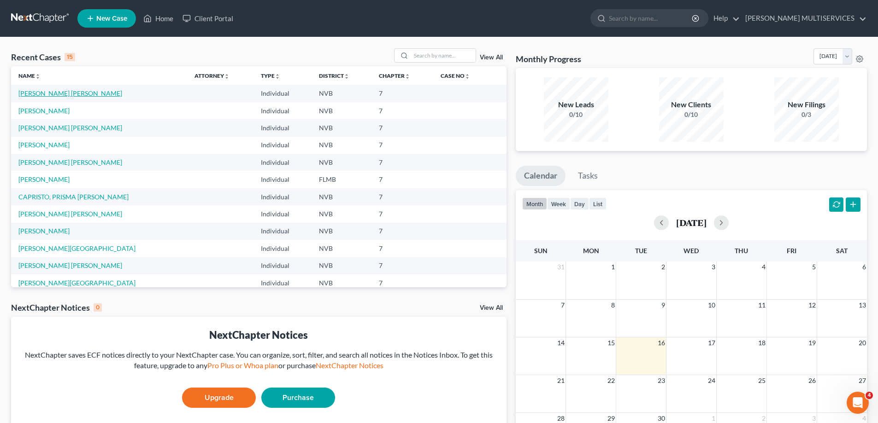
click at [65, 94] on link "[PERSON_NAME] [PERSON_NAME]" at bounding box center [70, 93] width 104 height 8
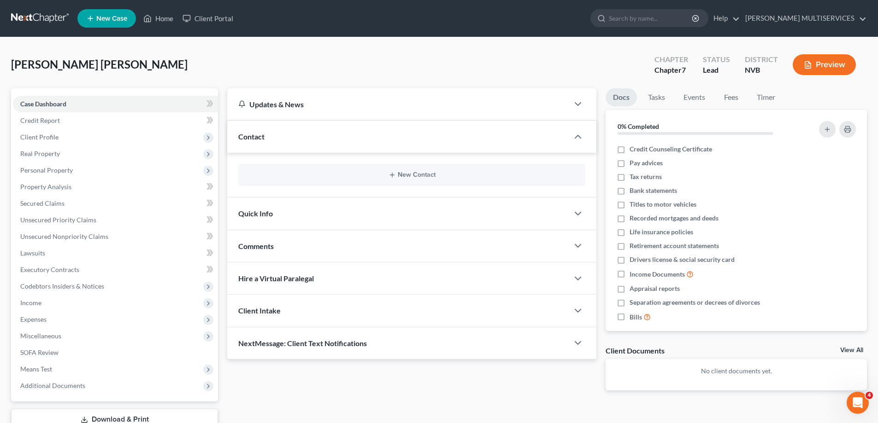
click at [824, 66] on button "Preview" at bounding box center [823, 64] width 63 height 21
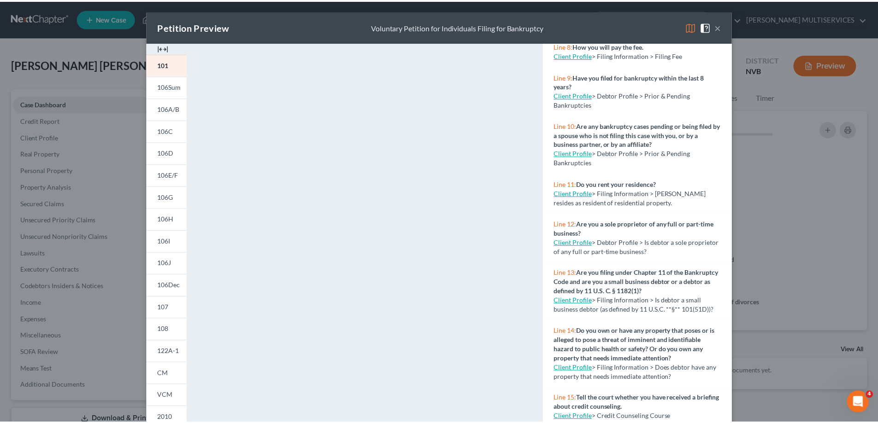
scroll to position [322, 0]
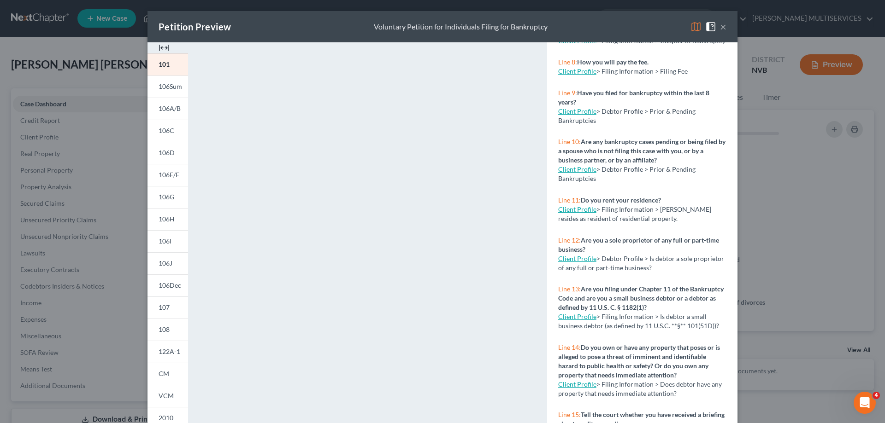
click at [124, 281] on div "Petition Preview Voluntary Petition for Individuals Filing for Bankruptcy × 101…" at bounding box center [442, 211] width 885 height 423
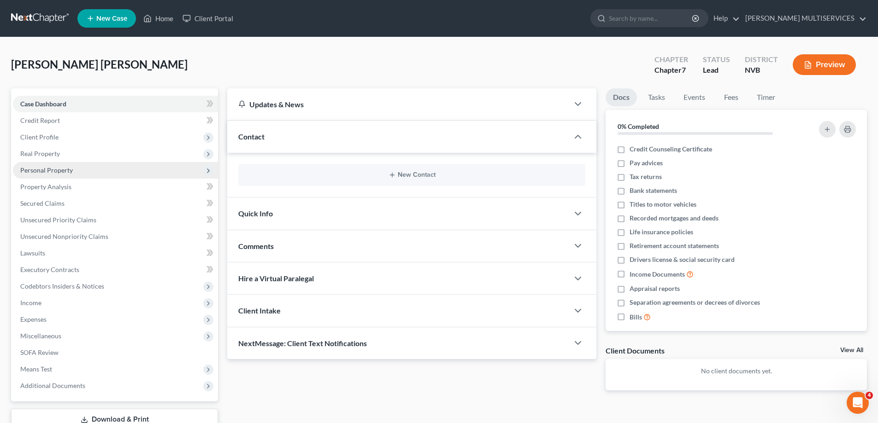
click at [40, 167] on span "Personal Property" at bounding box center [46, 170] width 53 height 8
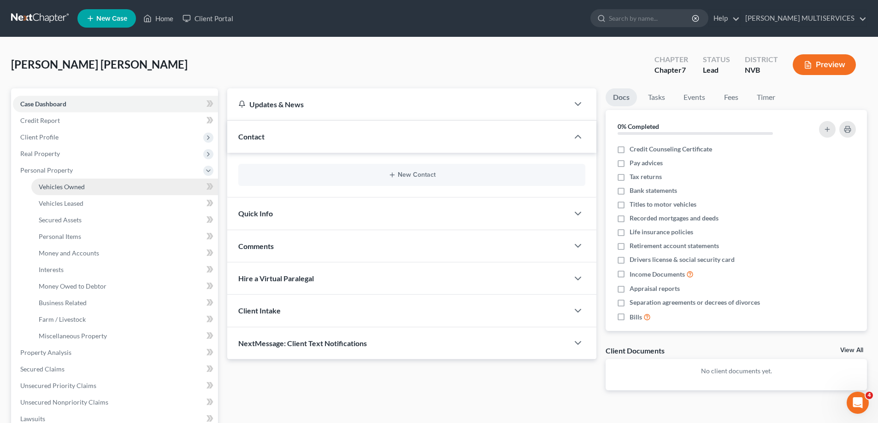
click at [50, 185] on span "Vehicles Owned" at bounding box center [62, 187] width 46 height 8
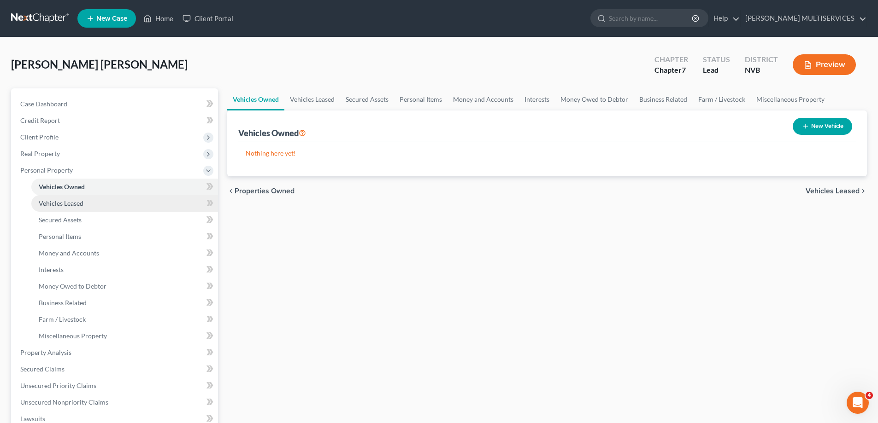
click at [55, 205] on span "Vehicles Leased" at bounding box center [61, 203] width 45 height 8
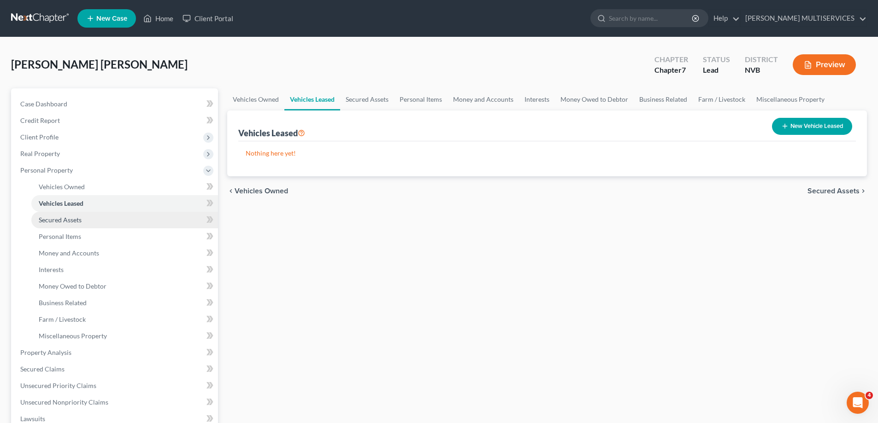
click at [58, 223] on span "Secured Assets" at bounding box center [60, 220] width 43 height 8
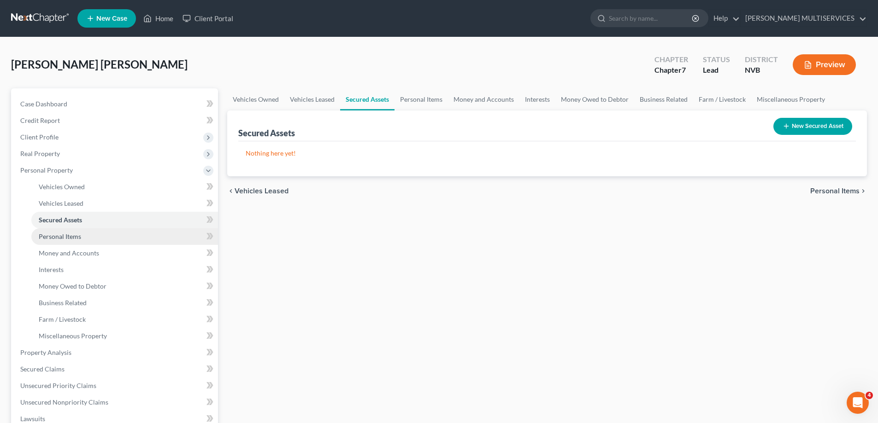
click at [61, 236] on span "Personal Items" at bounding box center [60, 237] width 42 height 8
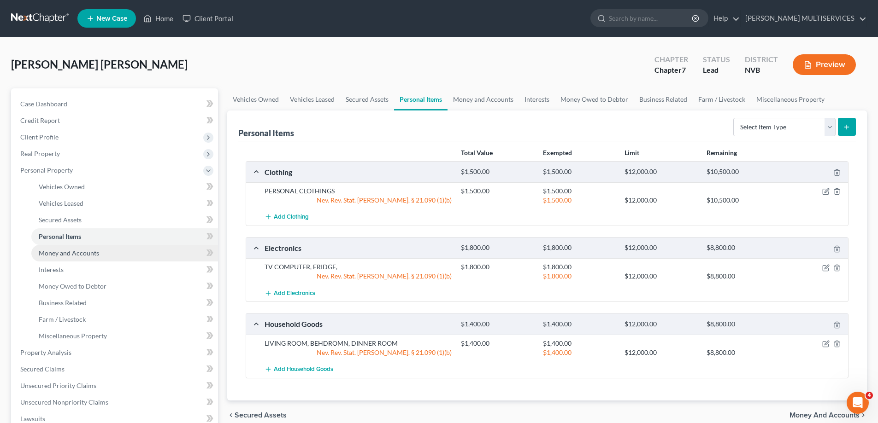
click at [63, 251] on span "Money and Accounts" at bounding box center [69, 253] width 60 height 8
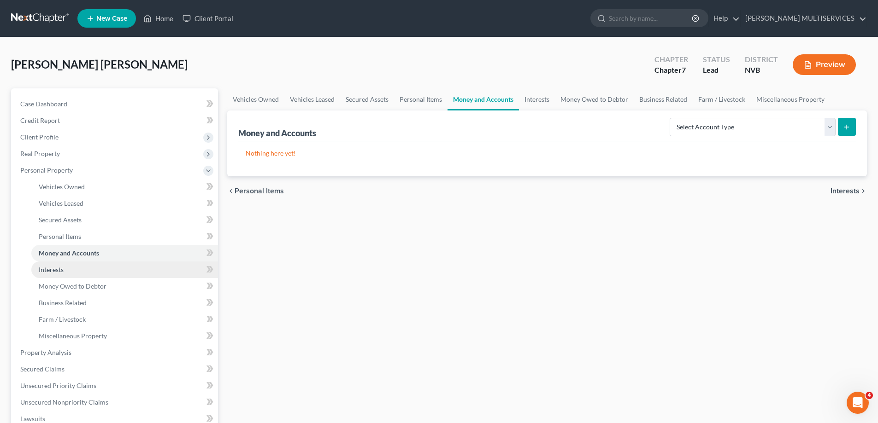
click at [56, 270] on span "Interests" at bounding box center [51, 270] width 25 height 8
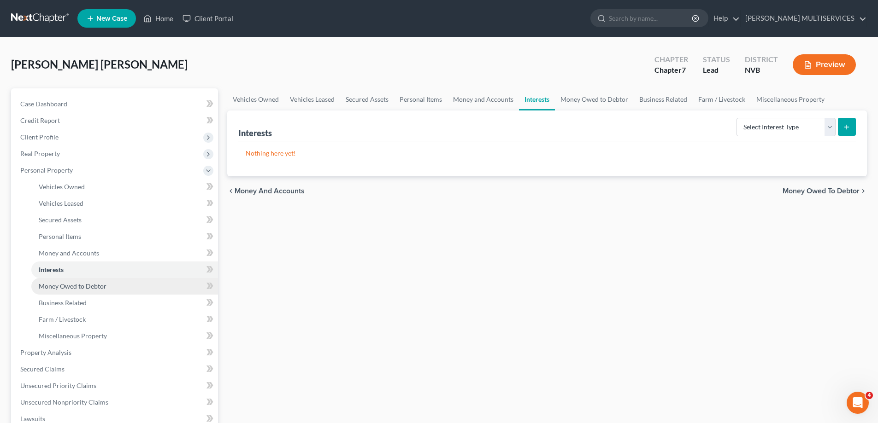
click at [60, 284] on span "Money Owed to Debtor" at bounding box center [73, 286] width 68 height 8
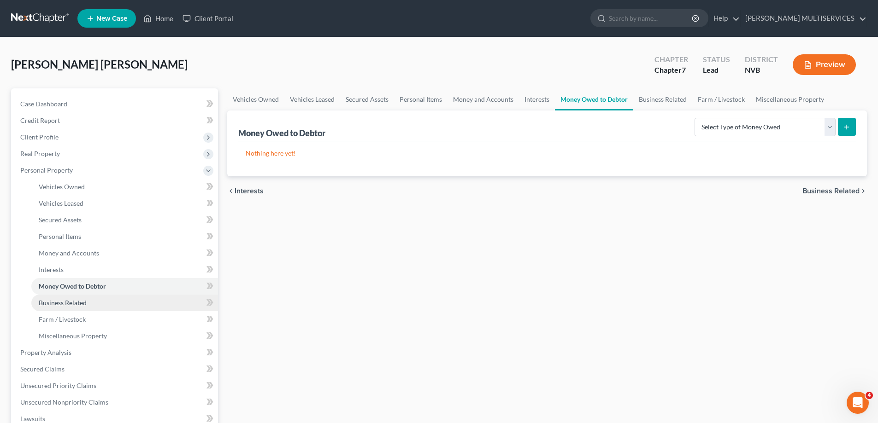
click at [62, 301] on span "Business Related" at bounding box center [63, 303] width 48 height 8
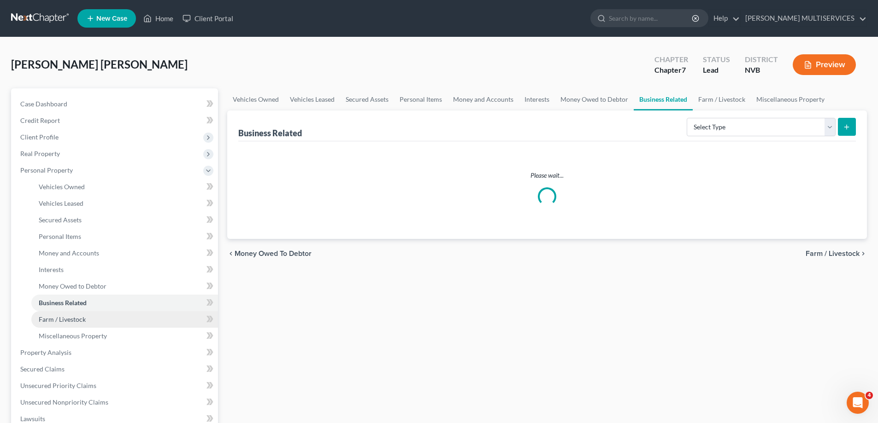
click at [67, 321] on span "Farm / Livestock" at bounding box center [62, 320] width 47 height 8
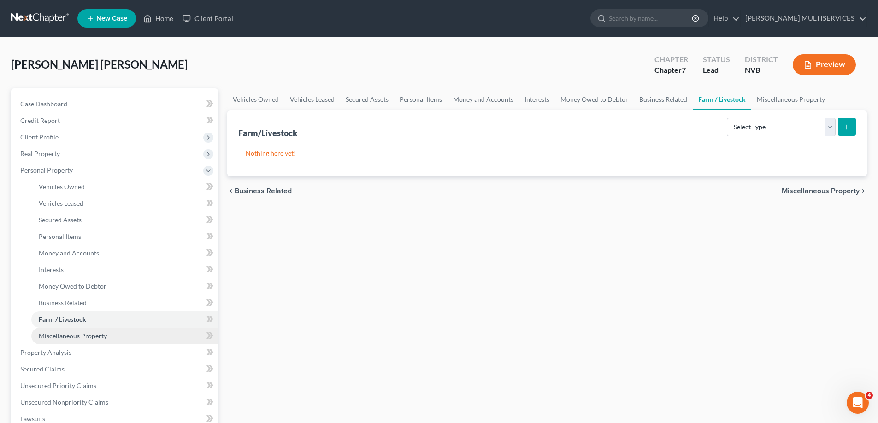
click at [67, 337] on span "Miscellaneous Property" at bounding box center [73, 336] width 68 height 8
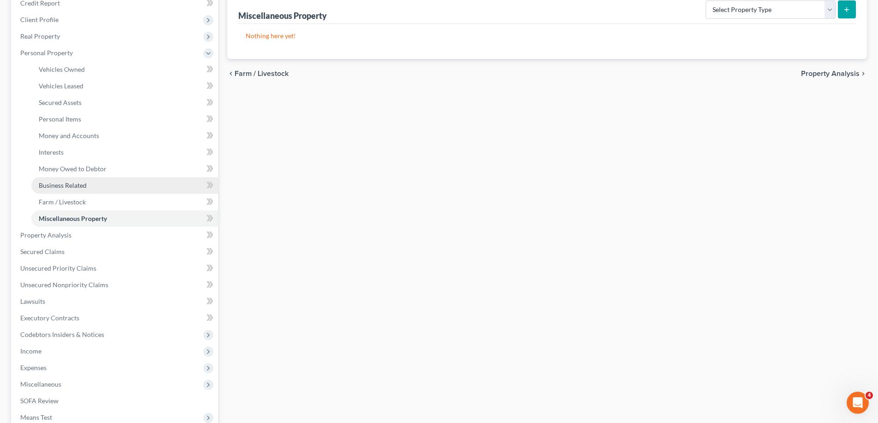
scroll to position [138, 0]
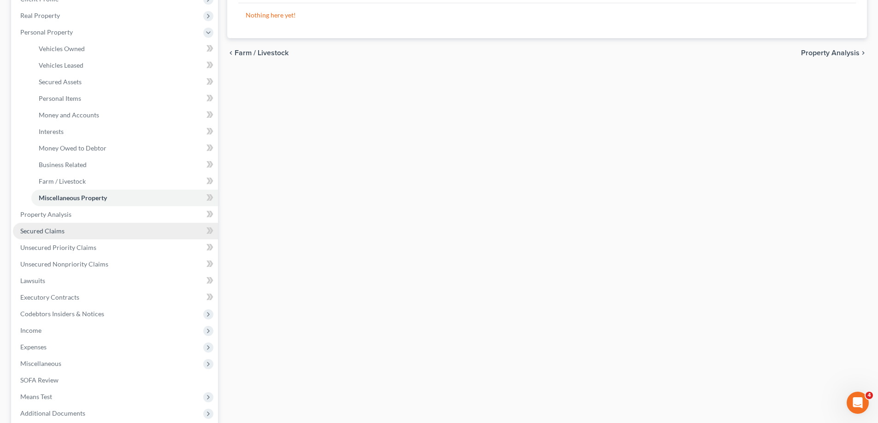
click at [50, 228] on span "Secured Claims" at bounding box center [42, 231] width 44 height 8
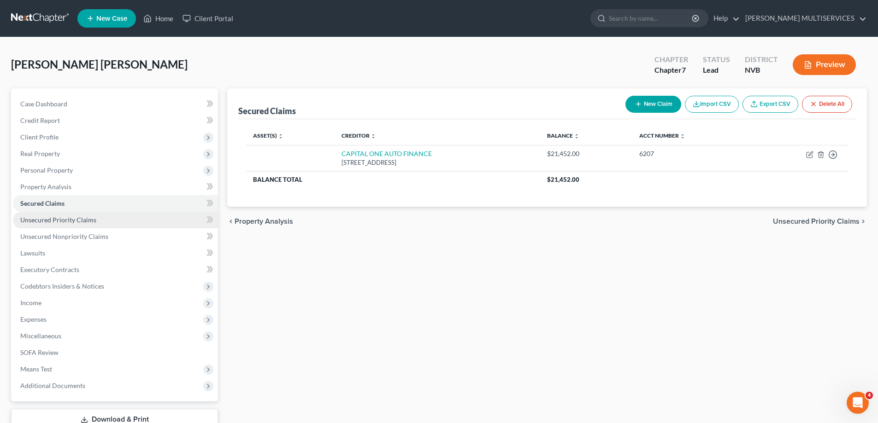
click at [57, 221] on span "Unsecured Priority Claims" at bounding box center [58, 220] width 76 height 8
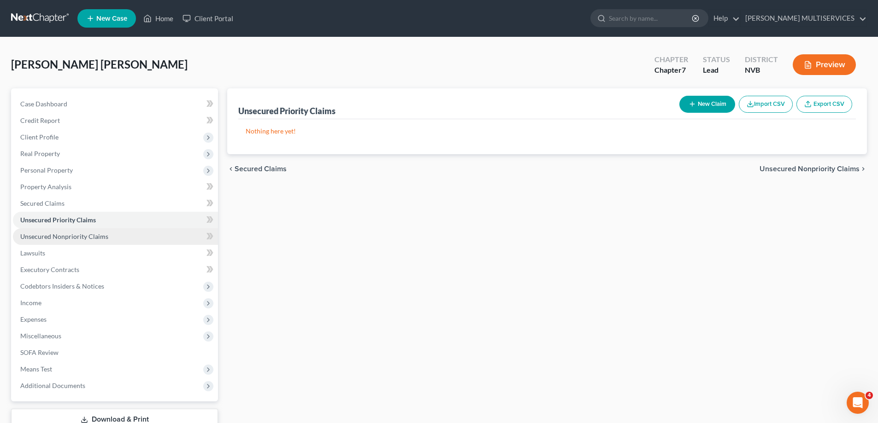
click at [52, 240] on span "Unsecured Nonpriority Claims" at bounding box center [64, 237] width 88 height 8
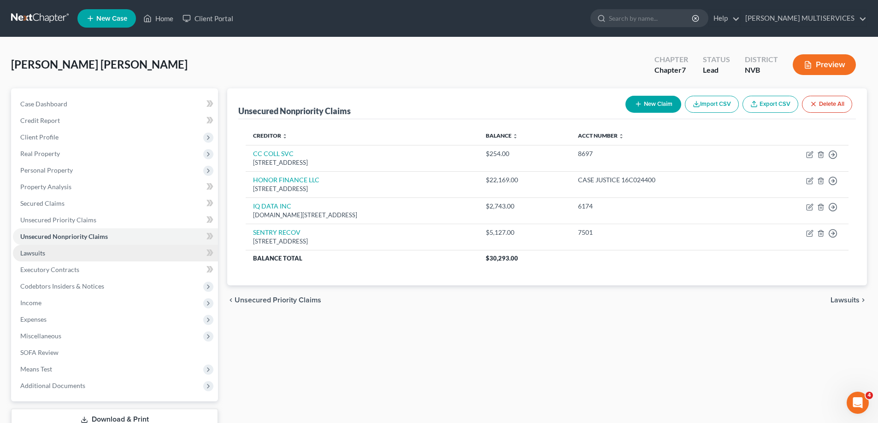
click at [45, 252] on link "Lawsuits" at bounding box center [115, 253] width 205 height 17
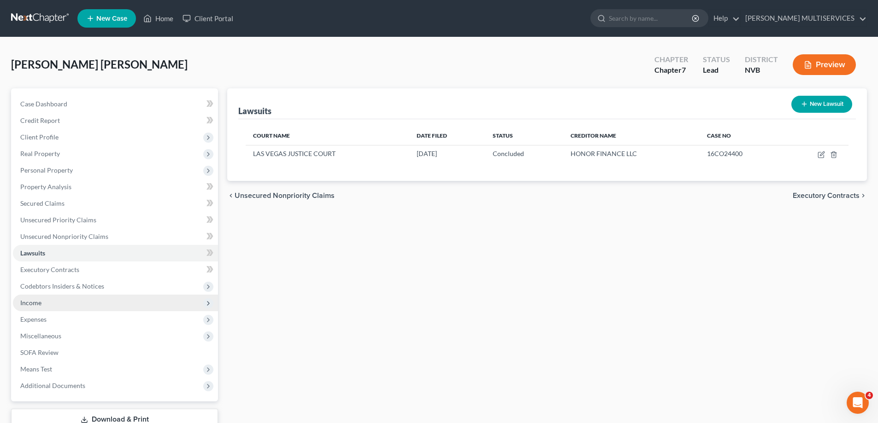
click at [38, 304] on span "Income" at bounding box center [30, 303] width 21 height 8
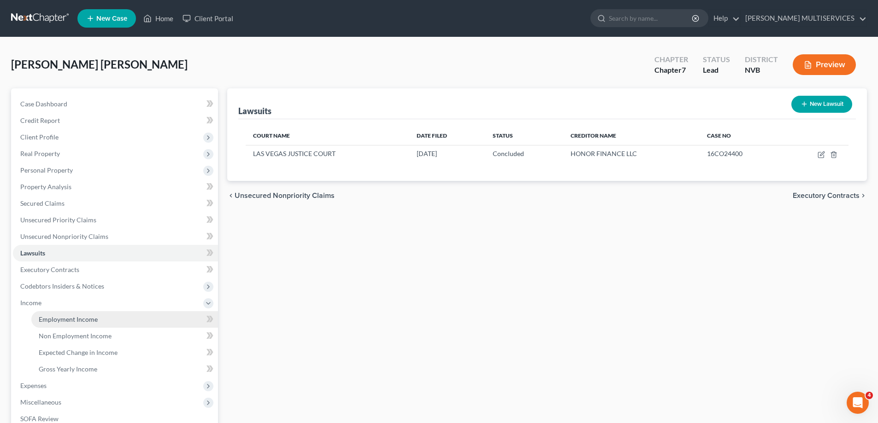
click at [53, 319] on span "Employment Income" at bounding box center [68, 320] width 59 height 8
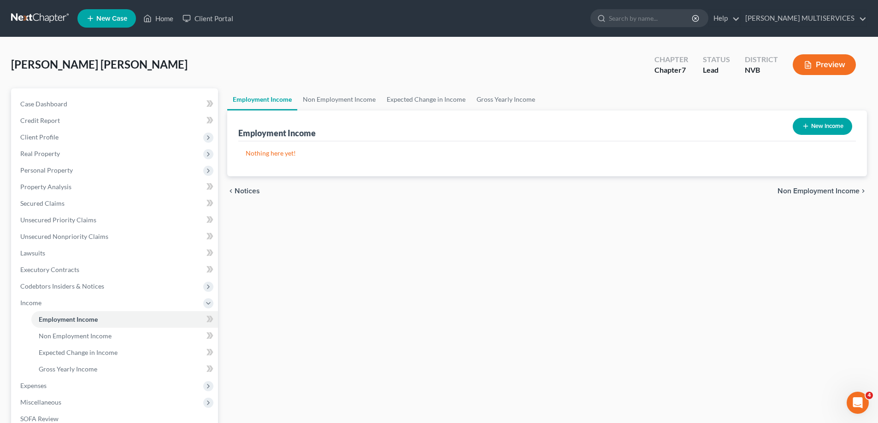
click at [282, 101] on link "Employment Income" at bounding box center [262, 99] width 70 height 22
click at [819, 124] on button "New Income" at bounding box center [821, 126] width 59 height 17
select select "0"
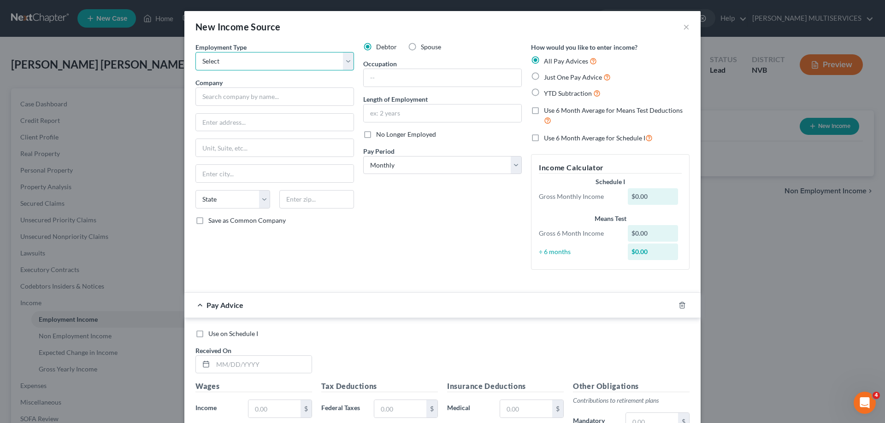
click at [343, 62] on select "Select Full or [DEMOGRAPHIC_DATA] Employment Self Employment" at bounding box center [274, 61] width 158 height 18
select select "0"
click at [195, 52] on select "Select Full or [DEMOGRAPHIC_DATA] Employment Self Employment" at bounding box center [274, 61] width 158 height 18
click at [247, 101] on input "text" at bounding box center [274, 97] width 158 height 18
click at [223, 100] on input "text" at bounding box center [274, 97] width 158 height 18
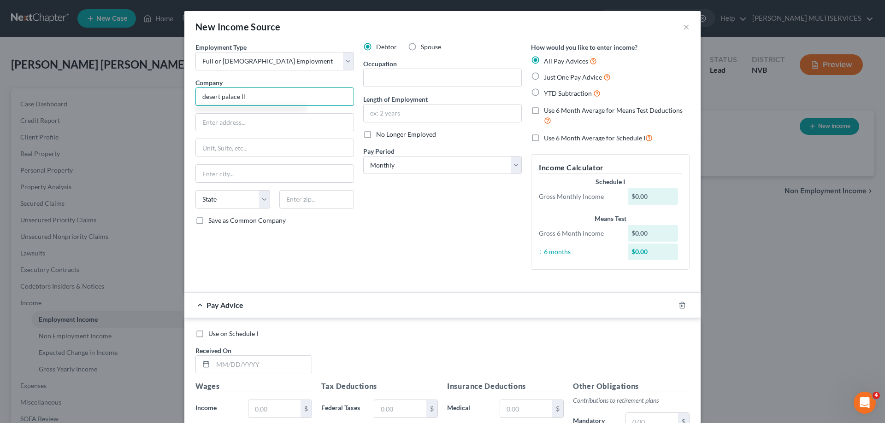
type input "desert palace llc"
drag, startPoint x: 252, startPoint y: 99, endPoint x: 189, endPoint y: 98, distance: 63.6
click at [191, 98] on div "Employment Type * Select Full or [DEMOGRAPHIC_DATA] Employment Self Employment …" at bounding box center [275, 159] width 168 height 235
type input "DESERT PALACE LLC"
click at [199, 126] on input "text" at bounding box center [275, 123] width 158 height 18
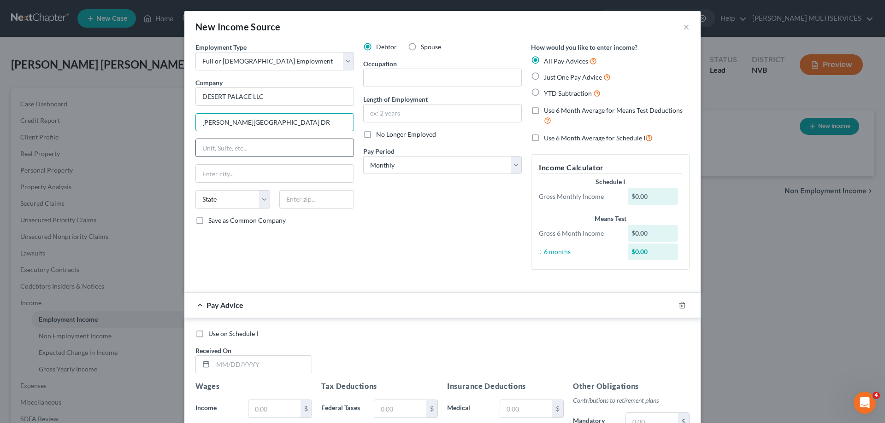
type input "[PERSON_NAME][GEOGRAPHIC_DATA] DR"
click at [206, 147] on input "text" at bounding box center [275, 148] width 158 height 18
type input "3570"
click at [256, 124] on input "[PERSON_NAME][GEOGRAPHIC_DATA] DR" at bounding box center [275, 123] width 158 height 18
drag, startPoint x: 256, startPoint y: 124, endPoint x: 190, endPoint y: 126, distance: 65.4
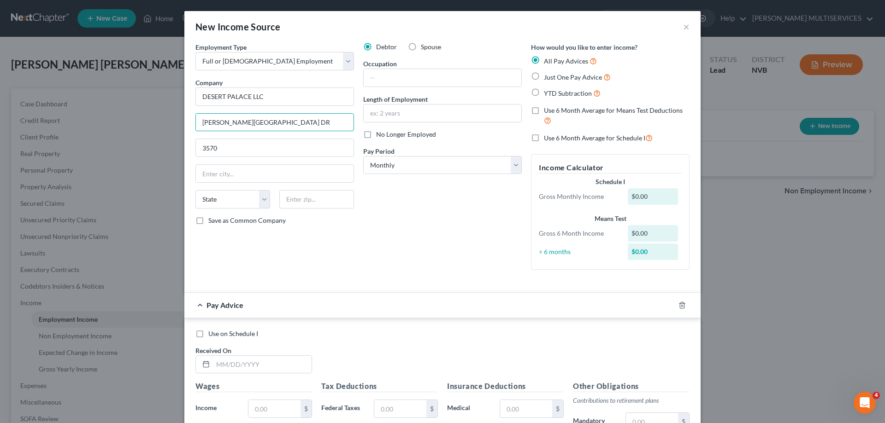
click at [191, 126] on div "Employment Type * Select Full or [DEMOGRAPHIC_DATA] Employment Self Employment …" at bounding box center [275, 159] width 168 height 235
type input "[STREET_ADDRESS]"
drag, startPoint x: 215, startPoint y: 150, endPoint x: 186, endPoint y: 147, distance: 29.6
click at [186, 147] on div "Employment Type * Select Full or [DEMOGRAPHIC_DATA] Employment Self Employment …" at bounding box center [442, 323] width 516 height 562
click at [206, 175] on input "text" at bounding box center [275, 174] width 158 height 18
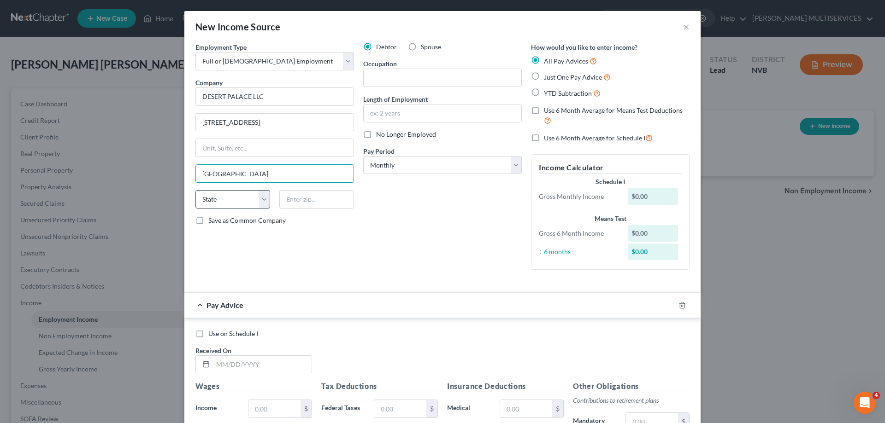
type input "[GEOGRAPHIC_DATA]"
click at [259, 199] on select "State [US_STATE] AK AR AZ CA CO CT DE DC [GEOGRAPHIC_DATA] [GEOGRAPHIC_DATA] GU…" at bounding box center [232, 199] width 75 height 18
select select "31"
click at [195, 190] on select "State [US_STATE] AK AR AZ CA CO CT DE DC [GEOGRAPHIC_DATA] [GEOGRAPHIC_DATA] GU…" at bounding box center [232, 199] width 75 height 18
click at [291, 198] on input "text" at bounding box center [316, 199] width 75 height 18
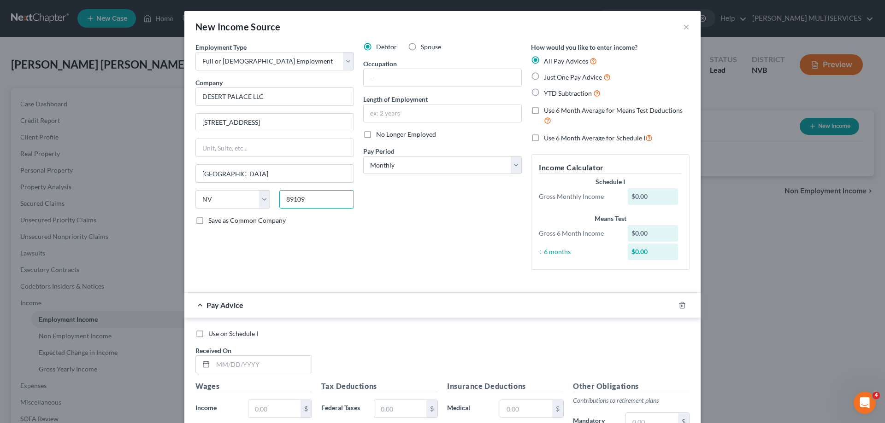
type input "89109"
type input "[GEOGRAPHIC_DATA]"
click at [411, 252] on div "Debtor Spouse Occupation Length of Employment No Longer Employed Pay Period * S…" at bounding box center [442, 159] width 168 height 235
click at [208, 221] on label "Save as Common Company" at bounding box center [246, 220] width 77 height 9
click at [212, 221] on input "Save as Common Company" at bounding box center [215, 219] width 6 height 6
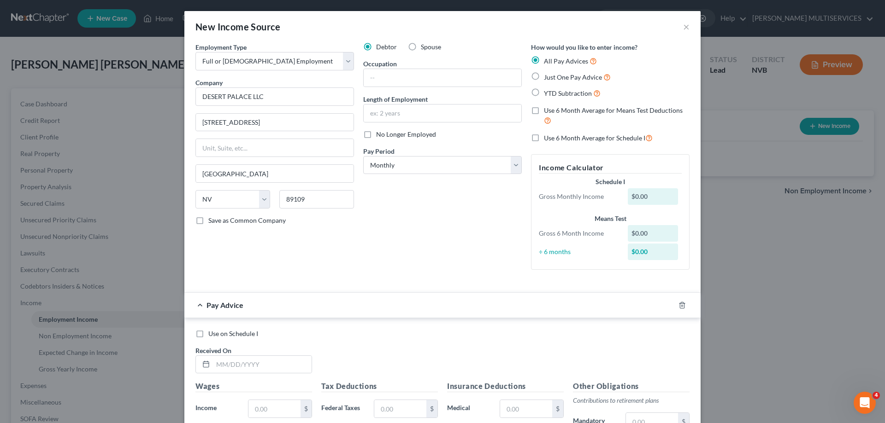
checkbox input "true"
click at [382, 82] on input "text" at bounding box center [442, 78] width 158 height 18
type input "HOUSE KEEPING"
click at [390, 109] on input "text" at bounding box center [442, 114] width 158 height 18
click at [367, 114] on input "5 MONTHS" at bounding box center [442, 114] width 158 height 18
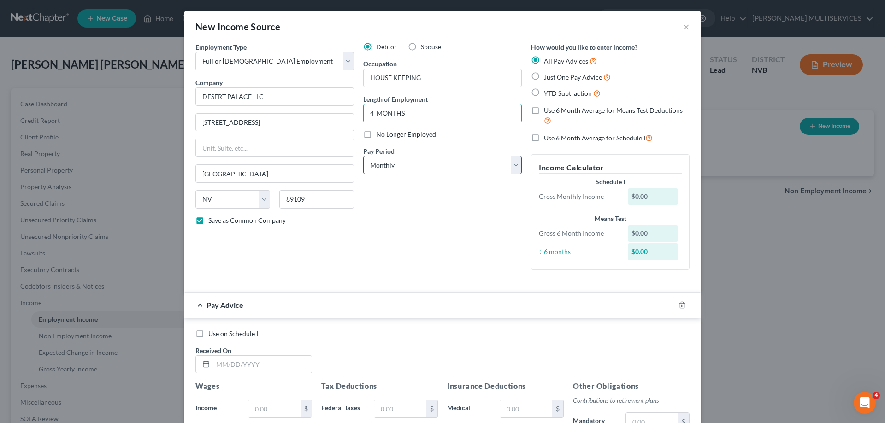
type input "4 MONTHS"
click at [510, 165] on select "Select Monthly Twice Monthly Every Other Week Weekly" at bounding box center [442, 165] width 158 height 18
select select "1"
click at [363, 156] on select "Select Monthly Twice Monthly Every Other Week Weekly" at bounding box center [442, 165] width 158 height 18
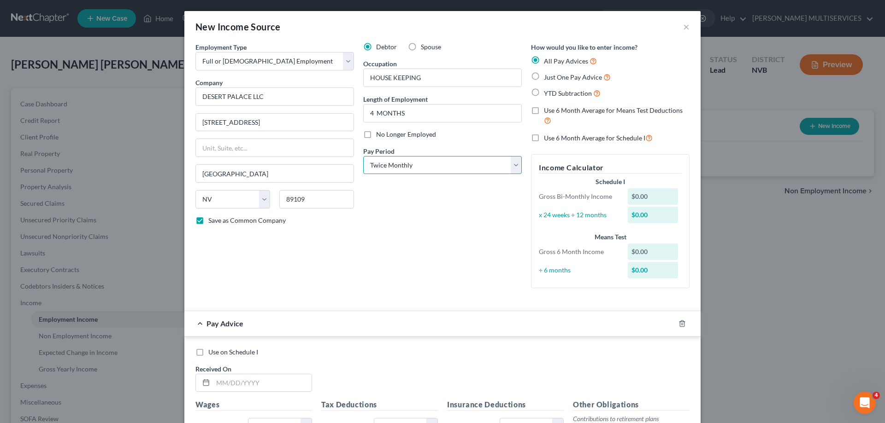
click at [511, 167] on select "Select Monthly Twice Monthly Every Other Week Weekly" at bounding box center [442, 165] width 158 height 18
click at [444, 252] on div "Debtor Spouse Occupation HOUSE KEEPING Length of Employment 4 MONTHS No Longer …" at bounding box center [442, 168] width 168 height 253
click at [548, 199] on div "Gross Bi-Monthly Income" at bounding box center [578, 196] width 89 height 9
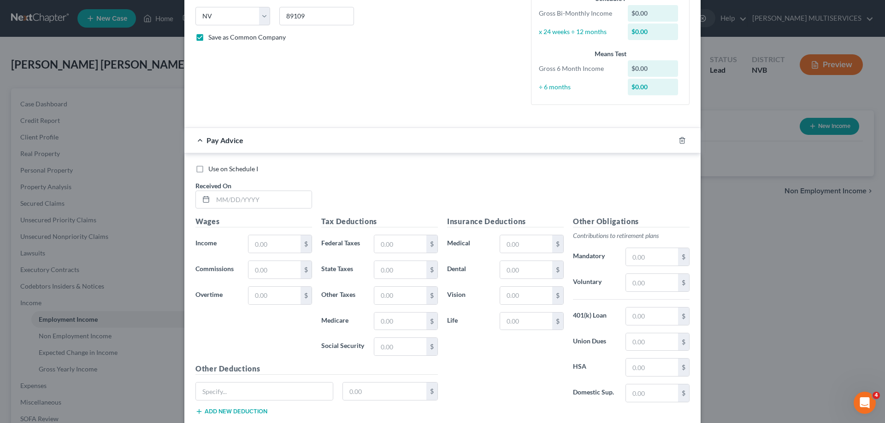
scroll to position [184, 0]
click at [213, 200] on input "text" at bounding box center [262, 199] width 99 height 18
type input "[DATE]"
click at [248, 245] on input "text" at bounding box center [274, 243] width 52 height 18
click at [379, 245] on input "text" at bounding box center [400, 243] width 52 height 18
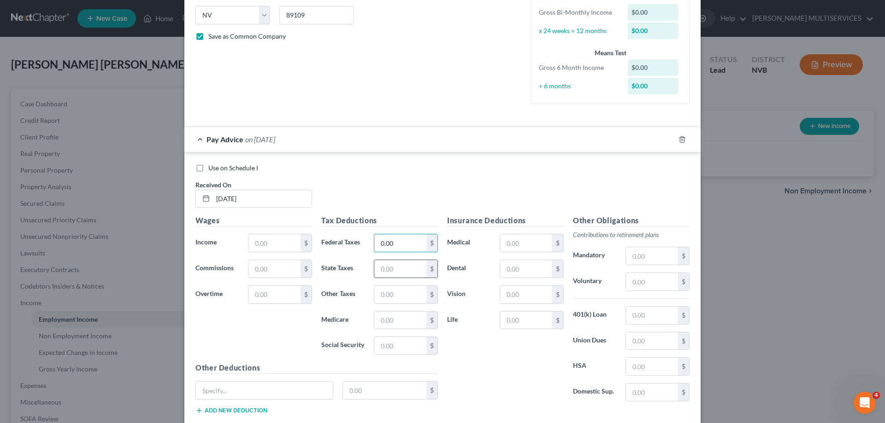
type input "0.00"
click at [376, 270] on input "text" at bounding box center [400, 269] width 52 height 18
click at [378, 297] on input "text" at bounding box center [400, 295] width 52 height 18
type input "0.00"
click at [381, 320] on input "text" at bounding box center [400, 321] width 52 height 18
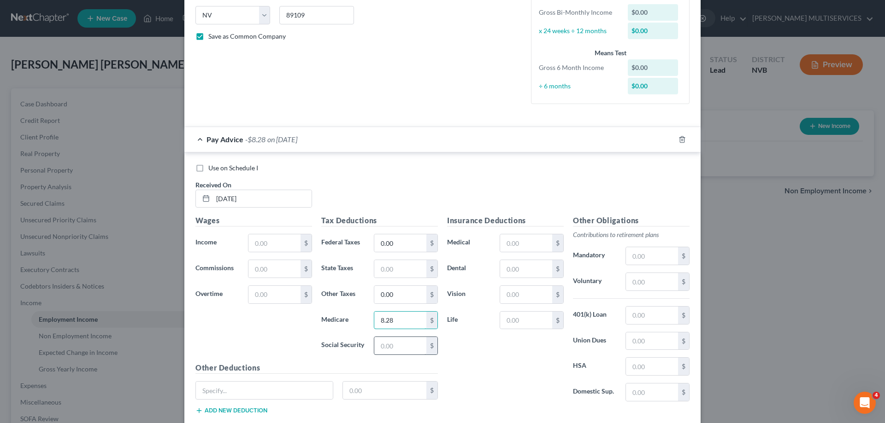
type input "8.28"
click at [376, 345] on input "text" at bounding box center [400, 346] width 52 height 18
type input "35.44"
click at [486, 152] on div "Use on Schedule I Received On * [DATE] Wages Income * $ Commissions $ Overtime …" at bounding box center [442, 290] width 516 height 277
click at [504, 244] on input "text" at bounding box center [526, 243] width 52 height 18
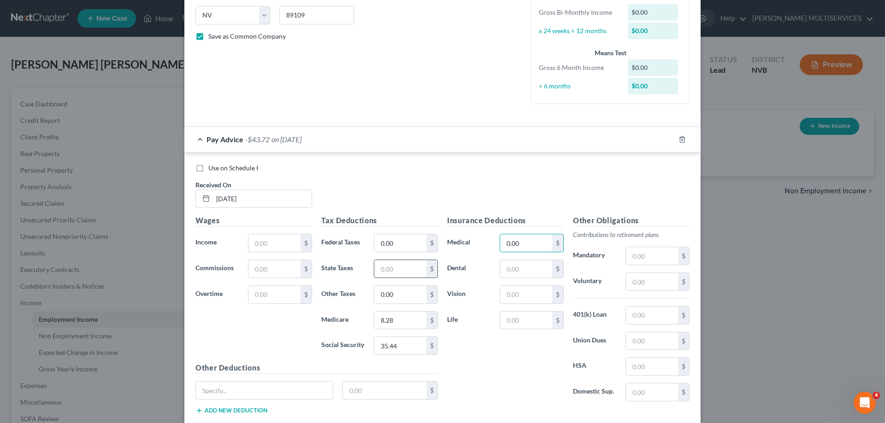
type input "0.00"
click at [375, 269] on input "text" at bounding box center [400, 269] width 52 height 18
type input "0.00"
click at [502, 270] on input "text" at bounding box center [526, 269] width 52 height 18
type input "0.00"
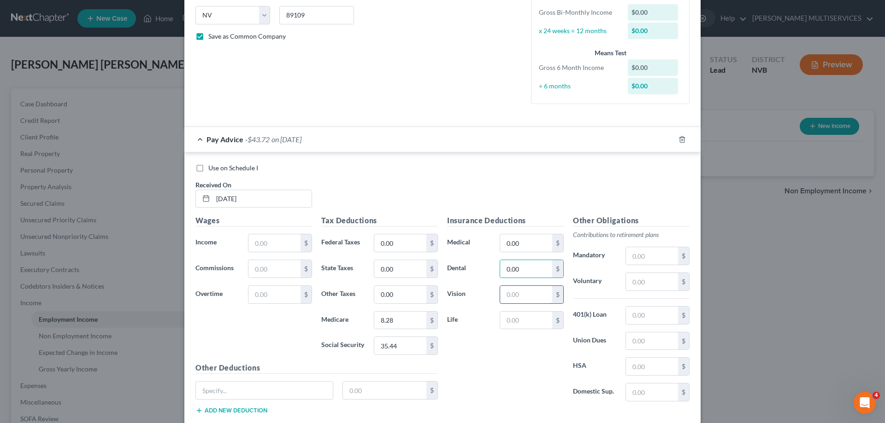
click at [501, 294] on input "text" at bounding box center [526, 295] width 52 height 18
type input "0.00"
click at [502, 320] on input "text" at bounding box center [526, 321] width 52 height 18
type input "0.00"
click at [629, 259] on input "text" at bounding box center [652, 256] width 52 height 18
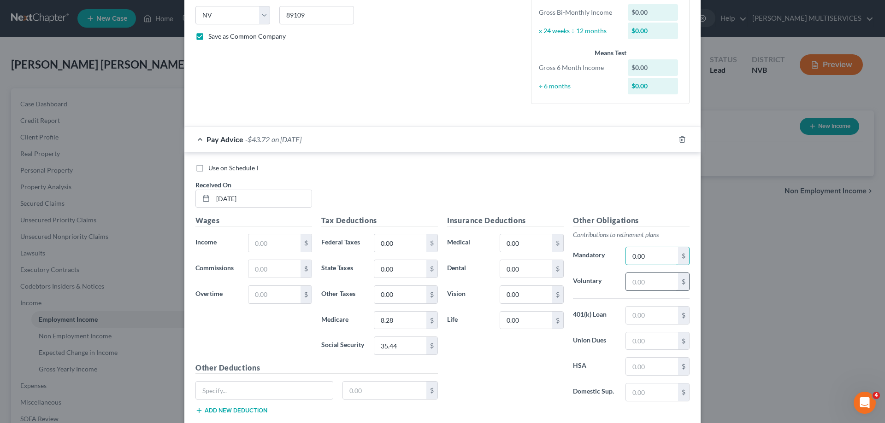
type input "0.00"
click at [630, 283] on input "text" at bounding box center [652, 282] width 52 height 18
type input "0.00"
click at [630, 317] on input "text" at bounding box center [652, 316] width 52 height 18
type input "0.00"
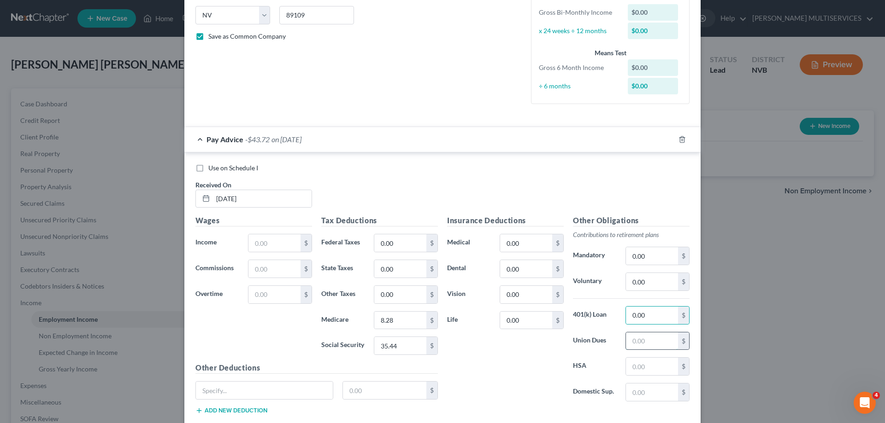
click at [632, 340] on input "text" at bounding box center [652, 342] width 52 height 18
type input "0.00"
click at [629, 367] on input "text" at bounding box center [652, 367] width 52 height 18
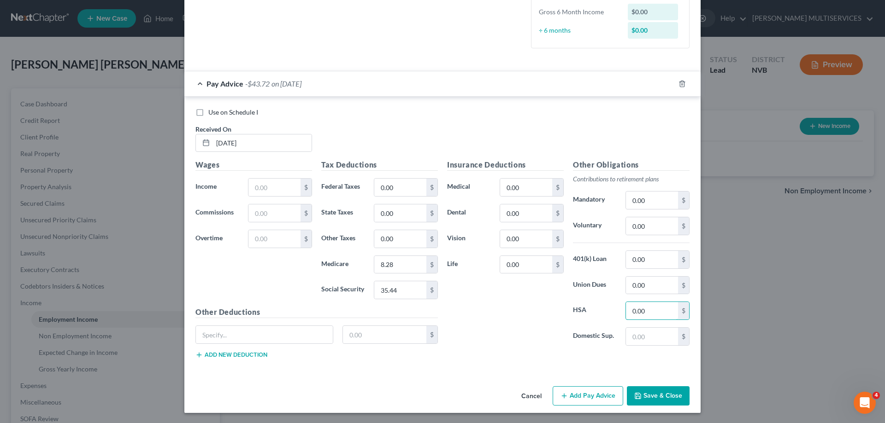
scroll to position [241, 0]
type input "0.00"
click at [630, 335] on input "text" at bounding box center [652, 336] width 52 height 18
type input "0.00"
click at [208, 111] on label "Use on Schedule I" at bounding box center [233, 111] width 50 height 9
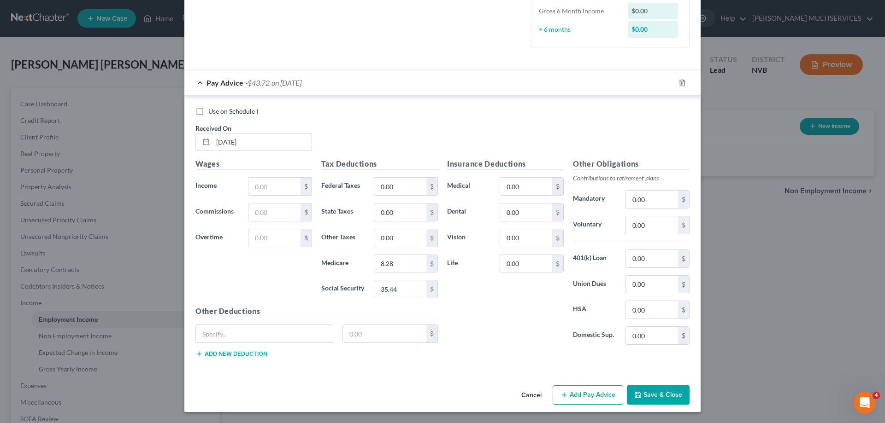
click at [212, 111] on input "Use on Schedule I" at bounding box center [215, 110] width 6 height 6
checkbox input "true"
click at [250, 187] on input "text" at bounding box center [274, 187] width 52 height 18
type input "527.00"
click at [252, 217] on input "text" at bounding box center [274, 213] width 52 height 18
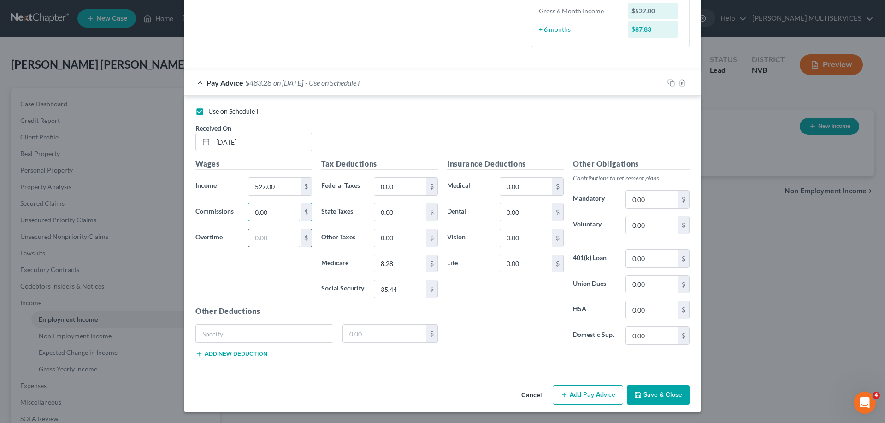
type input "0.00"
click at [252, 238] on input "text" at bounding box center [274, 238] width 52 height 18
type input "0.00"
click at [599, 395] on button "Add Pay Advice" at bounding box center [587, 395] width 70 height 19
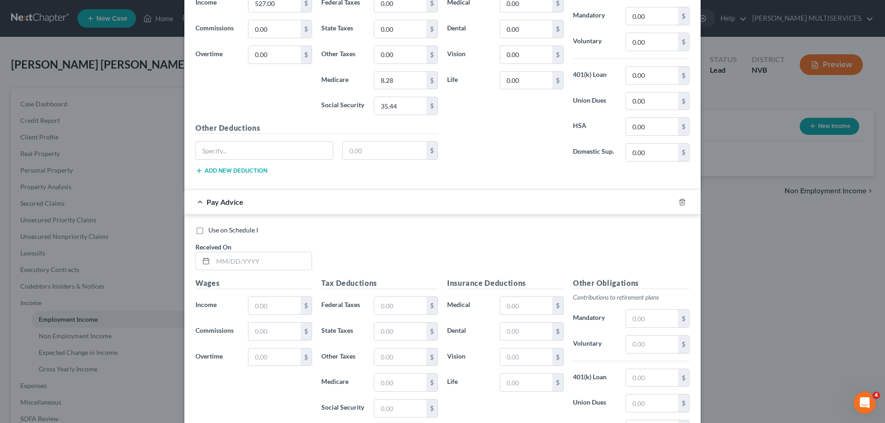
scroll to position [425, 0]
click at [208, 231] on label "Use on Schedule I" at bounding box center [233, 229] width 50 height 9
click at [212, 231] on input "Use on Schedule I" at bounding box center [215, 228] width 6 height 6
checkbox input "true"
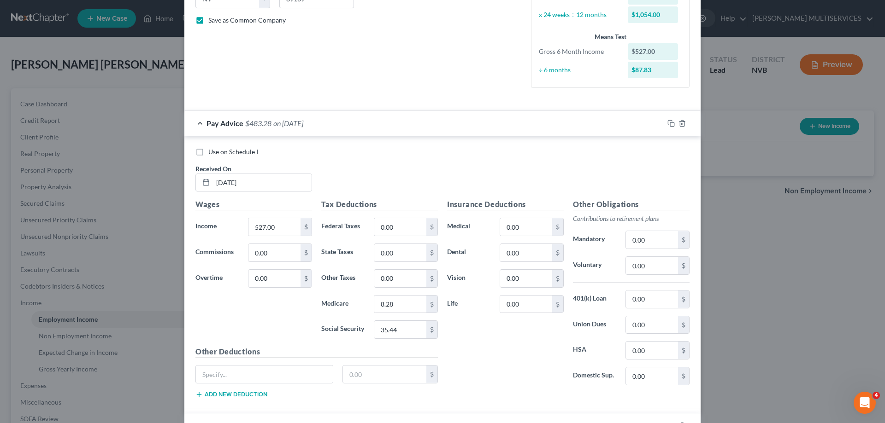
scroll to position [195, 0]
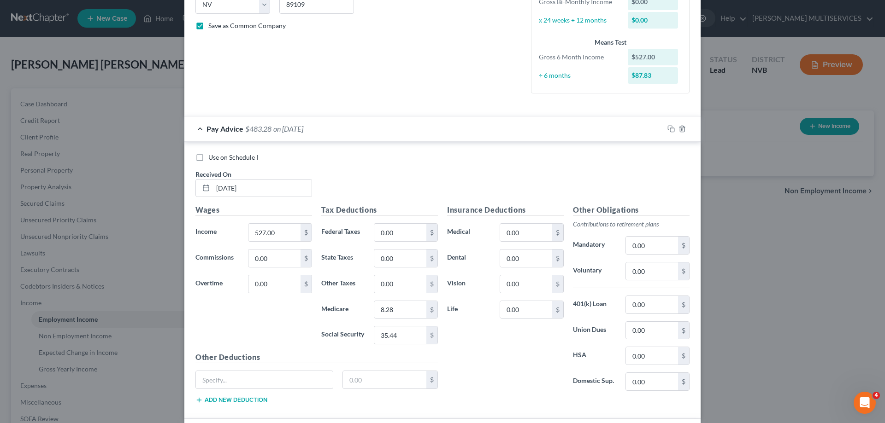
click at [208, 158] on label "Use on Schedule I" at bounding box center [233, 157] width 50 height 9
click at [212, 158] on input "Use on Schedule I" at bounding box center [215, 156] width 6 height 6
checkbox input "true"
checkbox input "false"
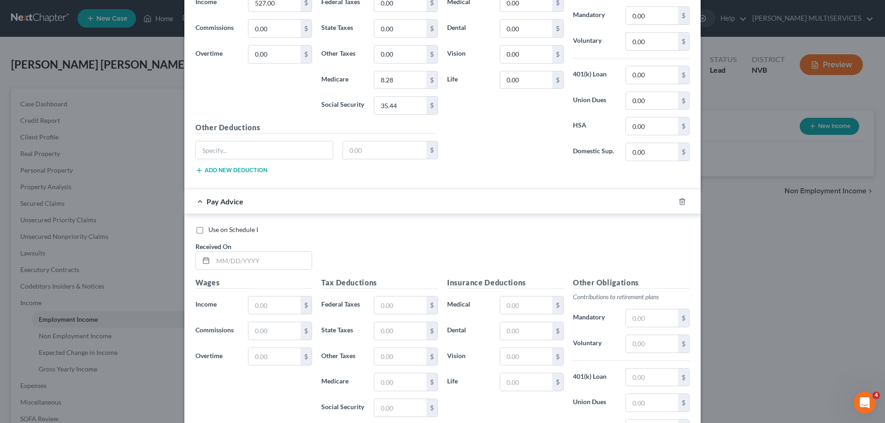
scroll to position [425, 0]
click at [213, 262] on input "text" at bounding box center [262, 261] width 99 height 18
type input "[DATE]"
click at [249, 309] on input "text" at bounding box center [274, 305] width 52 height 18
type input "175.95"
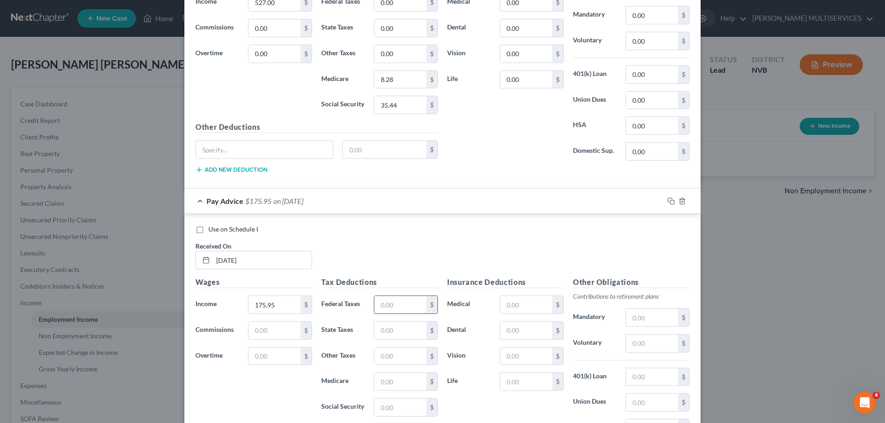
click at [376, 308] on input "text" at bounding box center [400, 305] width 52 height 18
type input "0.00"
click at [377, 332] on input "text" at bounding box center [400, 331] width 52 height 18
type input "0.00"
click at [375, 357] on input "text" at bounding box center [400, 357] width 52 height 18
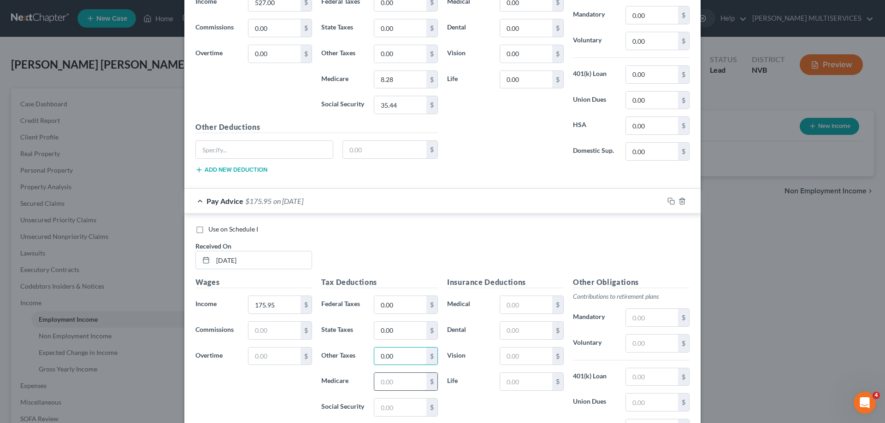
type input "0.00"
click at [378, 380] on input "text" at bounding box center [400, 382] width 52 height 18
type input "2.76"
click at [376, 407] on input "text" at bounding box center [400, 408] width 52 height 18
type input "11.81"
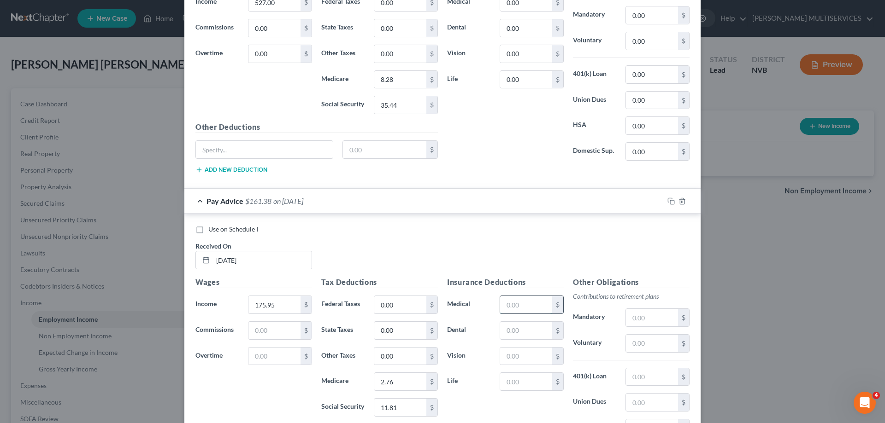
click at [502, 304] on input "text" at bounding box center [526, 305] width 52 height 18
type input "0.00"
click at [515, 332] on input "text" at bounding box center [526, 331] width 52 height 18
type input "0.00"
click at [500, 357] on input "text" at bounding box center [526, 357] width 52 height 18
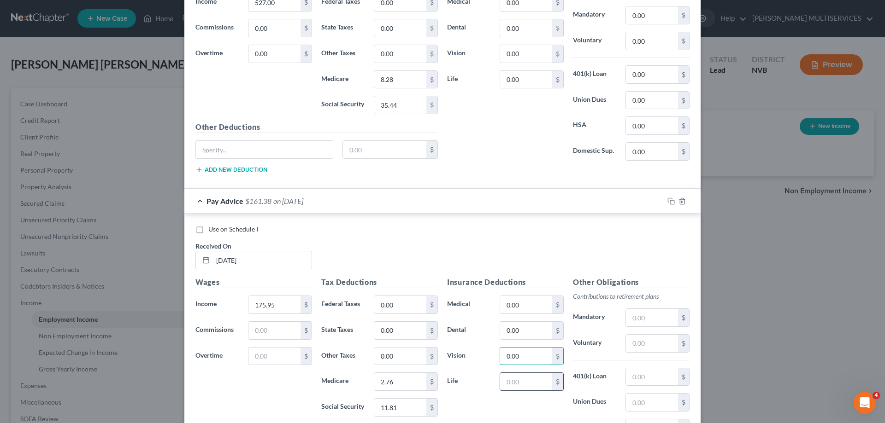
type input "0.00"
click at [504, 382] on input "text" at bounding box center [526, 382] width 52 height 18
type input "0.00"
click at [627, 318] on input "text" at bounding box center [652, 318] width 52 height 18
type input "0.00"
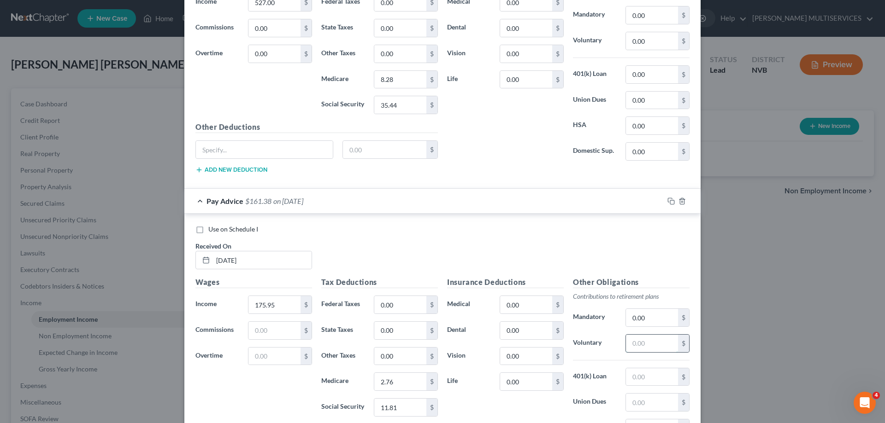
click at [629, 344] on input "text" at bounding box center [652, 344] width 52 height 18
type input "0.00"
click at [631, 377] on input "text" at bounding box center [652, 378] width 52 height 18
type input "0.00"
drag, startPoint x: 628, startPoint y: 403, endPoint x: 634, endPoint y: 399, distance: 7.0
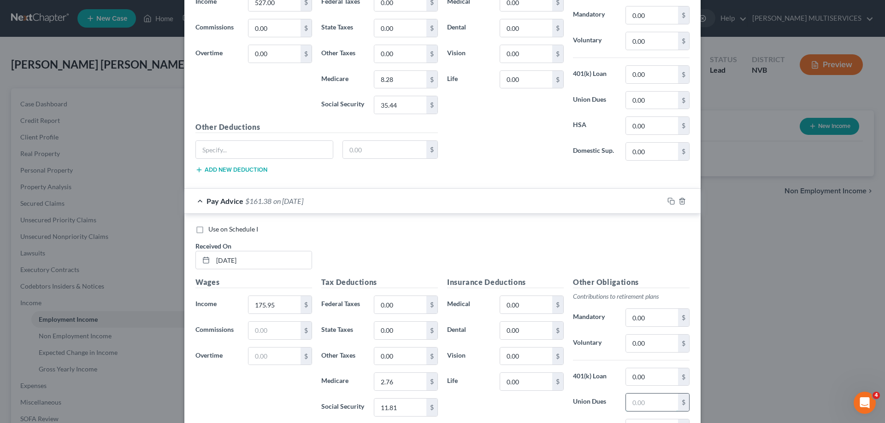
click at [630, 402] on input "text" at bounding box center [652, 403] width 52 height 18
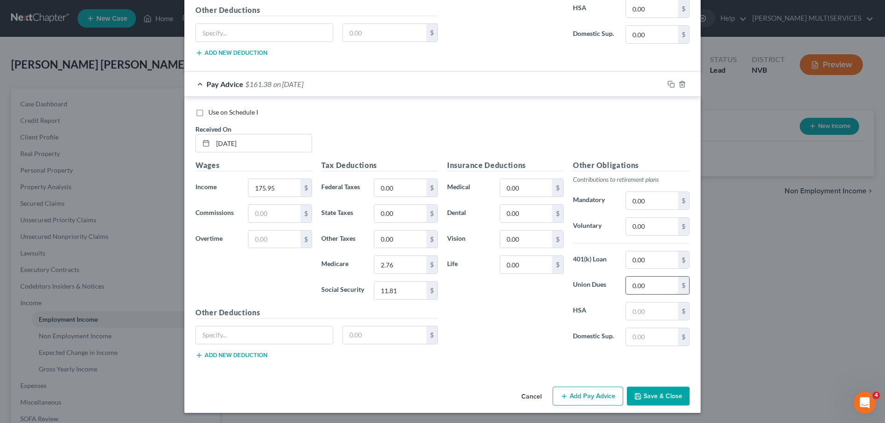
scroll to position [543, 0]
type input "0.00"
click at [629, 314] on input "text" at bounding box center [652, 311] width 52 height 18
type input "0.00"
click at [629, 339] on input "text" at bounding box center [652, 337] width 52 height 18
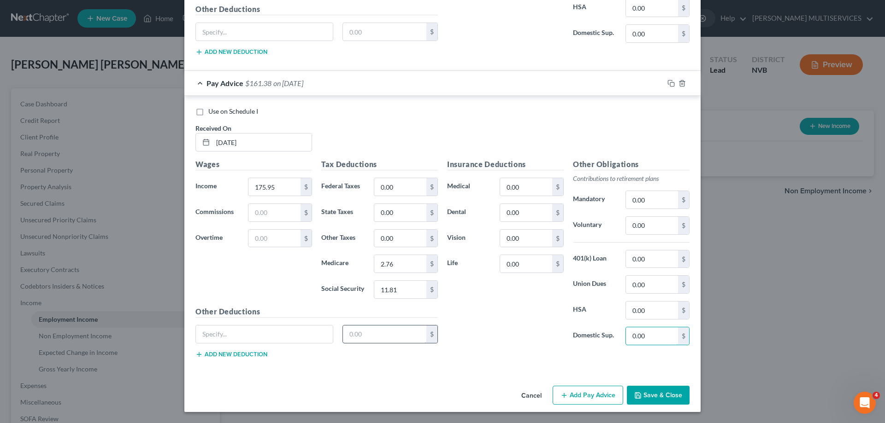
type input "0.00"
click at [345, 334] on input "text" at bounding box center [385, 335] width 84 height 18
type input "0.00"
click at [578, 396] on button "Add Pay Advice" at bounding box center [587, 395] width 70 height 19
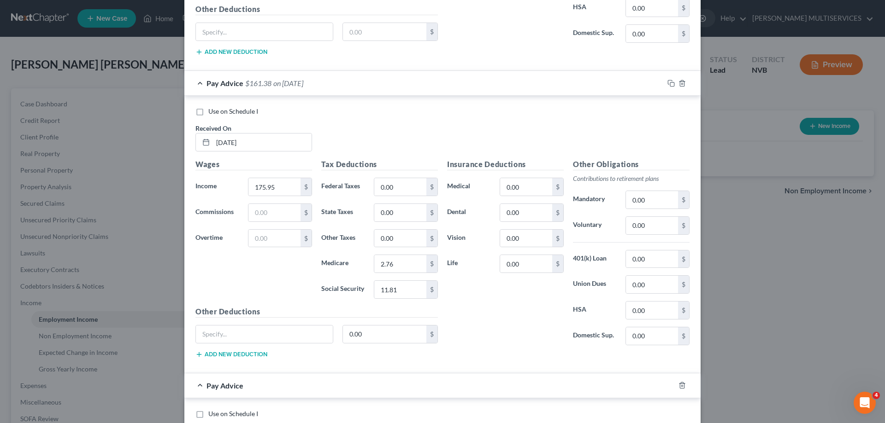
scroll to position [635, 0]
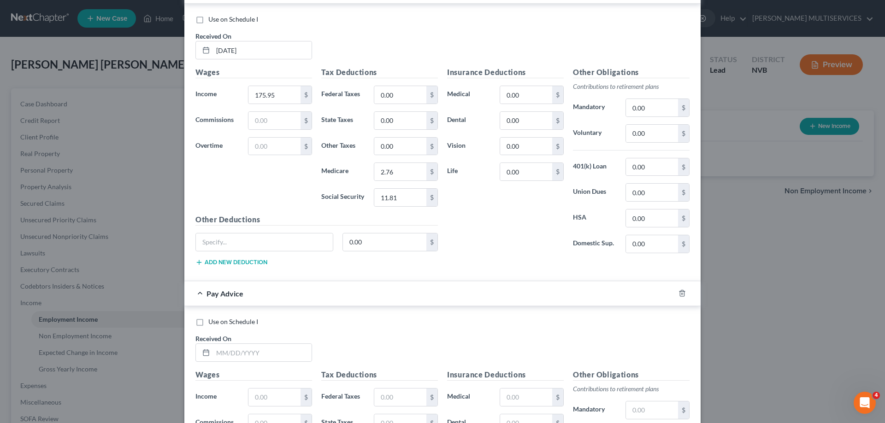
click at [208, 322] on label "Use on Schedule I" at bounding box center [233, 321] width 50 height 9
click at [212, 322] on input "Use on Schedule I" at bounding box center [215, 320] width 6 height 6
checkbox input "true"
checkbox input "false"
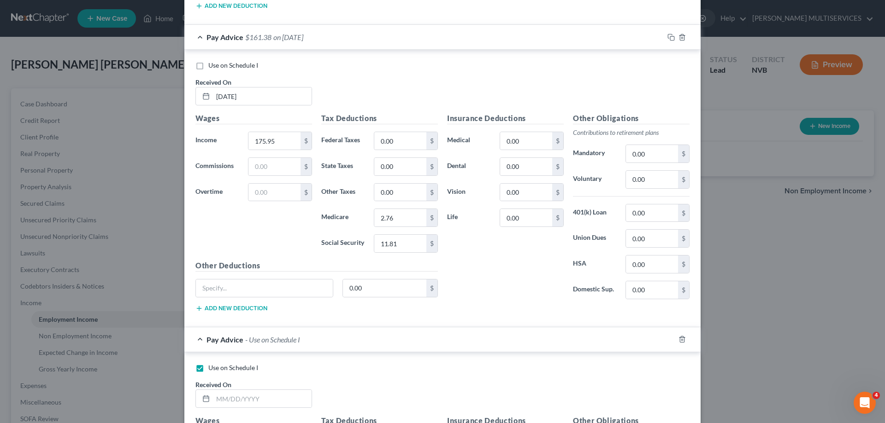
scroll to position [727, 0]
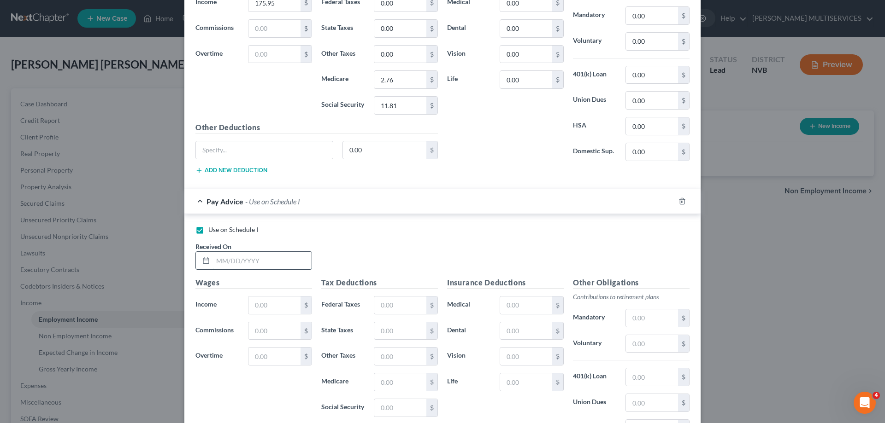
click at [214, 260] on input "text" at bounding box center [262, 261] width 99 height 18
click at [223, 263] on input "[DATE]" at bounding box center [262, 261] width 99 height 18
type input "[DATE]"
click at [248, 305] on input "text" at bounding box center [274, 306] width 52 height 18
type input "351.89"
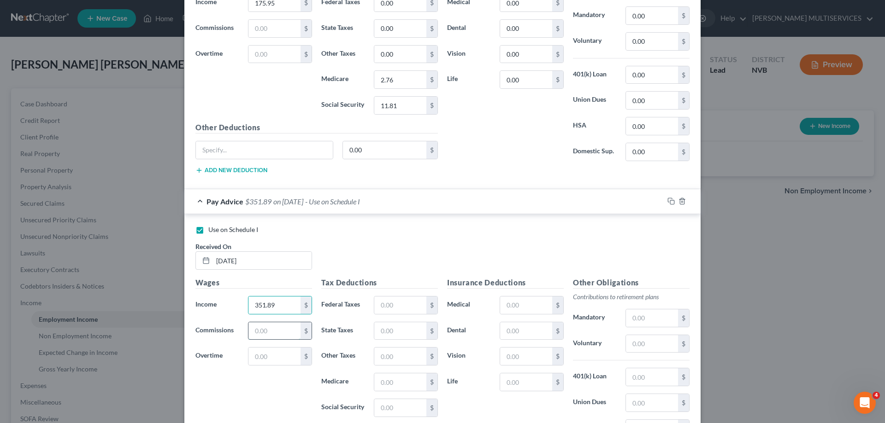
click at [248, 329] on input "text" at bounding box center [274, 331] width 52 height 18
type input "0.00"
click at [251, 356] on input "text" at bounding box center [274, 357] width 52 height 18
type input "0.00"
click at [377, 307] on input "text" at bounding box center [400, 306] width 52 height 18
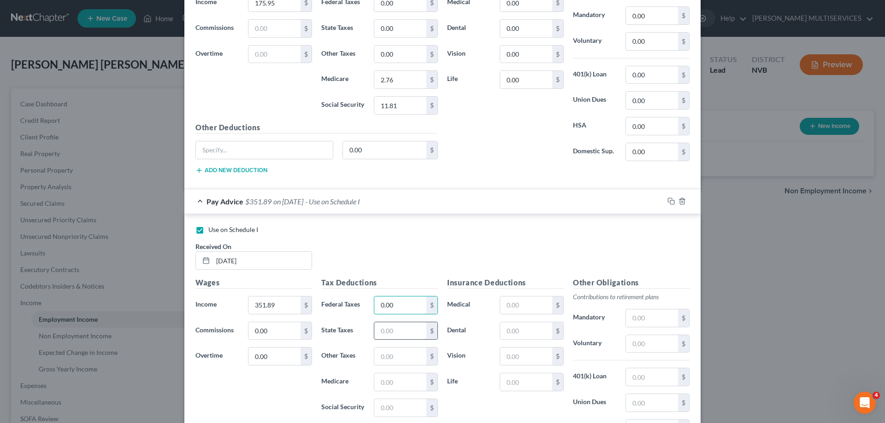
type input "0.00"
click at [375, 332] on input "text" at bounding box center [400, 331] width 52 height 18
type input "0.00"
click at [376, 355] on input "text" at bounding box center [400, 357] width 52 height 18
type input "0.00"
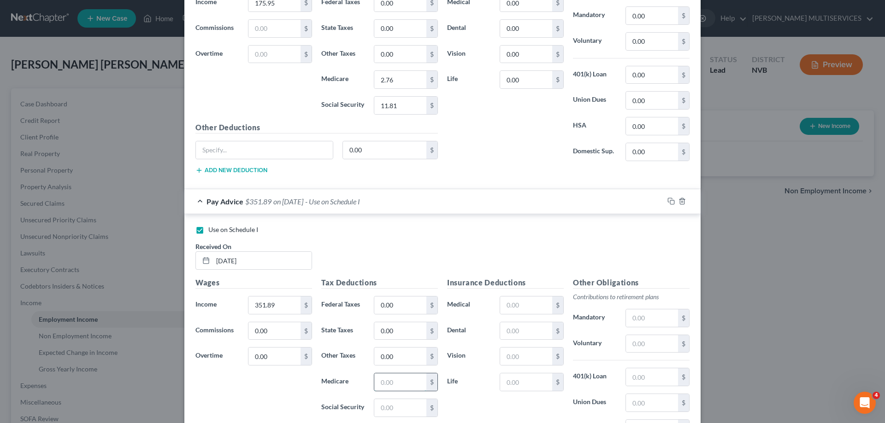
click at [376, 381] on input "text" at bounding box center [400, 383] width 52 height 18
type input "5.53"
click at [378, 408] on input "text" at bounding box center [400, 408] width 52 height 18
type input "23.62"
click at [500, 307] on input "text" at bounding box center [526, 306] width 52 height 18
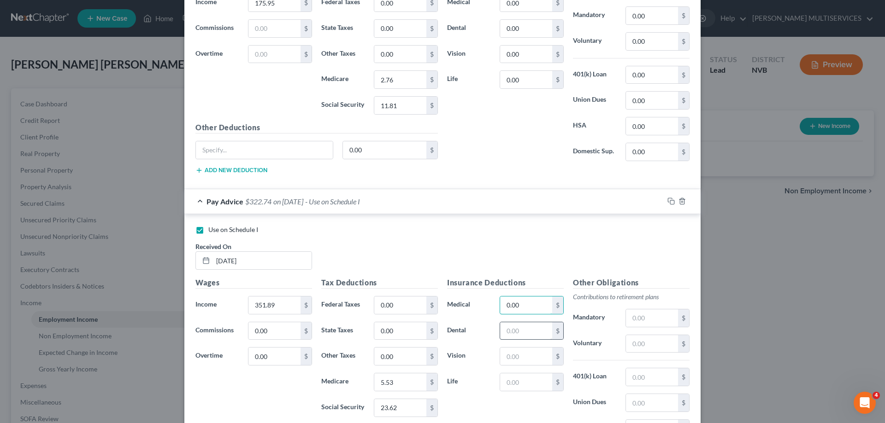
type input "0.00"
click at [505, 332] on input "text" at bounding box center [526, 331] width 52 height 18
type input "0.00"
click at [503, 358] on input "text" at bounding box center [526, 357] width 52 height 18
type input "0.00"
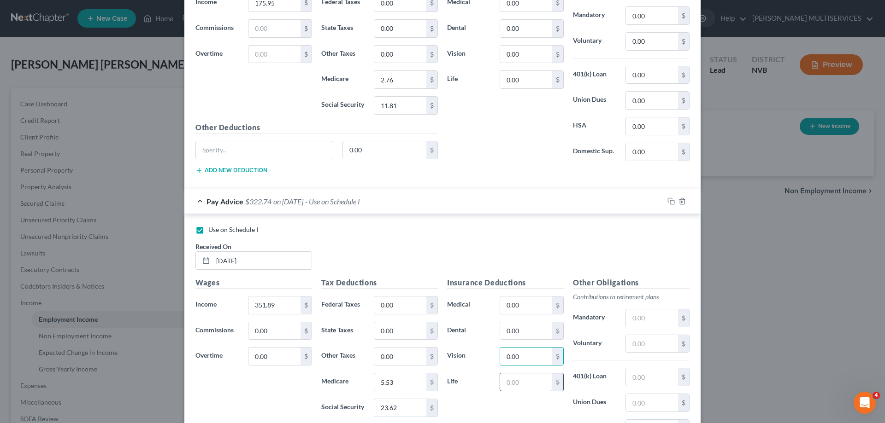
click at [503, 380] on input "text" at bounding box center [526, 383] width 52 height 18
type input "0.00"
click at [630, 319] on input "text" at bounding box center [652, 319] width 52 height 18
type input "0.00"
drag, startPoint x: 628, startPoint y: 346, endPoint x: 634, endPoint y: 338, distance: 9.6
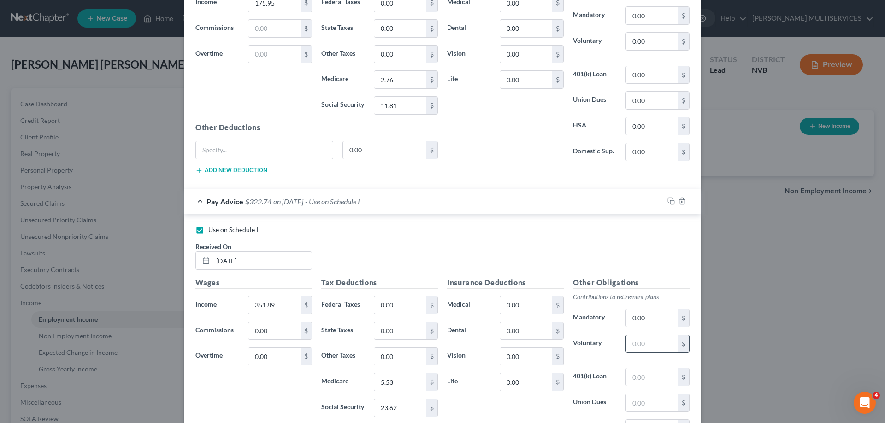
click at [633, 341] on input "text" at bounding box center [652, 344] width 52 height 18
type input "0.00"
click at [630, 377] on input "text" at bounding box center [652, 378] width 52 height 18
type input "0.00"
drag, startPoint x: 630, startPoint y: 404, endPoint x: 633, endPoint y: 399, distance: 5.6
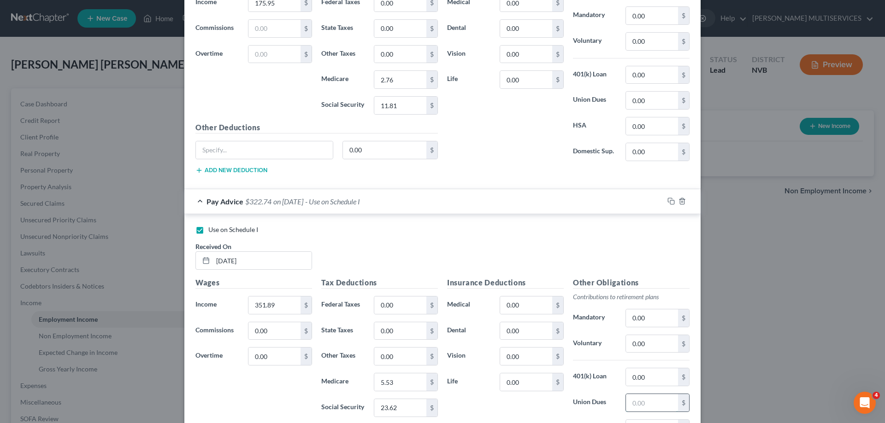
click at [632, 403] on input "text" at bounding box center [652, 403] width 52 height 18
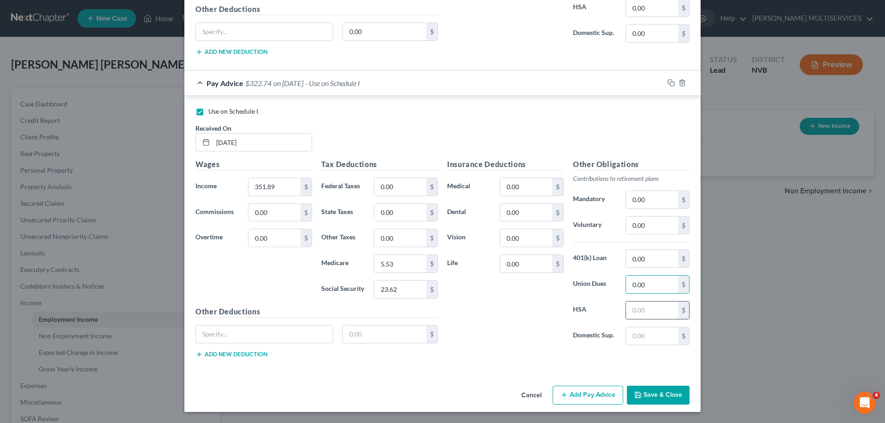
type input "0.00"
click at [627, 310] on input "text" at bounding box center [652, 311] width 52 height 18
type input "0.00"
drag, startPoint x: 628, startPoint y: 338, endPoint x: 627, endPoint y: 333, distance: 5.0
click at [629, 336] on input "text" at bounding box center [652, 337] width 52 height 18
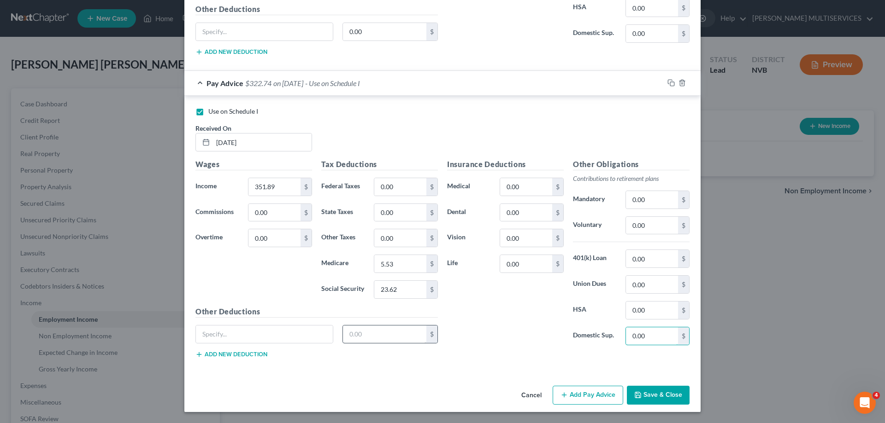
type input "0.00"
click at [345, 334] on input "text" at bounding box center [385, 335] width 84 height 18
type input "0.00"
click at [571, 397] on button "Add Pay Advice" at bounding box center [587, 395] width 70 height 19
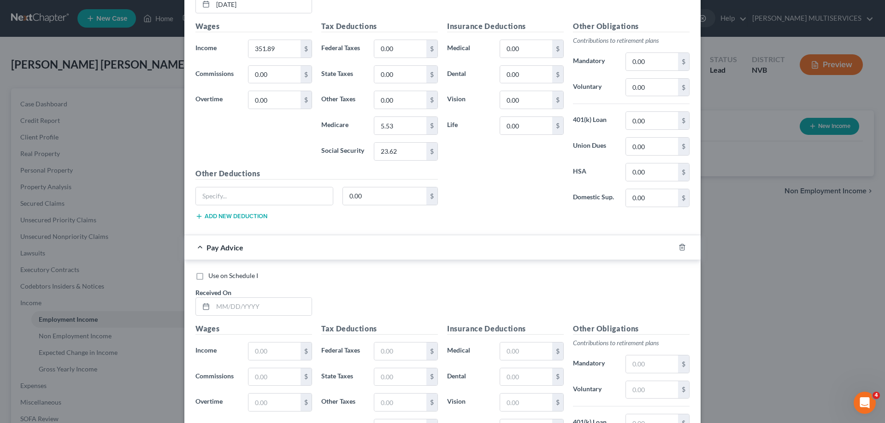
scroll to position [1122, 0]
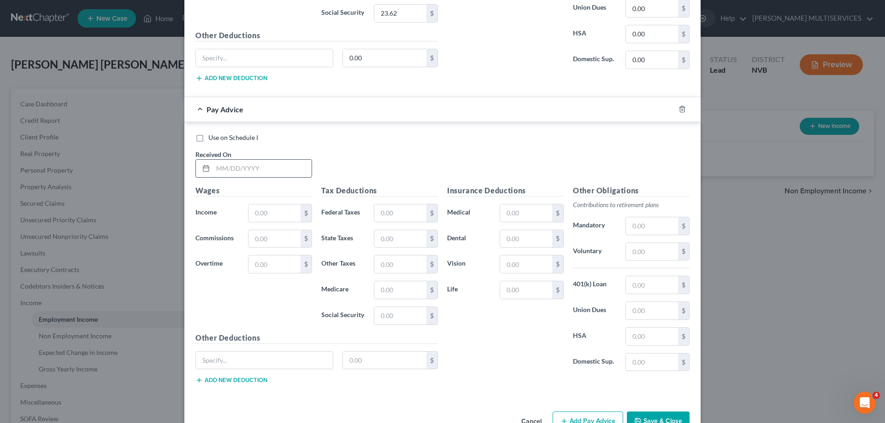
click at [213, 167] on input "text" at bounding box center [262, 169] width 99 height 18
type input "[DATE]"
click at [251, 212] on input "text" at bounding box center [274, 214] width 52 height 18
type input "175.95"
click at [252, 241] on input "text" at bounding box center [274, 239] width 52 height 18
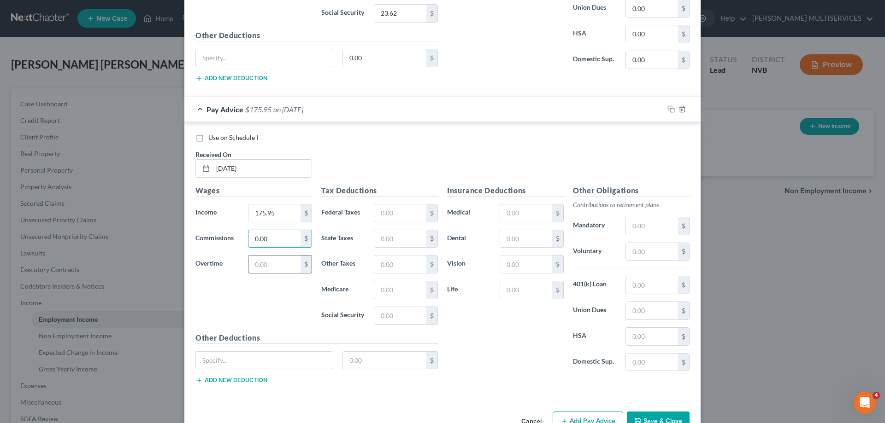
type input "0.00"
click at [248, 264] on input "text" at bounding box center [274, 265] width 52 height 18
type input "0.00"
click at [375, 212] on input "text" at bounding box center [400, 214] width 52 height 18
type input "0.00"
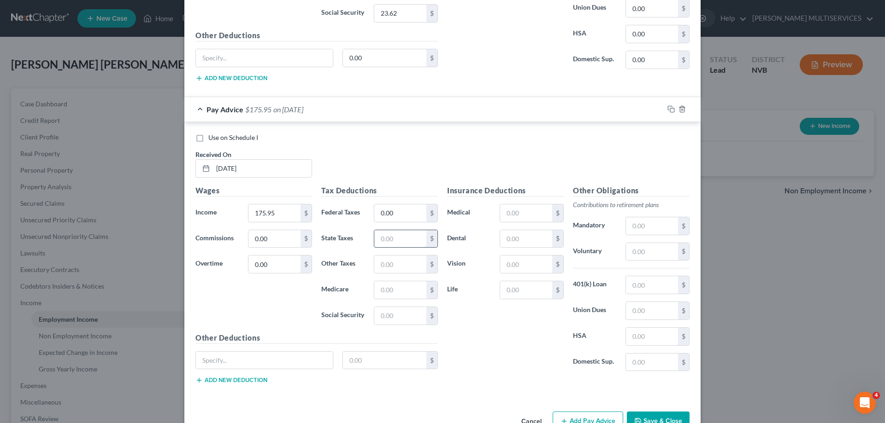
click at [376, 239] on input "text" at bounding box center [400, 239] width 52 height 18
type input "0.00"
click at [376, 264] on input "text" at bounding box center [400, 265] width 52 height 18
type input "0.00"
click at [377, 289] on input "text" at bounding box center [400, 290] width 52 height 18
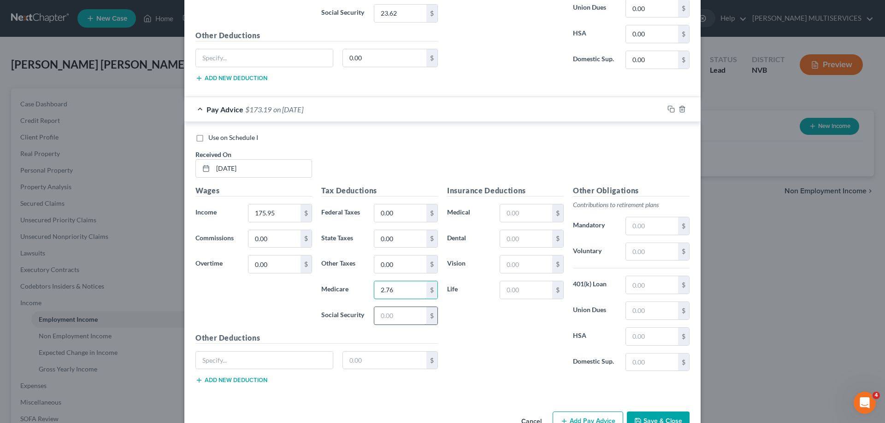
type input "2.76"
click at [378, 316] on input "text" at bounding box center [400, 316] width 52 height 18
type input "11.81"
click at [500, 215] on input "text" at bounding box center [526, 214] width 52 height 18
type input "0.00"
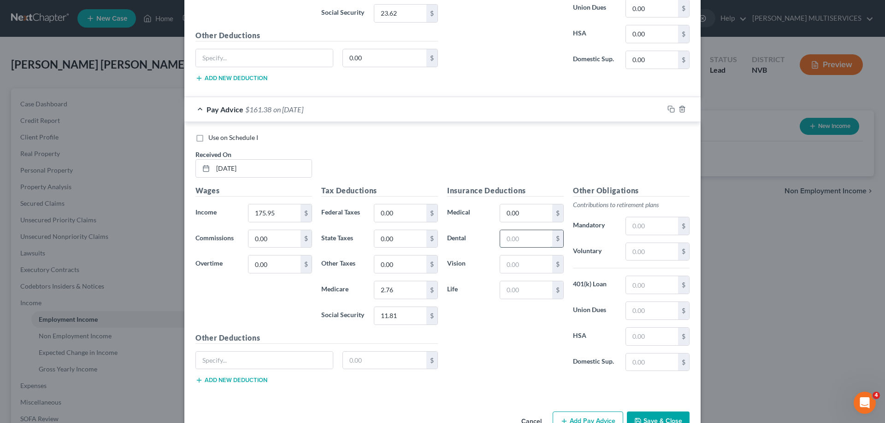
click at [503, 237] on input "text" at bounding box center [526, 239] width 52 height 18
type input "0.00"
drag, startPoint x: 504, startPoint y: 265, endPoint x: 515, endPoint y: 253, distance: 16.3
click at [506, 262] on input "text" at bounding box center [526, 265] width 52 height 18
type input "0.00"
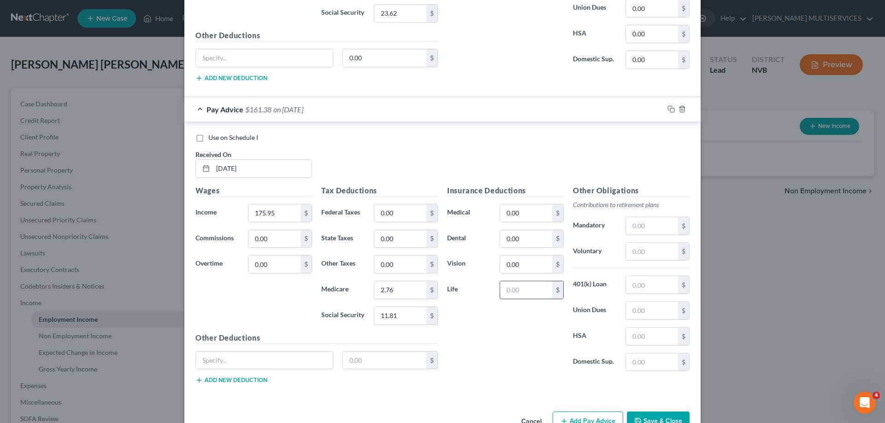
drag, startPoint x: 504, startPoint y: 292, endPoint x: 522, endPoint y: 283, distance: 21.0
click at [507, 290] on input "text" at bounding box center [526, 290] width 52 height 18
type input "0.00"
click at [632, 226] on input "text" at bounding box center [652, 226] width 52 height 18
type input "0.00"
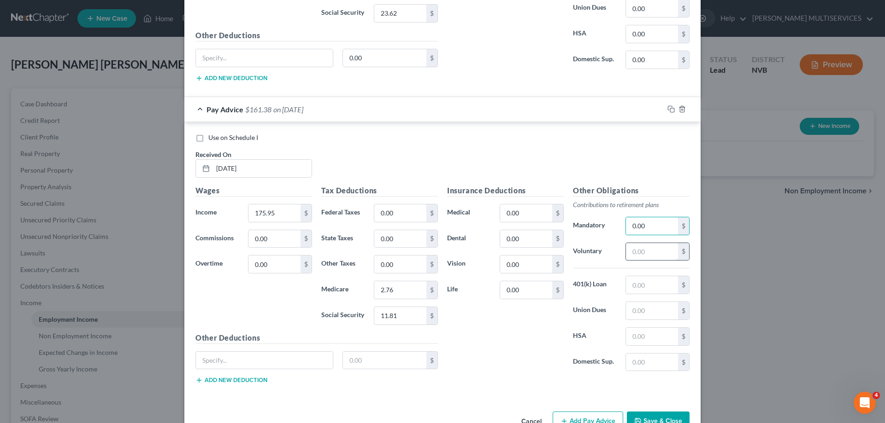
drag, startPoint x: 629, startPoint y: 252, endPoint x: 636, endPoint y: 246, distance: 9.2
click at [631, 250] on input "text" at bounding box center [652, 252] width 52 height 18
type input "0.00"
drag, startPoint x: 628, startPoint y: 285, endPoint x: 636, endPoint y: 282, distance: 8.5
click at [628, 285] on input "text" at bounding box center [652, 285] width 52 height 18
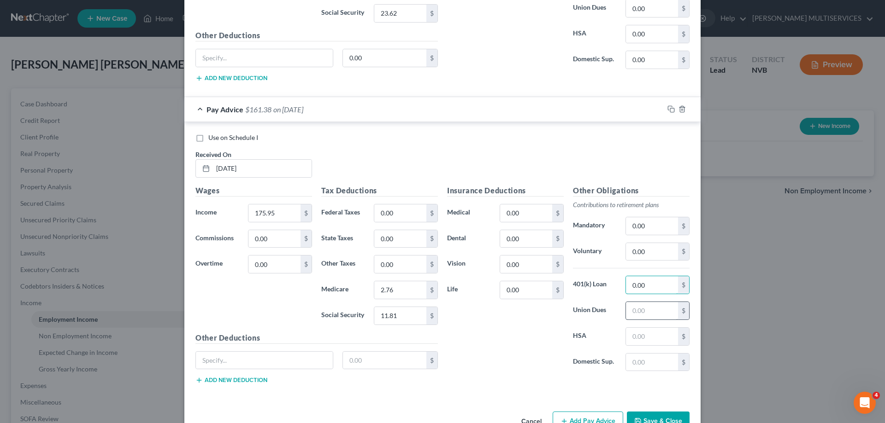
type input "0.00"
drag, startPoint x: 629, startPoint y: 311, endPoint x: 631, endPoint y: 306, distance: 4.8
click at [630, 310] on input "text" at bounding box center [652, 311] width 52 height 18
type input "0.00"
drag, startPoint x: 629, startPoint y: 336, endPoint x: 635, endPoint y: 328, distance: 9.5
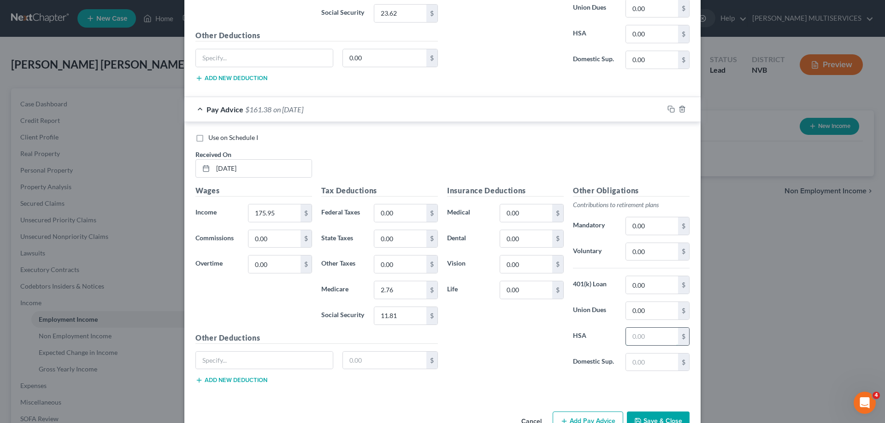
click at [629, 335] on input "text" at bounding box center [652, 337] width 52 height 18
type input "0.00"
drag, startPoint x: 628, startPoint y: 360, endPoint x: 633, endPoint y: 358, distance: 5.0
click at [630, 359] on input "text" at bounding box center [652, 363] width 52 height 18
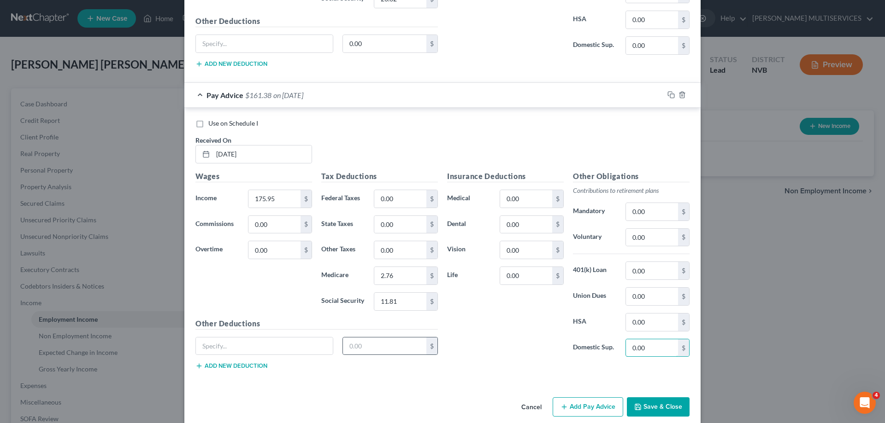
scroll to position [1149, 0]
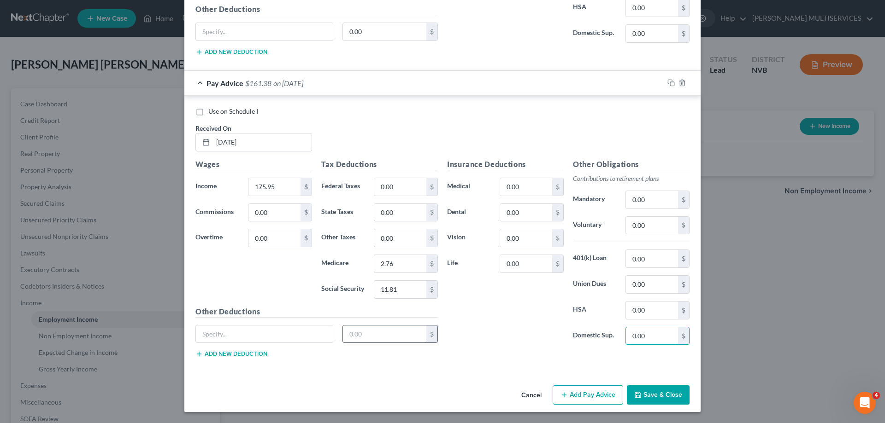
type input "0.00"
drag, startPoint x: 345, startPoint y: 332, endPoint x: 350, endPoint y: 328, distance: 6.3
click at [346, 332] on input "text" at bounding box center [385, 335] width 84 height 18
type input "0.00"
click at [565, 399] on icon "button" at bounding box center [563, 395] width 7 height 7
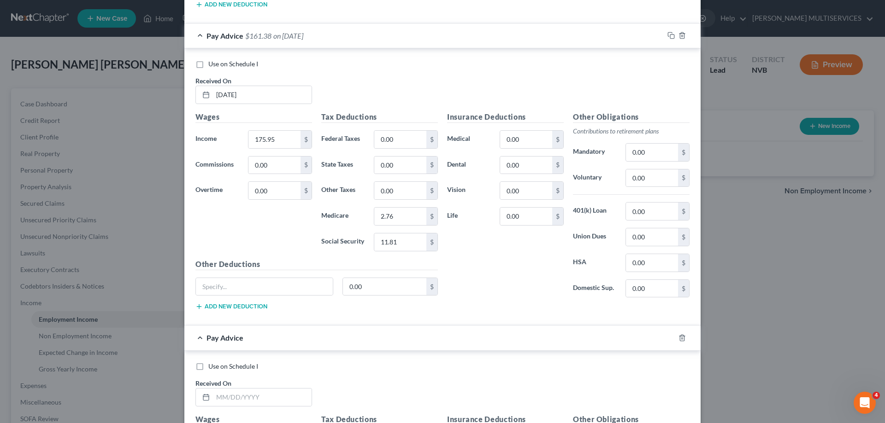
scroll to position [1241, 0]
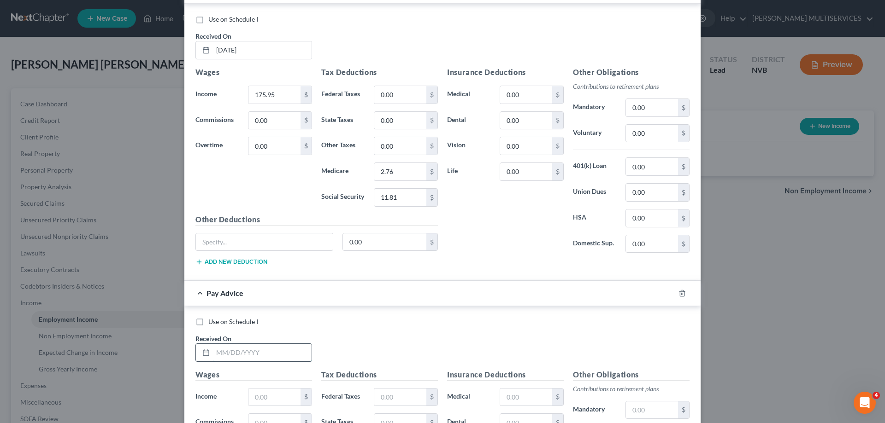
click at [213, 353] on input "text" at bounding box center [262, 353] width 99 height 18
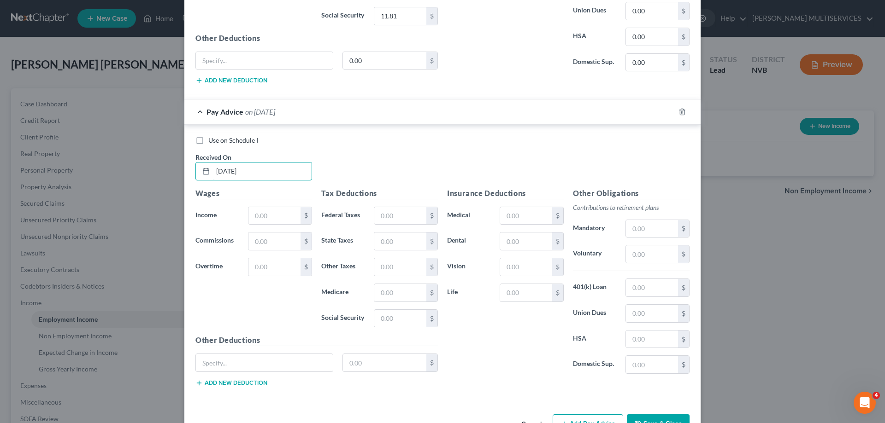
scroll to position [1425, 0]
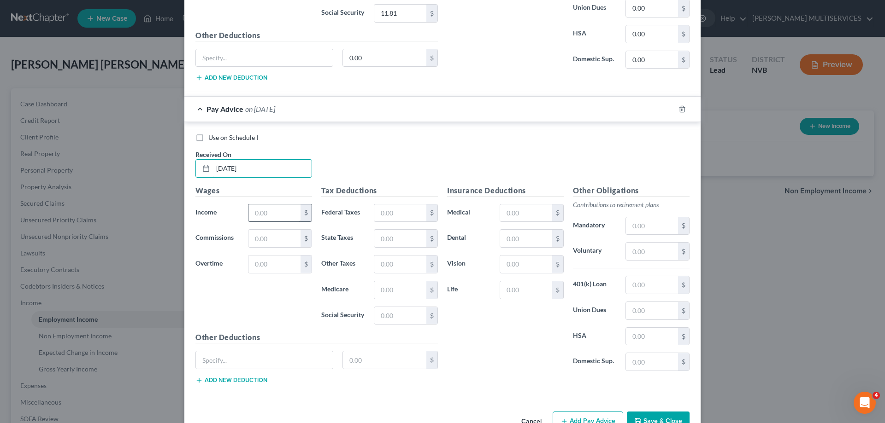
type input "[DATE]"
click at [251, 214] on input "text" at bounding box center [274, 214] width 52 height 18
type input "602.94"
click at [254, 240] on input "text" at bounding box center [274, 239] width 52 height 18
type input "0.00"
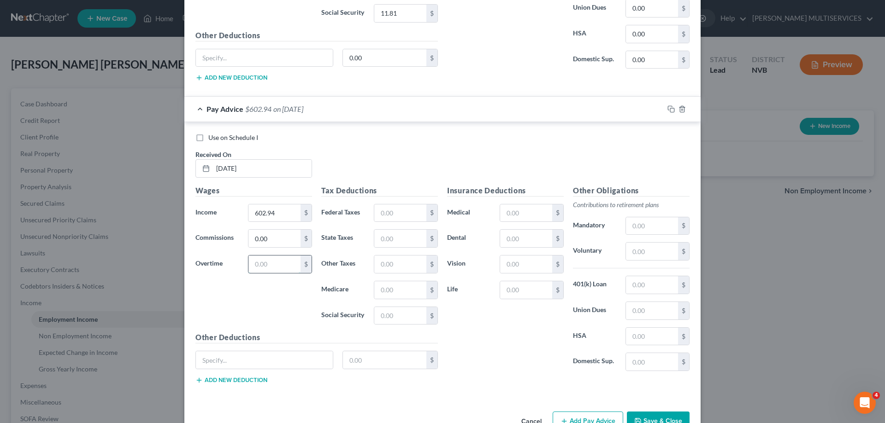
drag, startPoint x: 252, startPoint y: 263, endPoint x: 250, endPoint y: 257, distance: 5.7
click at [250, 261] on input "text" at bounding box center [274, 265] width 52 height 18
type input "0.00"
click at [377, 215] on input "text" at bounding box center [400, 214] width 52 height 18
type input "32.80"
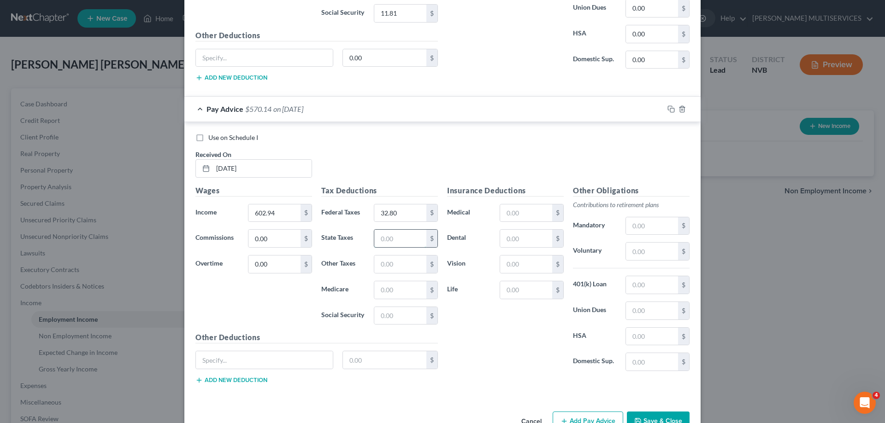
click at [376, 239] on input "text" at bounding box center [400, 239] width 52 height 18
type input "13.12"
drag, startPoint x: 396, startPoint y: 238, endPoint x: 367, endPoint y: 235, distance: 28.7
click at [369, 235] on div "13.12 $" at bounding box center [405, 238] width 73 height 18
type input "0.00"
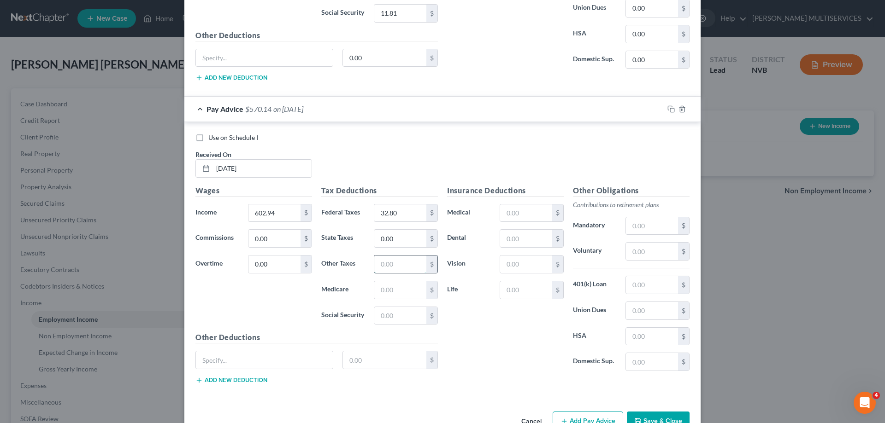
click at [375, 265] on input "text" at bounding box center [400, 265] width 52 height 18
type input "0.00"
click at [376, 287] on input "text" at bounding box center [400, 290] width 52 height 18
type input "13.12"
click at [377, 318] on input "text" at bounding box center [400, 316] width 52 height 18
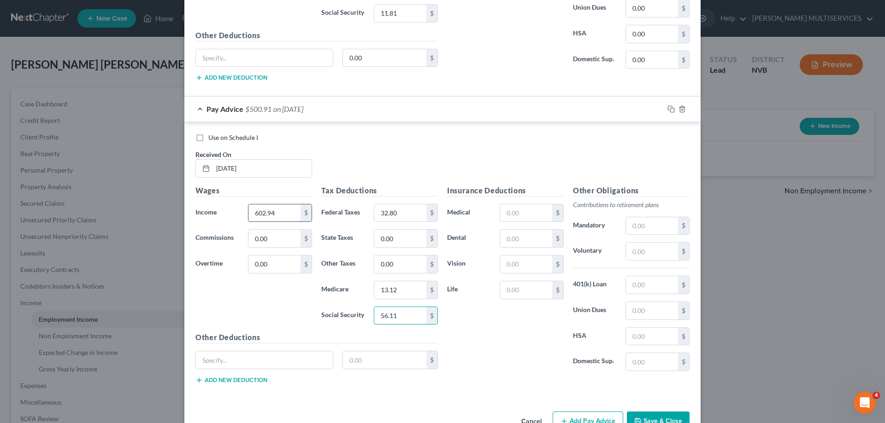
type input "56.11"
click at [264, 216] on input "802.40" at bounding box center [274, 214] width 52 height 18
type input "802.94"
click at [375, 137] on div "Use on Schedule I" at bounding box center [442, 137] width 494 height 9
click at [500, 213] on input "text" at bounding box center [526, 214] width 52 height 18
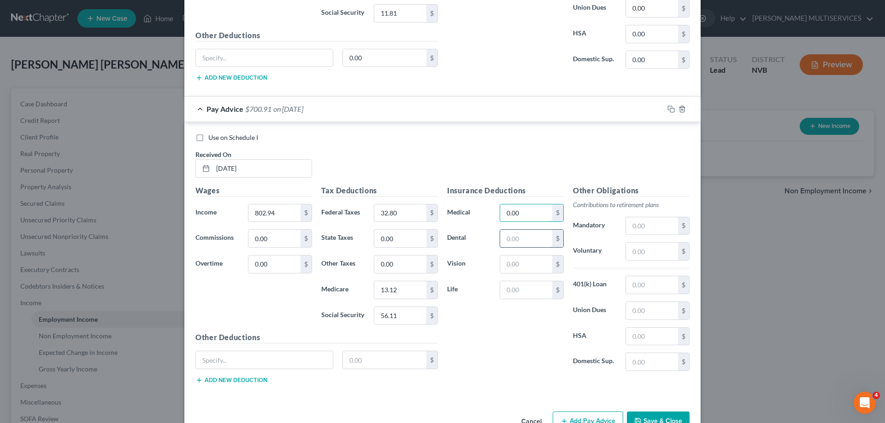
type input "0.00"
click at [504, 240] on input "text" at bounding box center [526, 239] width 52 height 18
type input "0.00"
click at [503, 264] on input "text" at bounding box center [526, 265] width 52 height 18
type input "0.00"
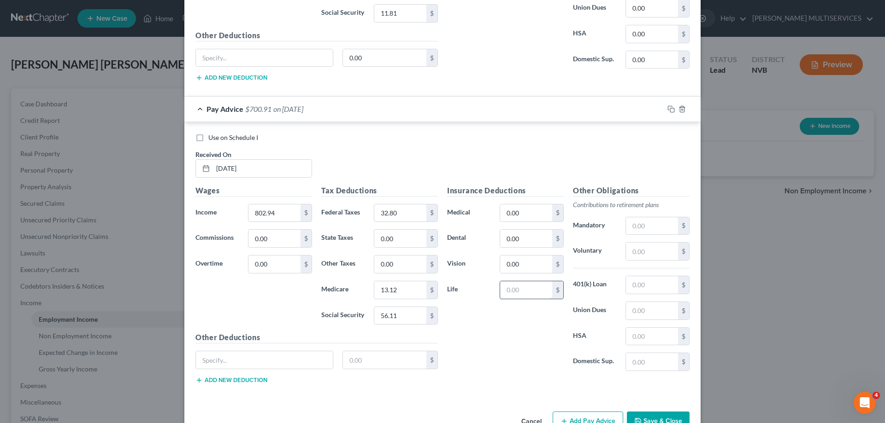
click at [503, 291] on input "text" at bounding box center [526, 290] width 52 height 18
type input "0.00"
click at [630, 227] on input "text" at bounding box center [652, 226] width 52 height 18
type input "0.00"
click at [629, 251] on input "text" at bounding box center [652, 252] width 52 height 18
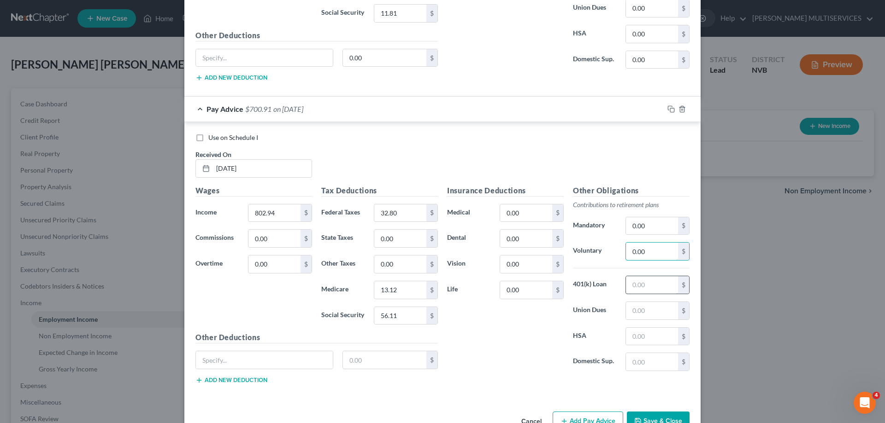
type input "0.00"
click at [626, 286] on input "text" at bounding box center [652, 285] width 52 height 18
type input "0.00"
click at [628, 308] on input "text" at bounding box center [652, 311] width 52 height 18
type input "0.00"
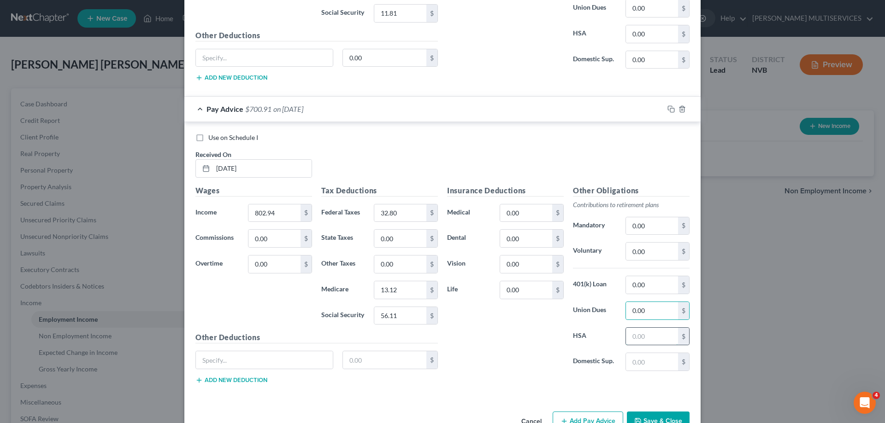
click at [629, 336] on input "text" at bounding box center [652, 337] width 52 height 18
type input "0.00"
click at [629, 363] on input "text" at bounding box center [652, 362] width 52 height 18
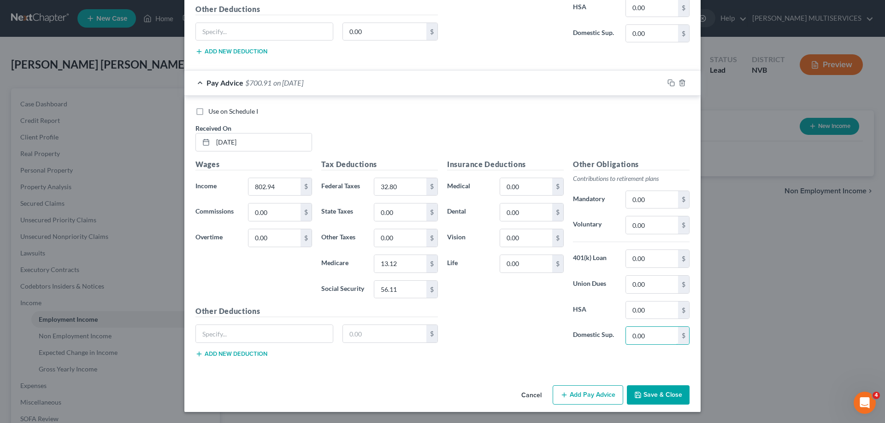
type input "0.00"
click at [586, 393] on button "Add Pay Advice" at bounding box center [587, 395] width 70 height 19
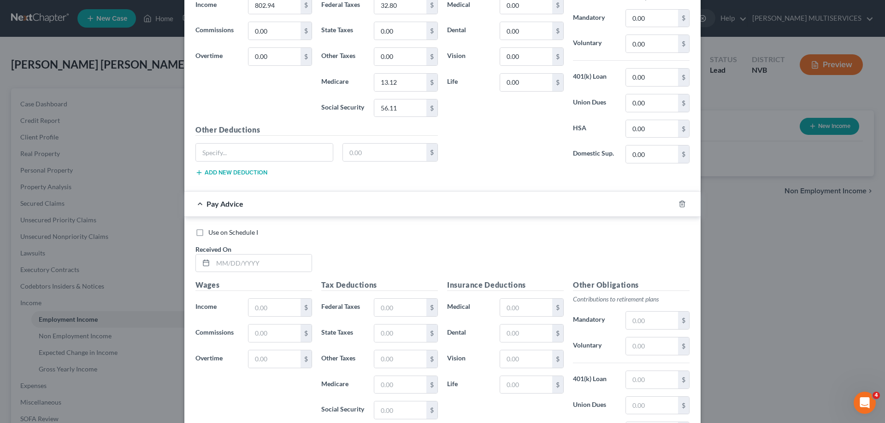
scroll to position [1635, 0]
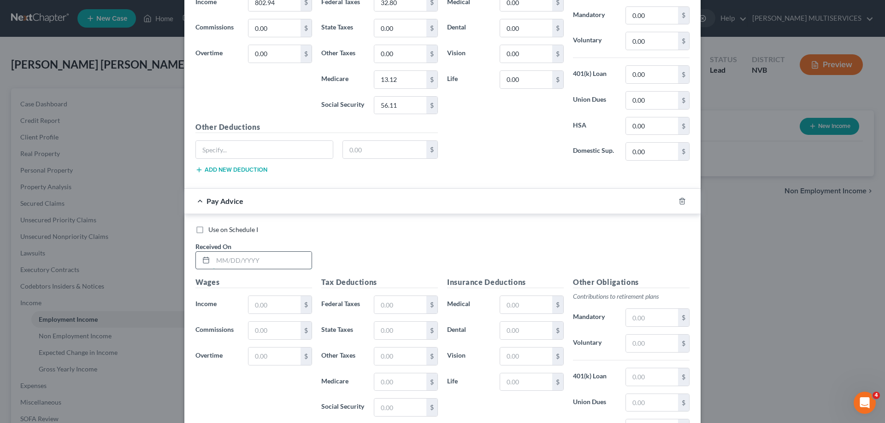
click at [213, 259] on input "text" at bounding box center [262, 261] width 99 height 18
type input "[DATE]"
click at [248, 305] on input "text" at bounding box center [274, 305] width 52 height 18
type input "953.00"
click at [255, 331] on input "text" at bounding box center [274, 331] width 52 height 18
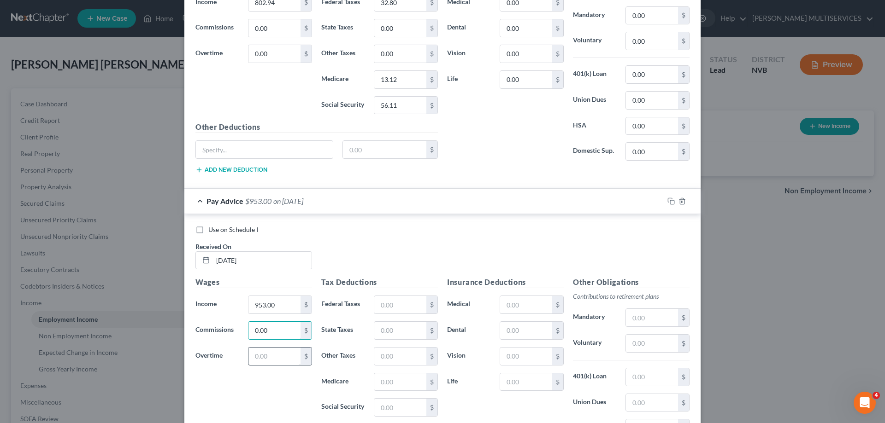
type input "0.00"
click at [252, 357] on input "text" at bounding box center [274, 357] width 52 height 18
type input "0.00"
click at [377, 301] on input "text" at bounding box center [400, 305] width 52 height 18
type input "52.34"
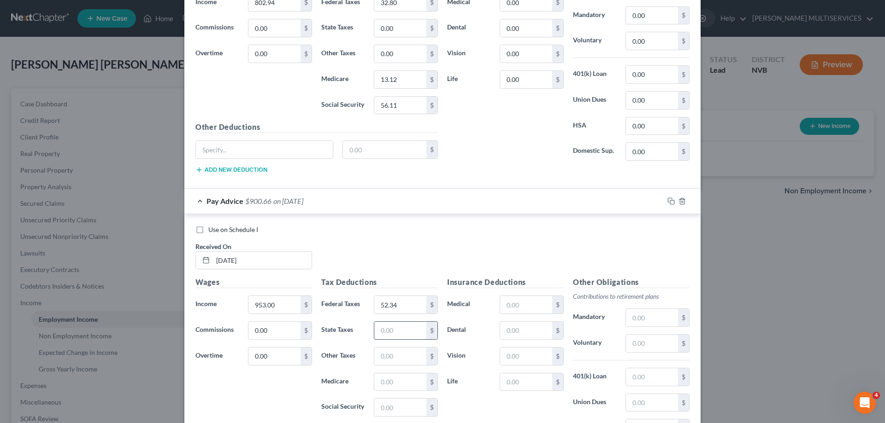
drag, startPoint x: 378, startPoint y: 329, endPoint x: 378, endPoint y: 323, distance: 5.5
click at [378, 328] on input "text" at bounding box center [400, 331] width 52 height 18
type input "0.00"
click at [378, 357] on input "text" at bounding box center [400, 357] width 52 height 18
type input "0.00"
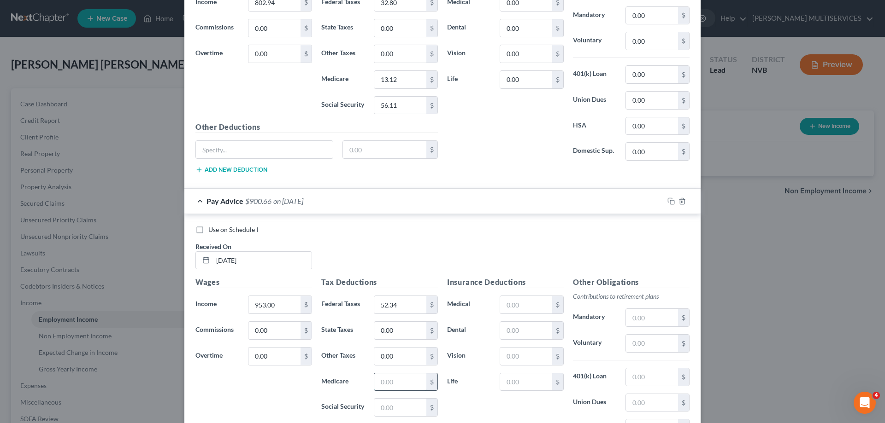
click at [379, 383] on input "text" at bounding box center [400, 383] width 52 height 18
type input "15.80"
click at [375, 407] on input "text" at bounding box center [400, 408] width 52 height 18
type input "67.55"
click at [502, 307] on input "text" at bounding box center [526, 305] width 52 height 18
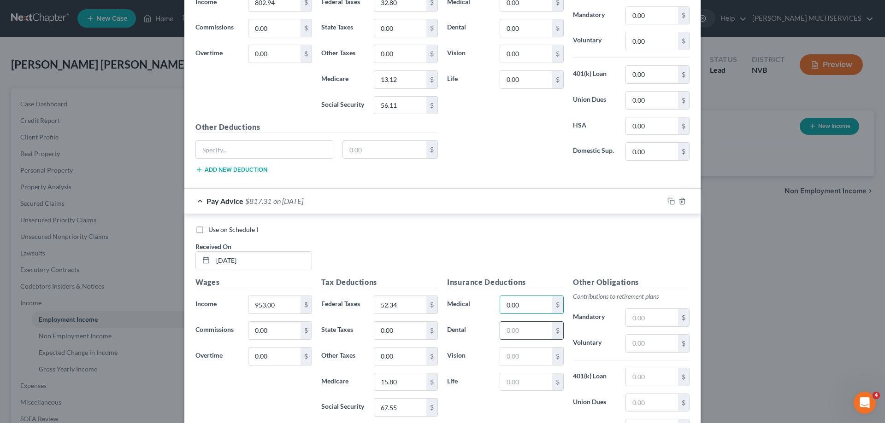
type input "0.00"
click at [503, 333] on input "text" at bounding box center [526, 331] width 52 height 18
type input "0.00"
click at [503, 357] on input "text" at bounding box center [526, 357] width 52 height 18
type input "0.00"
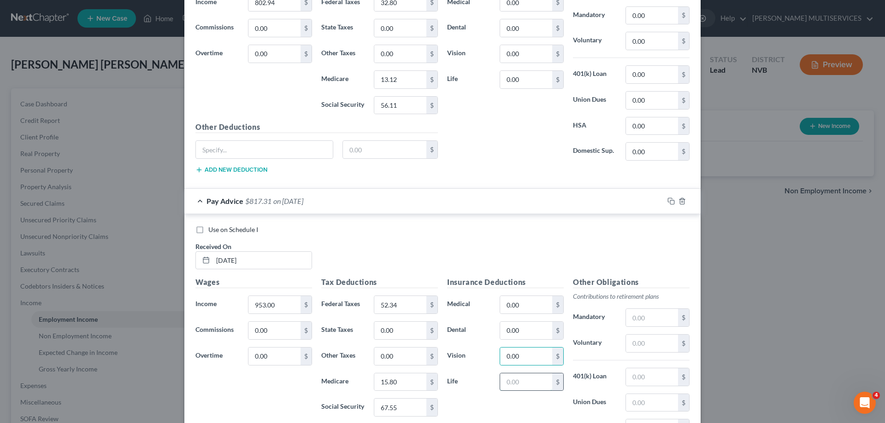
click at [502, 382] on input "text" at bounding box center [526, 383] width 52 height 18
type input "0.00"
click at [627, 319] on input "text" at bounding box center [652, 318] width 52 height 18
type input "0.00"
click at [629, 343] on input "text" at bounding box center [652, 344] width 52 height 18
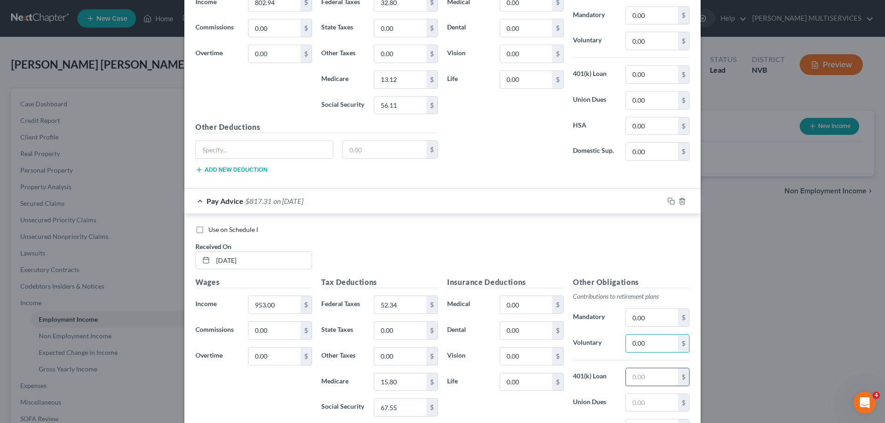
type input "0.00"
drag, startPoint x: 629, startPoint y: 376, endPoint x: 631, endPoint y: 372, distance: 4.7
click at [631, 373] on input "text" at bounding box center [652, 378] width 52 height 18
type input "0.00"
drag, startPoint x: 629, startPoint y: 403, endPoint x: 630, endPoint y: 396, distance: 7.4
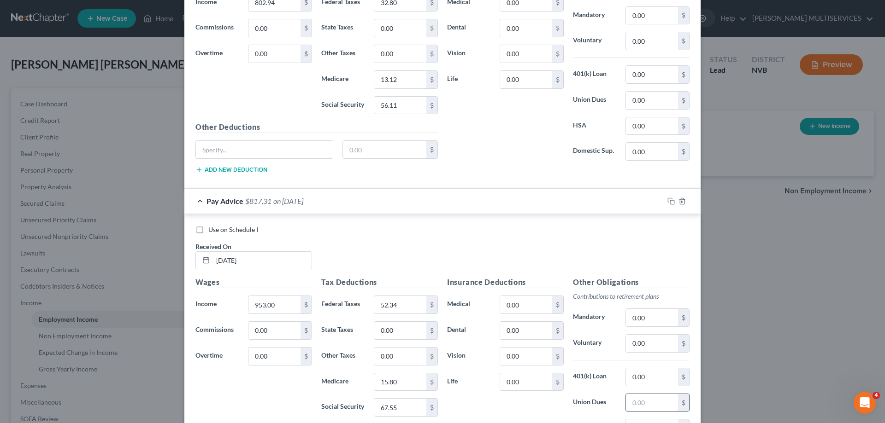
click at [629, 402] on input "text" at bounding box center [652, 403] width 52 height 18
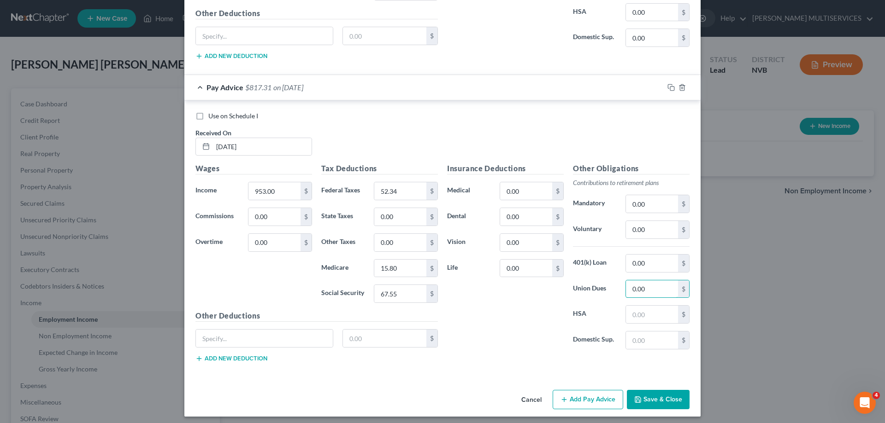
scroll to position [1754, 0]
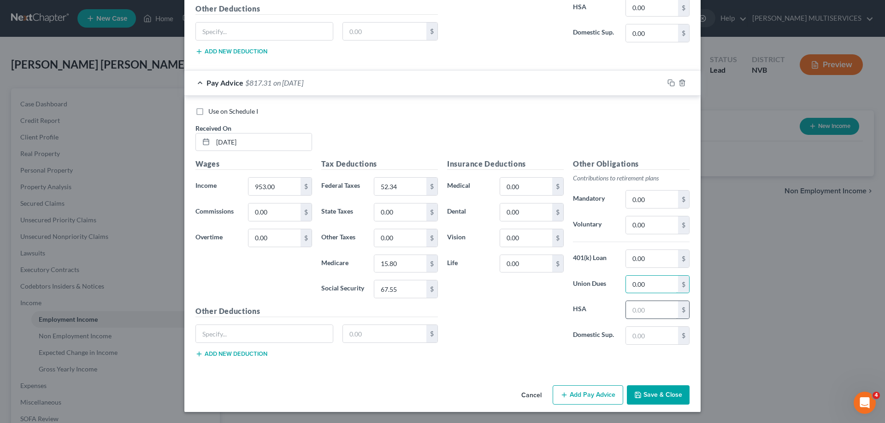
type input "0.00"
click at [628, 309] on input "text" at bounding box center [652, 310] width 52 height 18
type input "0.00"
click at [628, 336] on input "text" at bounding box center [652, 336] width 52 height 18
type input "0.00"
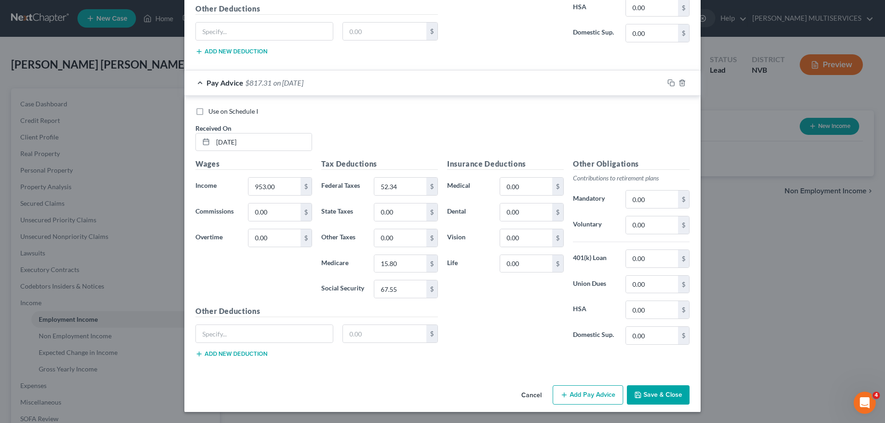
click at [593, 394] on button "Add Pay Advice" at bounding box center [587, 395] width 70 height 19
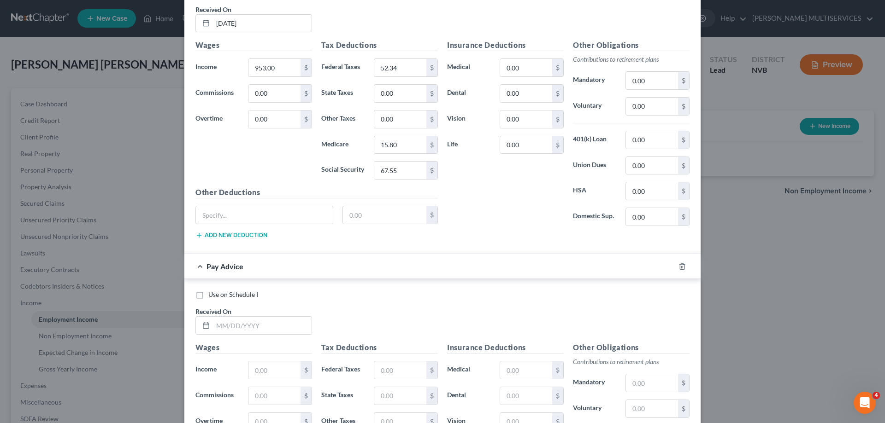
scroll to position [1892, 0]
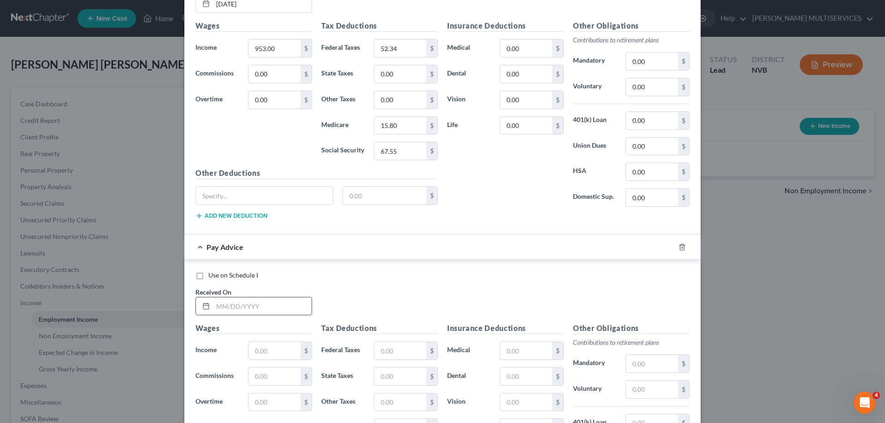
click at [213, 305] on input "text" at bounding box center [262, 307] width 99 height 18
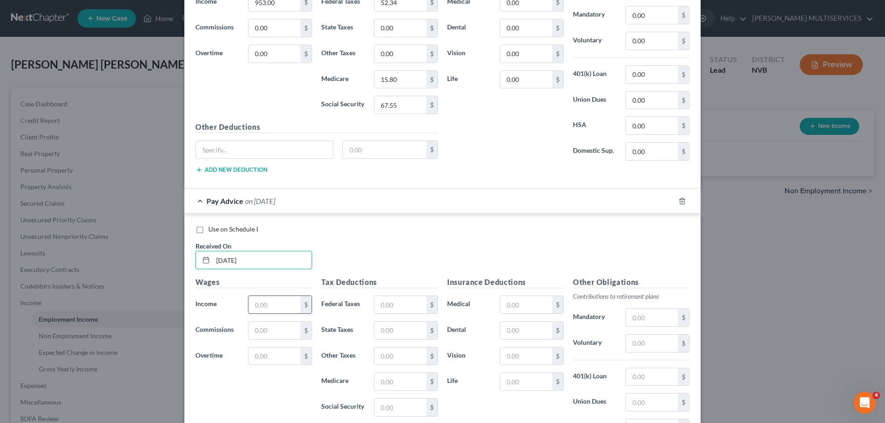
type input "[DATE]"
click at [248, 309] on input "text" at bounding box center [274, 305] width 52 height 18
type input "1,563"
click at [253, 332] on input "text" at bounding box center [274, 331] width 52 height 18
type input "0.00"
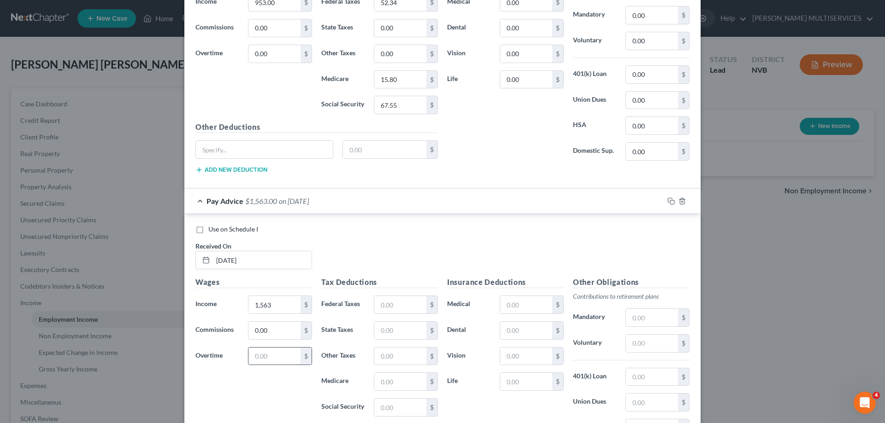
click at [250, 358] on input "text" at bounding box center [274, 357] width 52 height 18
type input "0.00"
click at [375, 305] on input "text" at bounding box center [400, 305] width 52 height 18
type input "143.43"
click at [376, 331] on input "text" at bounding box center [400, 331] width 52 height 18
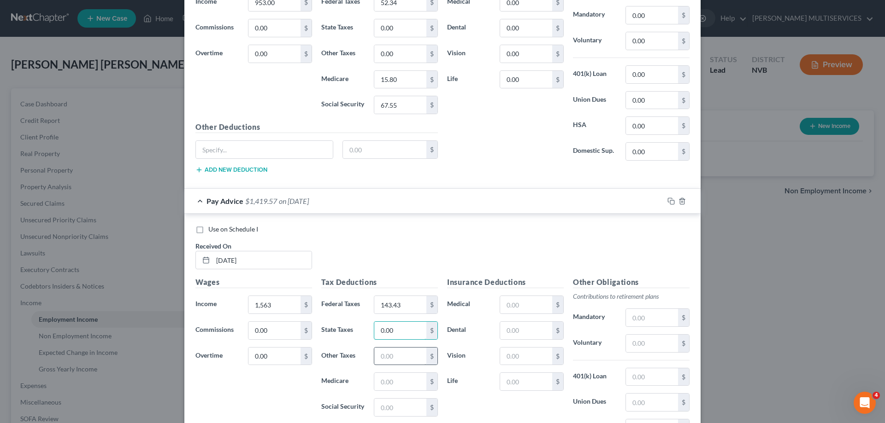
type input "0.00"
click at [376, 356] on input "text" at bounding box center [400, 357] width 52 height 18
type input "0.00"
click at [375, 381] on input "text" at bounding box center [400, 382] width 52 height 18
type input "26.81"
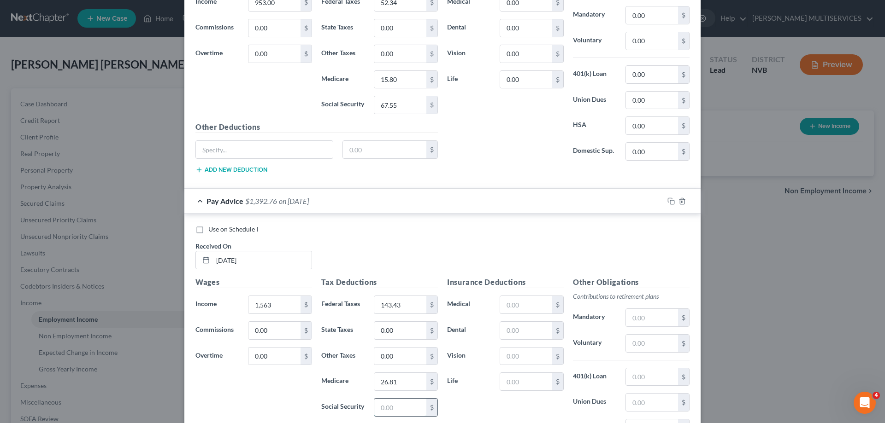
click at [378, 407] on input "text" at bounding box center [400, 408] width 52 height 18
type input "114.62"
click at [502, 308] on input "text" at bounding box center [526, 305] width 52 height 18
type input "0.00"
click at [504, 331] on input "text" at bounding box center [526, 331] width 52 height 18
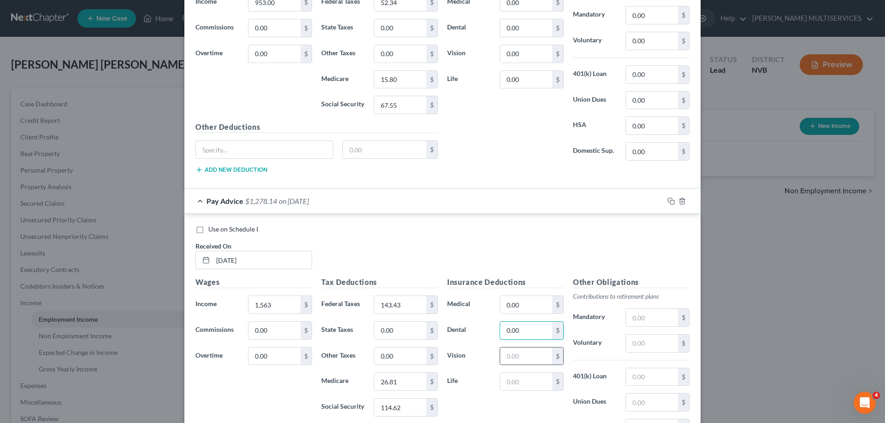
type input "0.00"
click at [504, 358] on input "text" at bounding box center [526, 357] width 52 height 18
type input "0.00"
click at [505, 383] on input "text" at bounding box center [526, 382] width 52 height 18
type input "0.00"
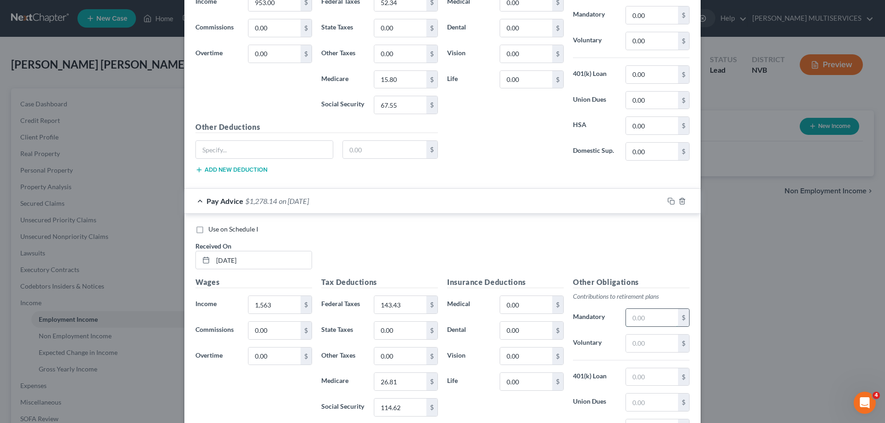
click at [628, 317] on input "text" at bounding box center [652, 318] width 52 height 18
type input "0.00"
click at [630, 344] on input "text" at bounding box center [652, 344] width 52 height 18
type input "0.00"
click at [629, 377] on input "text" at bounding box center [652, 378] width 52 height 18
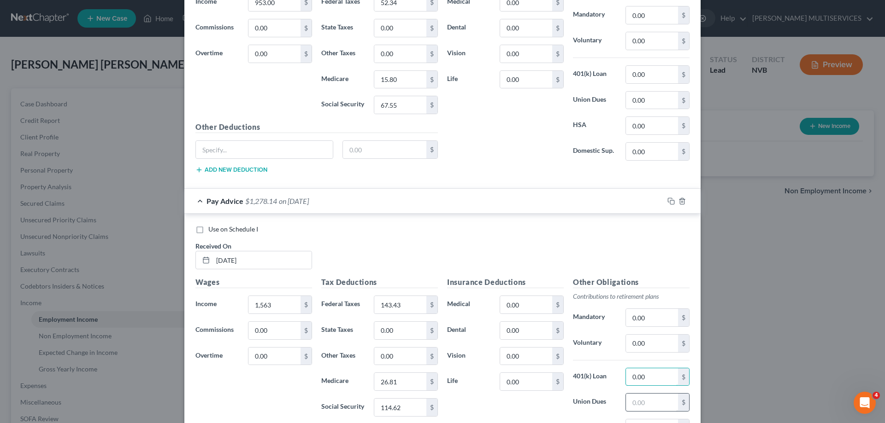
type input "0.00"
click at [630, 402] on input "text" at bounding box center [652, 403] width 52 height 18
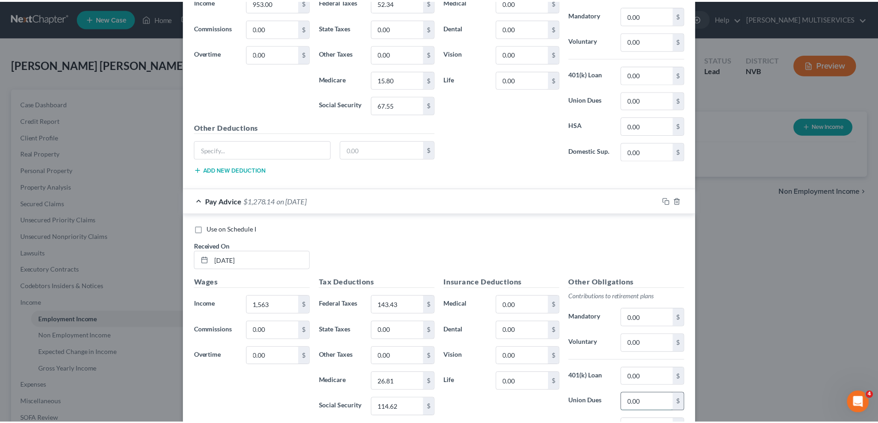
scroll to position [2056, 0]
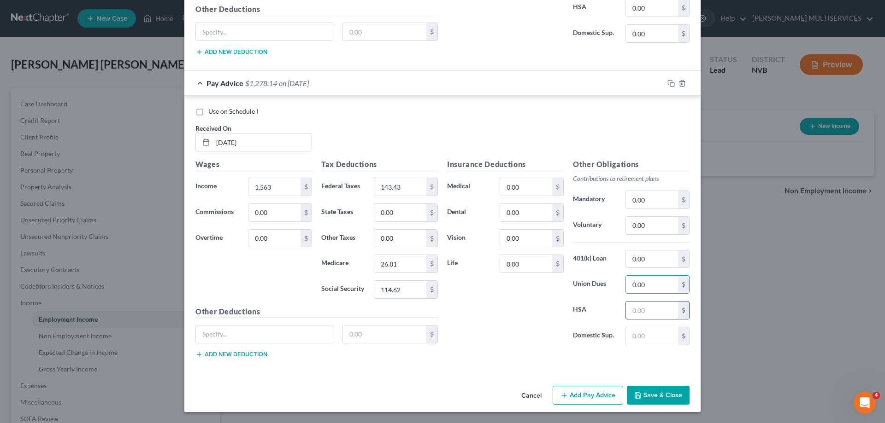
type input "0.00"
click at [628, 311] on input "text" at bounding box center [652, 311] width 52 height 18
type input "0.00"
click at [626, 339] on input "text" at bounding box center [652, 337] width 52 height 18
type input "0.00"
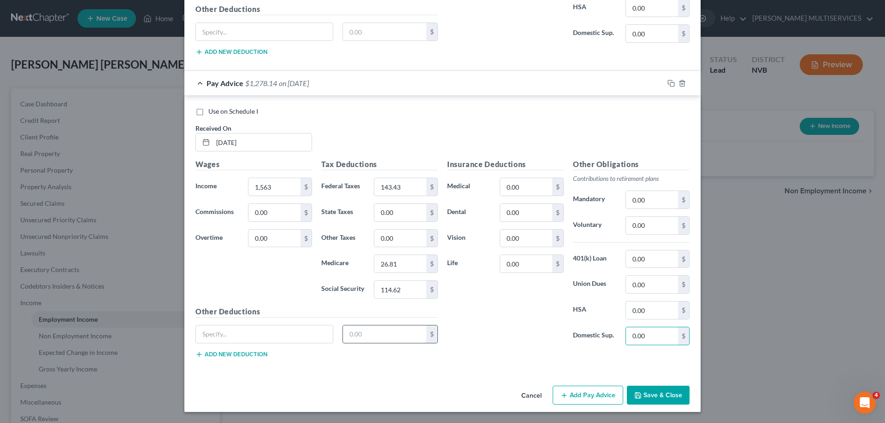
click at [344, 332] on input "text" at bounding box center [385, 335] width 84 height 18
type input "0.00"
click at [649, 400] on button "Save & Close" at bounding box center [658, 395] width 63 height 19
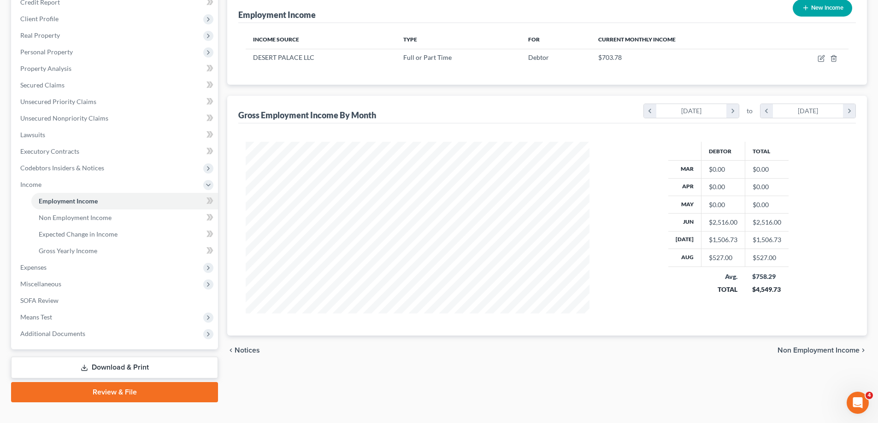
scroll to position [133, 0]
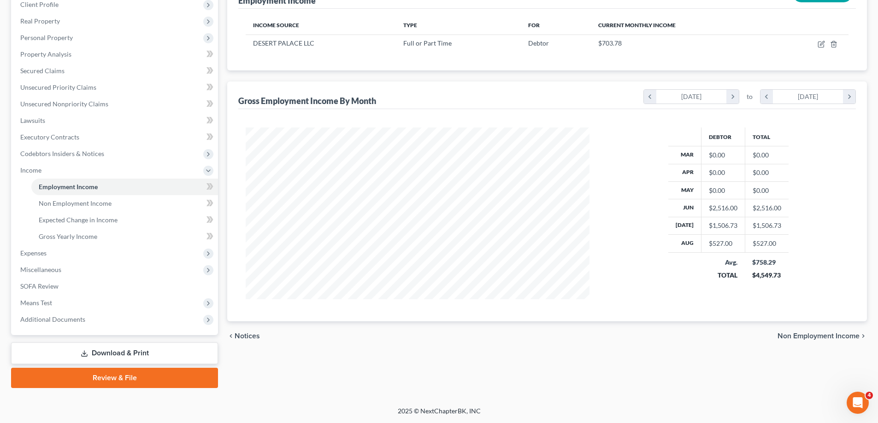
click at [109, 354] on link "Download & Print" at bounding box center [114, 354] width 207 height 22
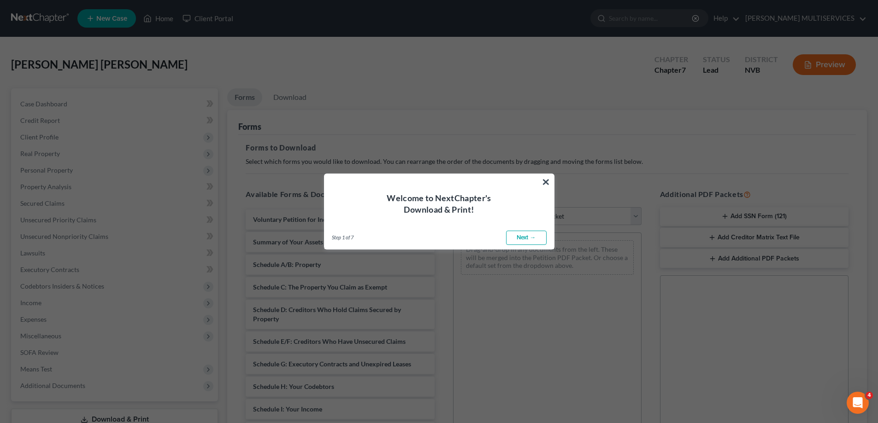
click at [522, 238] on link "Next →" at bounding box center [526, 238] width 41 height 15
select select "0"
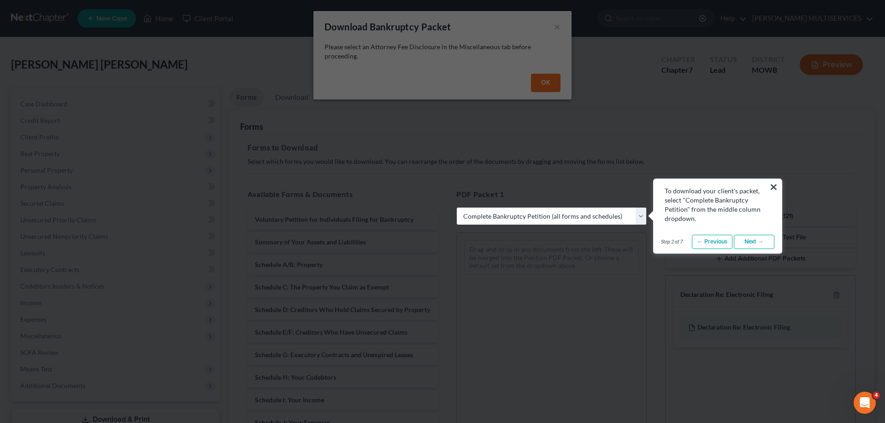
click at [703, 245] on link "← Previous" at bounding box center [712, 242] width 41 height 15
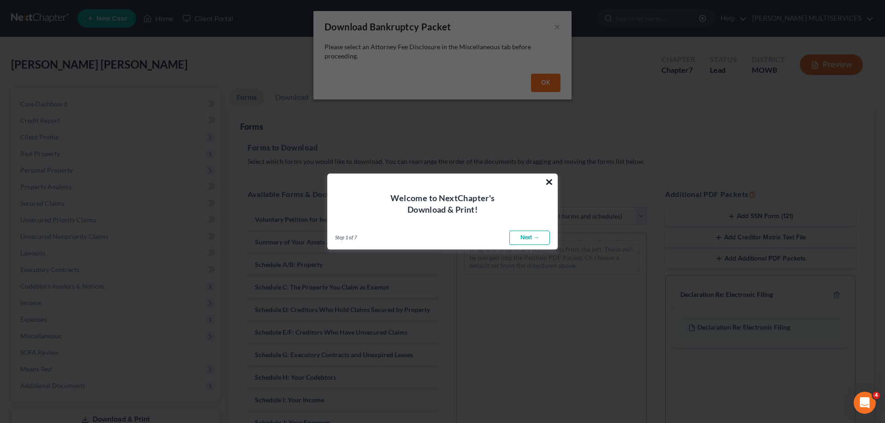
click at [549, 182] on button "×" at bounding box center [549, 182] width 9 height 15
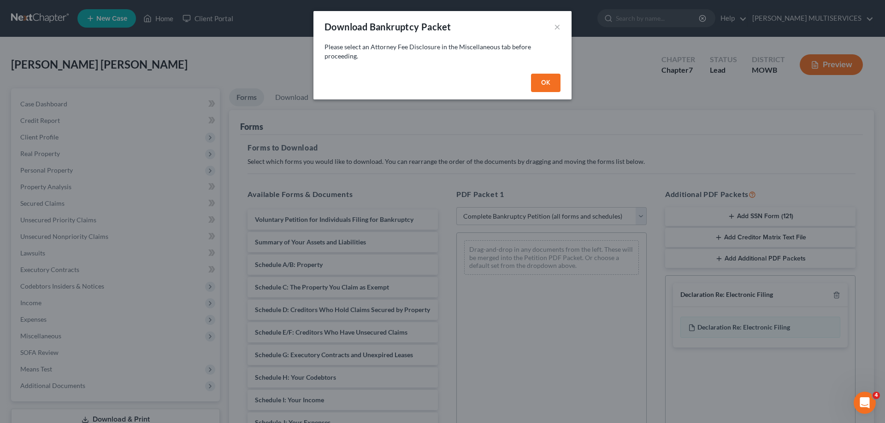
click at [545, 84] on button "OK" at bounding box center [545, 83] width 29 height 18
select select
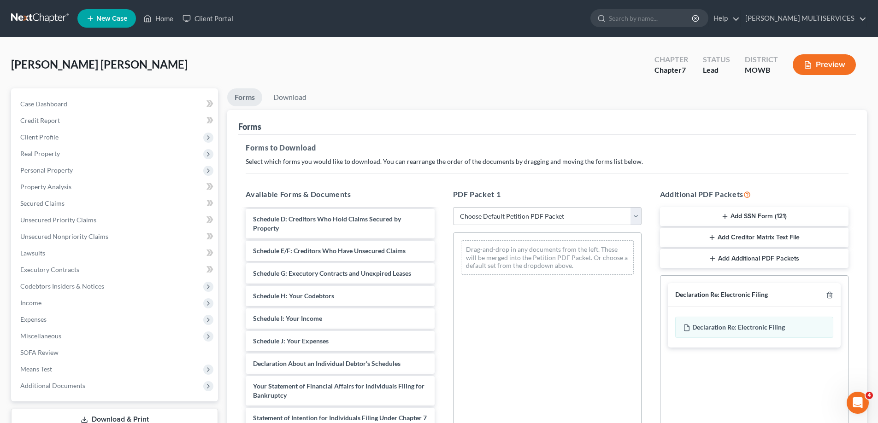
scroll to position [94, 0]
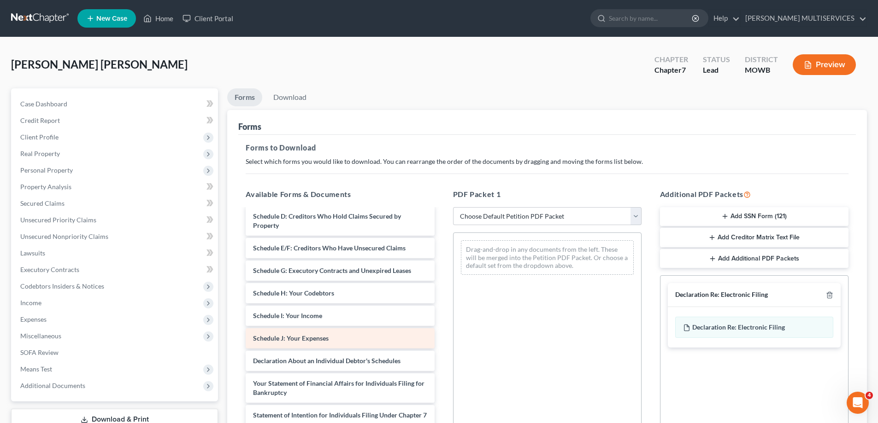
click at [313, 341] on span "Schedule J: Your Expenses" at bounding box center [291, 338] width 76 height 8
click at [315, 339] on span "Schedule J: Your Expenses" at bounding box center [291, 338] width 76 height 8
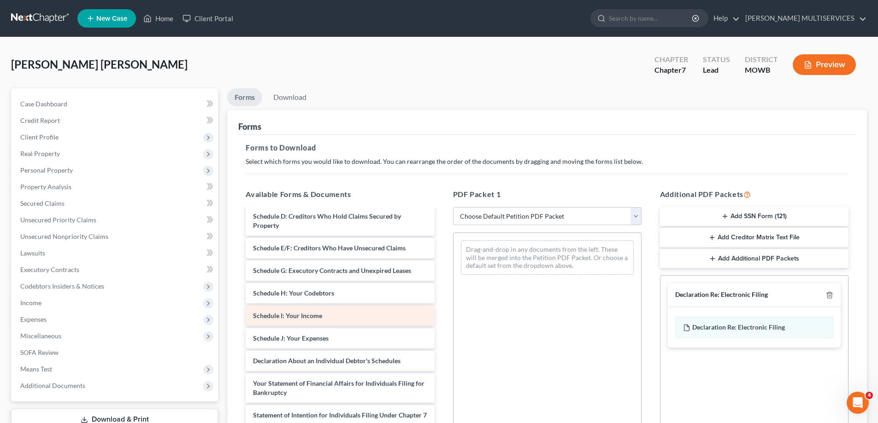
click at [314, 317] on span "Schedule I: Your Income" at bounding box center [287, 316] width 69 height 8
click at [634, 217] on select "Choose Default Petition PDF Packet Complete Bankruptcy Petition (all forms and …" at bounding box center [547, 216] width 188 height 18
click at [639, 216] on select "Choose Default Petition PDF Packet Complete Bankruptcy Petition (all forms and …" at bounding box center [547, 216] width 188 height 18
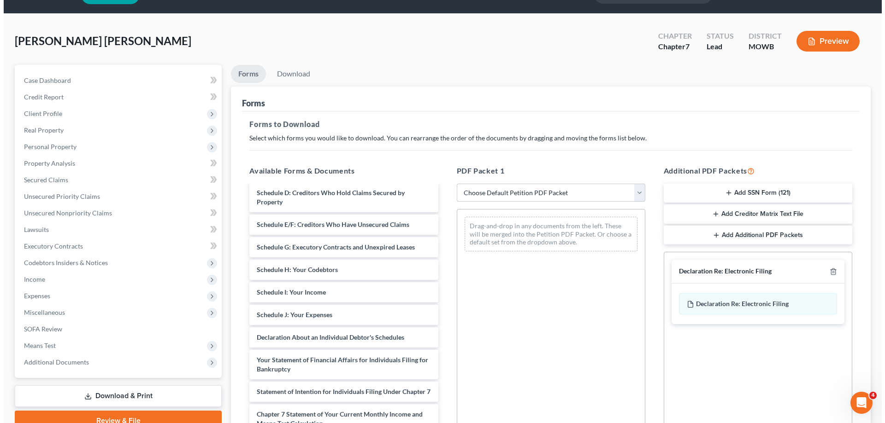
scroll to position [46, 0]
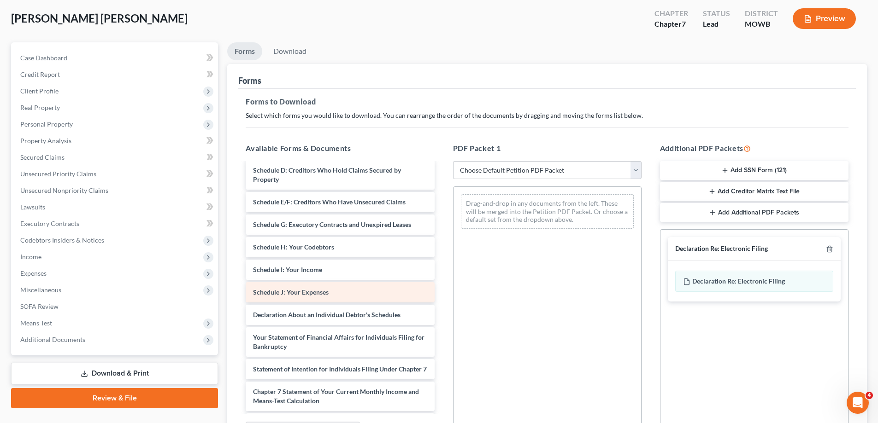
click at [296, 294] on span "Schedule J: Your Expenses" at bounding box center [291, 292] width 76 height 8
click at [824, 21] on button "Preview" at bounding box center [823, 18] width 63 height 21
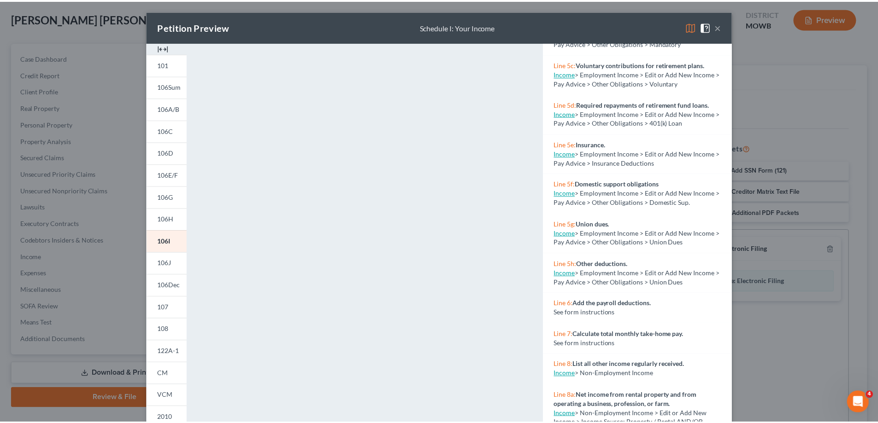
scroll to position [322, 0]
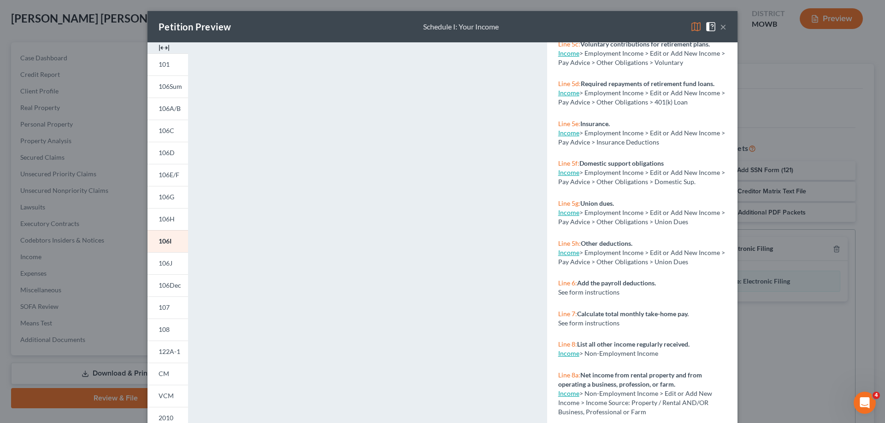
click at [61, 223] on div "Petition Preview Schedule I: Your Income × 101 106Sum 106A/B 106C 106D 106E/F 1…" at bounding box center [442, 211] width 885 height 423
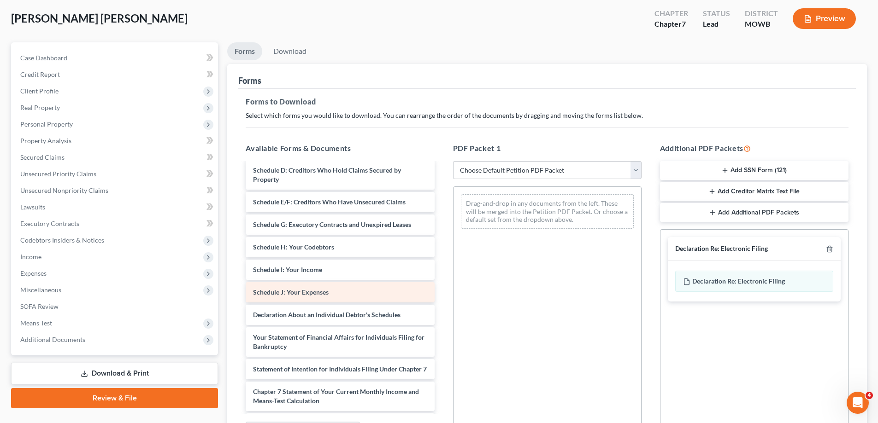
click at [310, 293] on span "Schedule J: Your Expenses" at bounding box center [291, 292] width 76 height 8
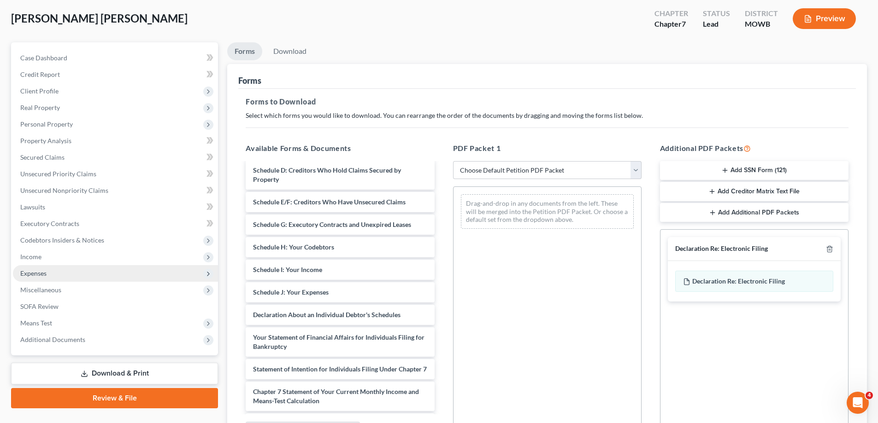
click at [43, 275] on span "Expenses" at bounding box center [33, 274] width 26 height 8
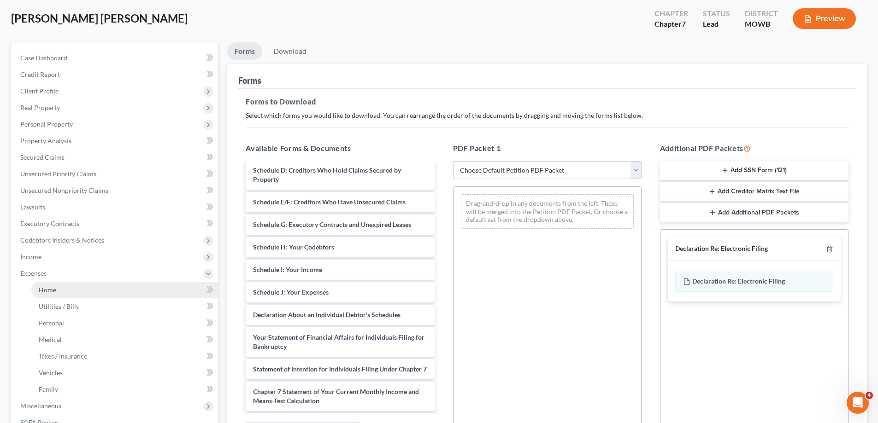
click at [49, 291] on span "Home" at bounding box center [48, 290] width 18 height 8
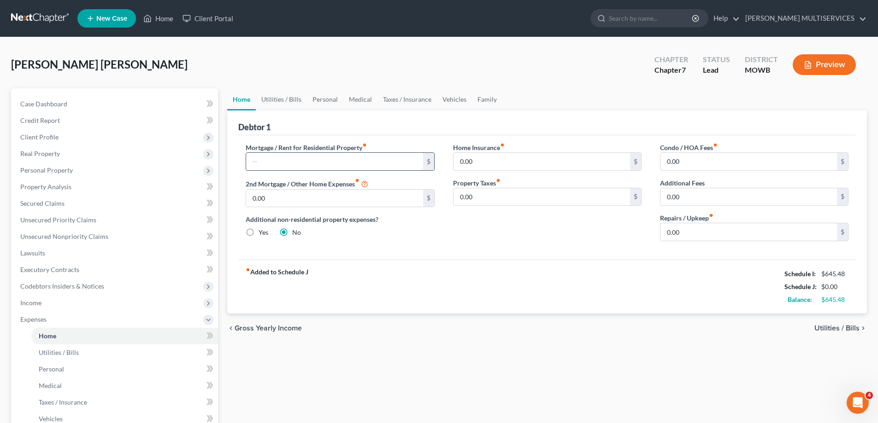
click at [268, 164] on input "text" at bounding box center [334, 162] width 176 height 18
type input "500"
click at [820, 326] on span "Utilities / Bills" at bounding box center [836, 328] width 45 height 7
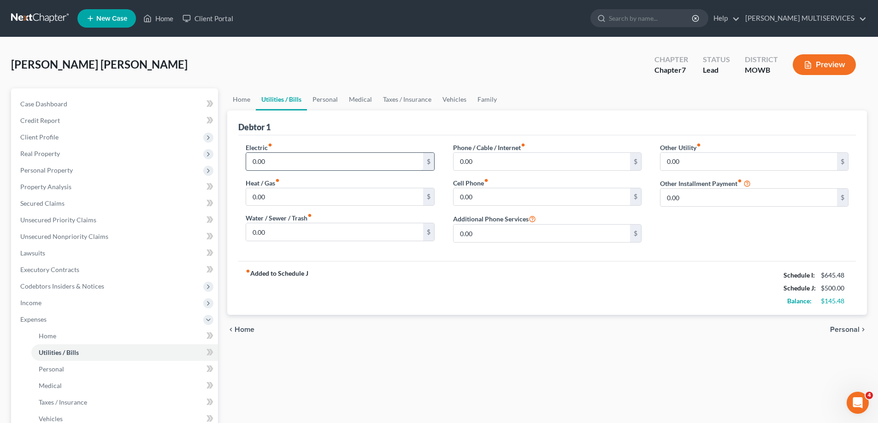
click at [267, 163] on input "0.00" at bounding box center [334, 162] width 176 height 18
type input "0.00"
click at [459, 164] on input "0.00" at bounding box center [541, 162] width 176 height 18
type input "50.00"
drag, startPoint x: 477, startPoint y: 163, endPoint x: 451, endPoint y: 164, distance: 25.8
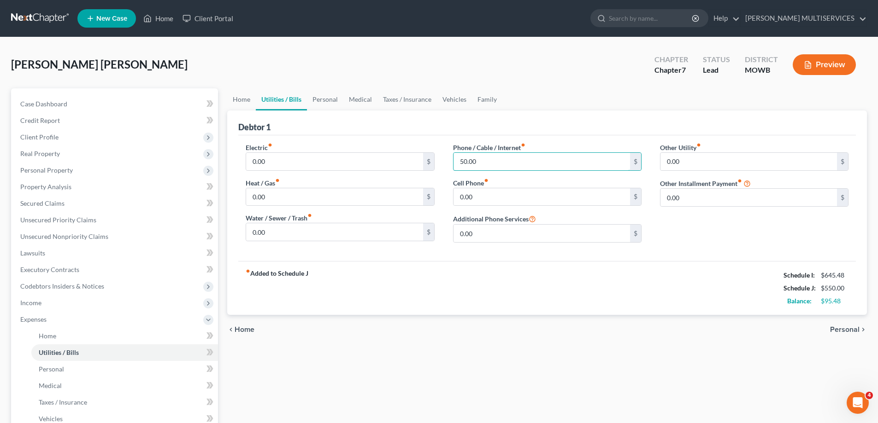
click at [451, 164] on div "Phone / Cable / Internet fiber_manual_record 50.00 $ Cell Phone fiber_manual_re…" at bounding box center [547, 196] width 207 height 107
type input "0.00"
click at [459, 197] on input "0.00" at bounding box center [541, 197] width 176 height 18
type input "50.00"
click at [842, 331] on span "Personal" at bounding box center [844, 329] width 29 height 7
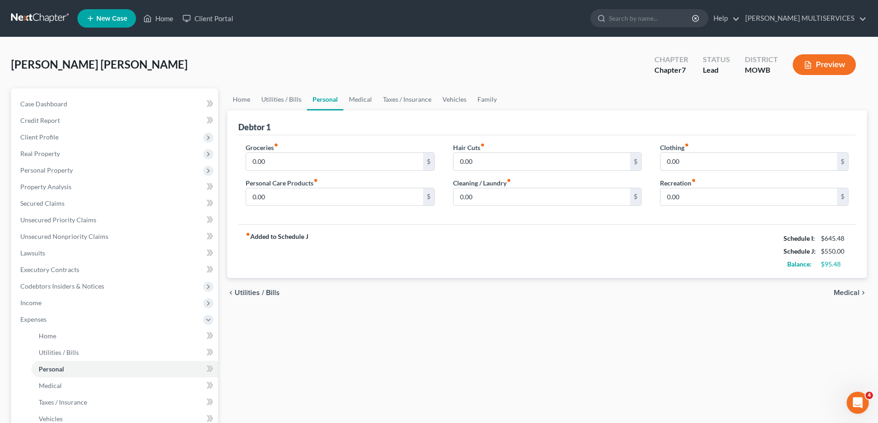
click at [271, 294] on span "Utilities / Bills" at bounding box center [256, 292] width 45 height 7
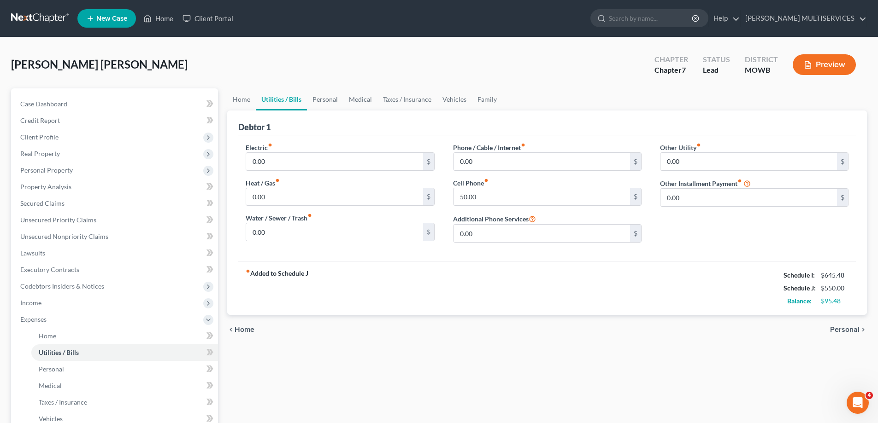
click at [844, 329] on span "Personal" at bounding box center [844, 329] width 29 height 7
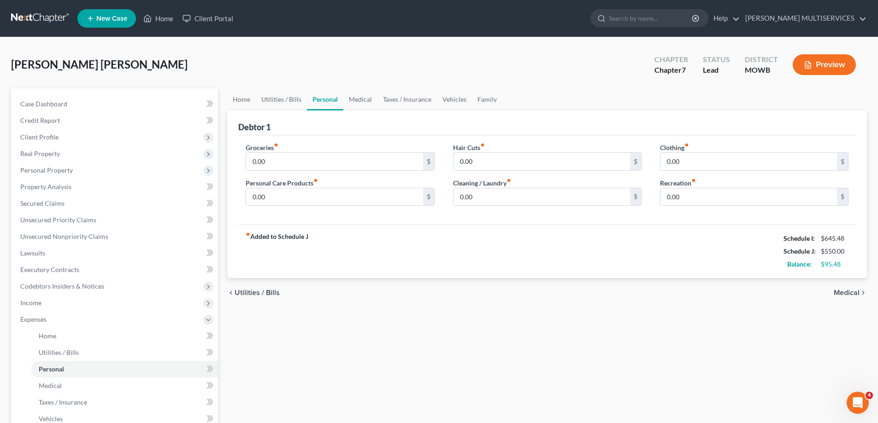
click at [844, 295] on span "Medical" at bounding box center [846, 292] width 26 height 7
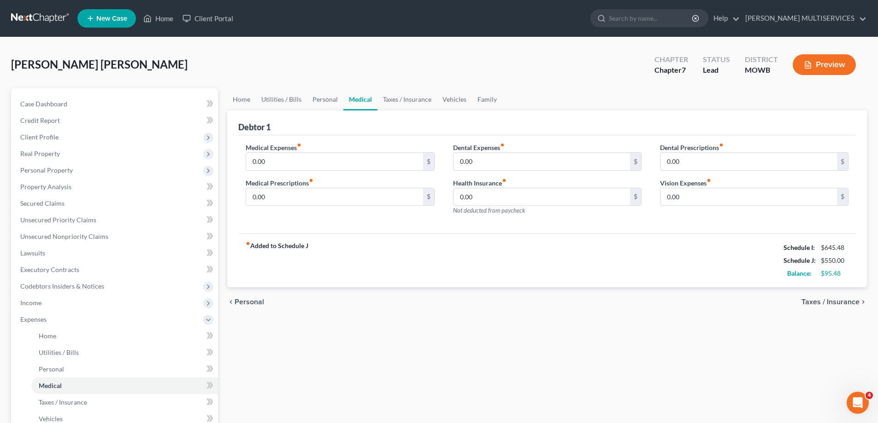
click at [838, 304] on span "Taxes / Insurance" at bounding box center [830, 302] width 58 height 7
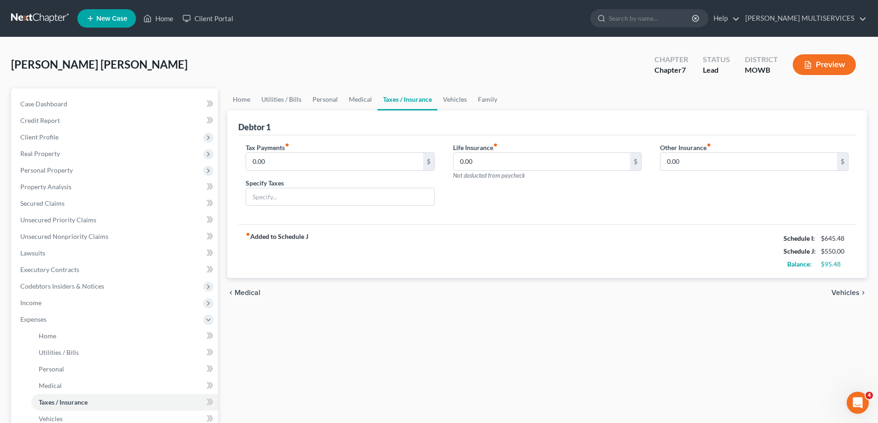
click at [843, 295] on span "Vehicles" at bounding box center [845, 292] width 28 height 7
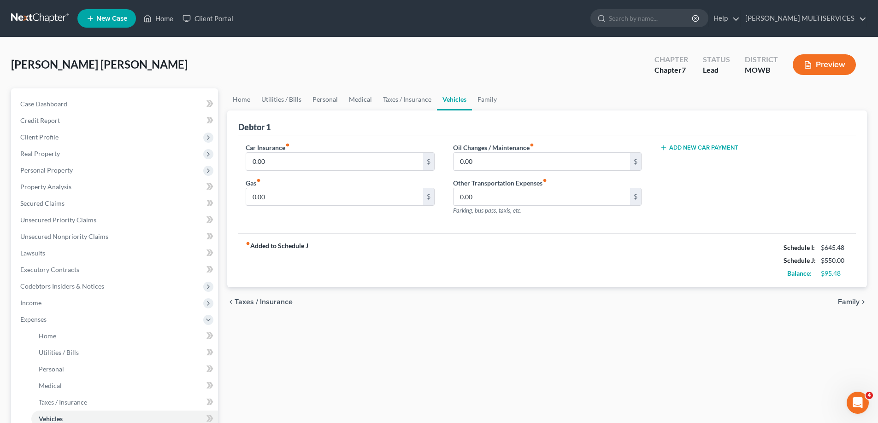
click at [844, 304] on span "Family" at bounding box center [849, 302] width 22 height 7
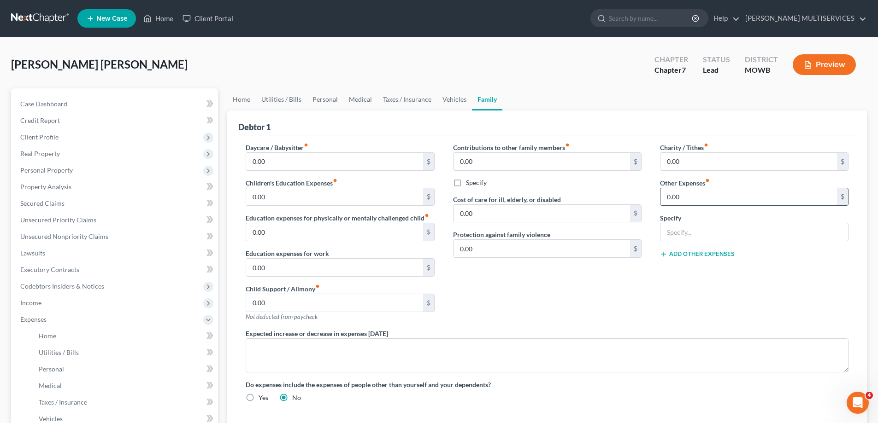
click at [666, 200] on input "0.00" at bounding box center [748, 197] width 176 height 18
type input "50.00"
click at [656, 305] on div "Charity / Tithes fiber_manual_record 0.00 $ Other Expenses fiber_manual_record …" at bounding box center [754, 236] width 207 height 186
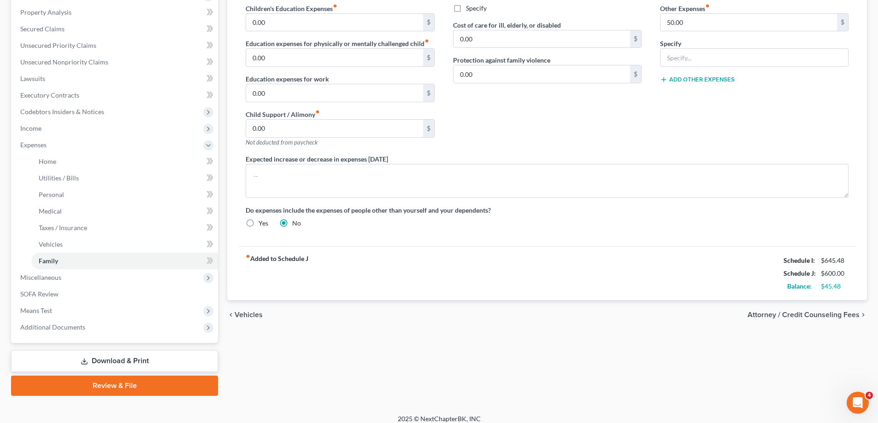
scroll to position [182, 0]
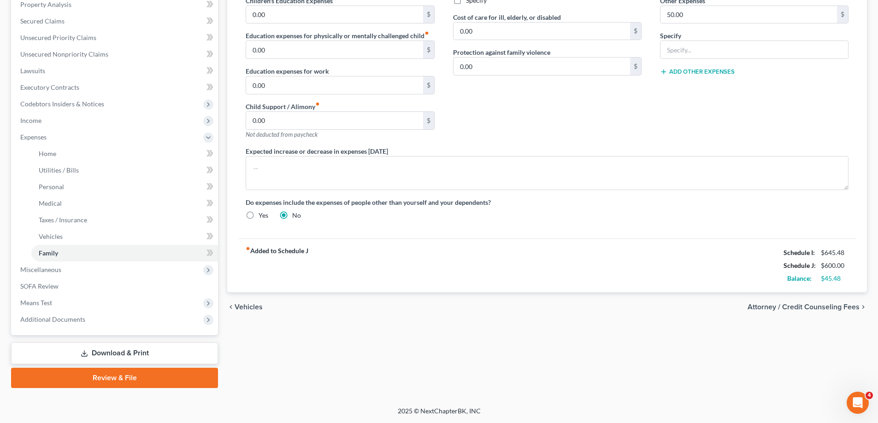
click at [828, 307] on span "Attorney / Credit Counseling Fees" at bounding box center [803, 307] width 112 height 7
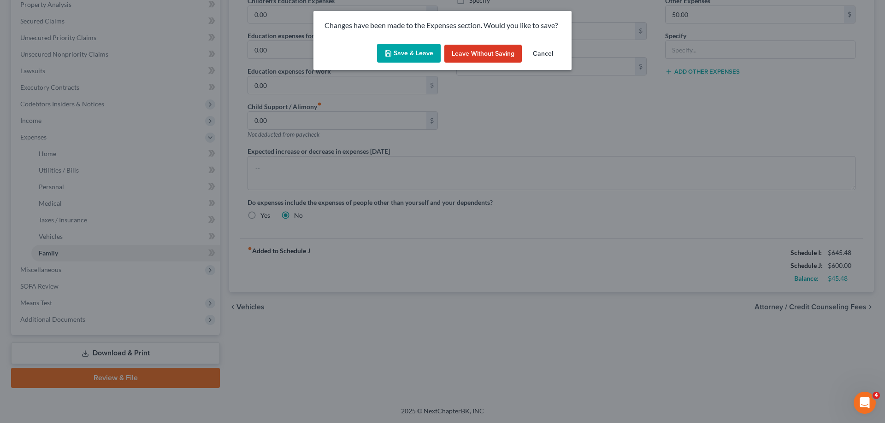
click at [474, 51] on button "Leave without Saving" at bounding box center [482, 54] width 77 height 18
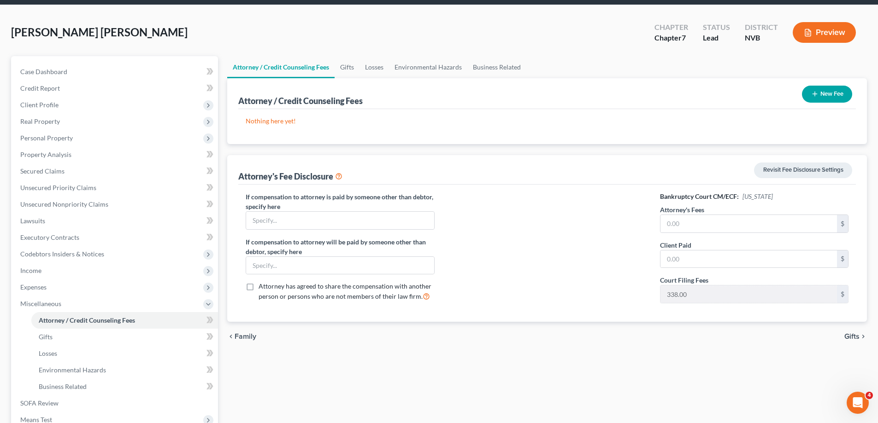
scroll to position [92, 0]
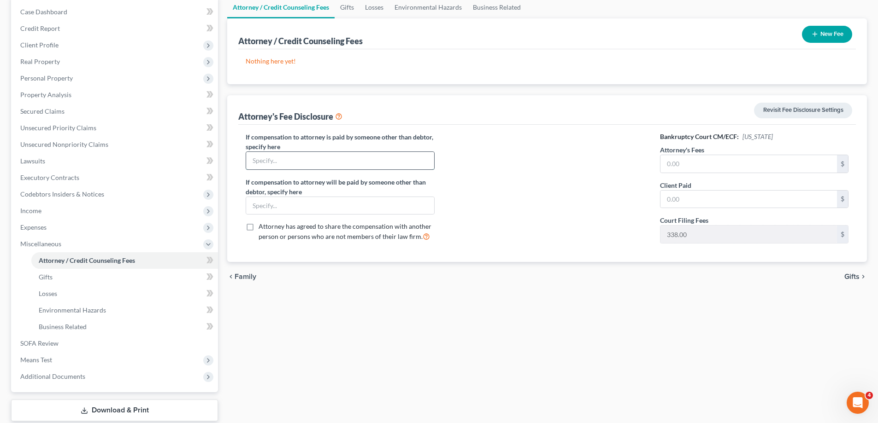
click at [335, 163] on input "text" at bounding box center [340, 161] width 188 height 18
type input "0.00"
click at [319, 205] on input "text" at bounding box center [340, 206] width 188 height 18
type input "0.00"
click at [665, 166] on input "text" at bounding box center [748, 164] width 176 height 18
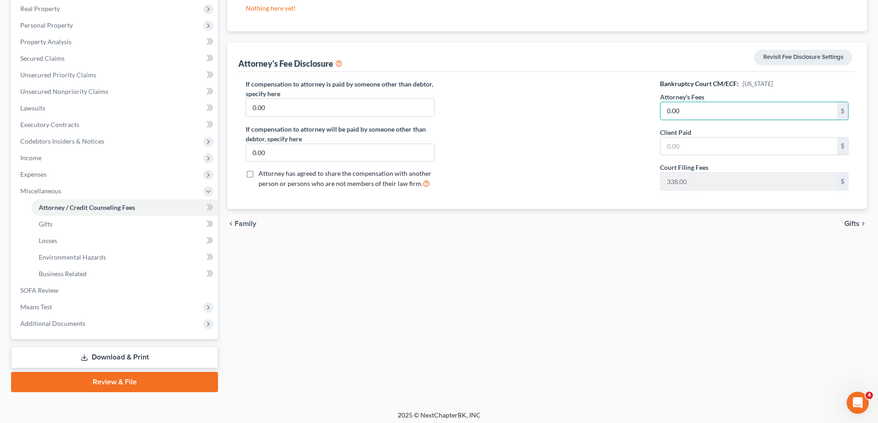
scroll to position [149, 0]
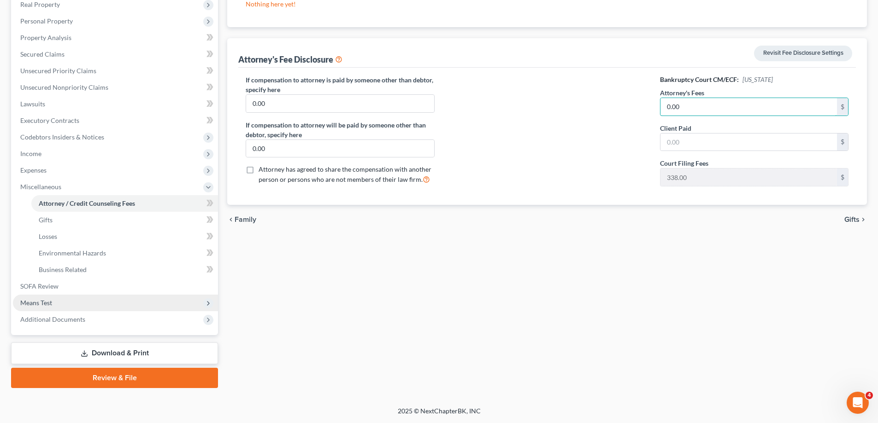
type input "0.00"
click at [47, 304] on span "Means Test" at bounding box center [36, 303] width 32 height 8
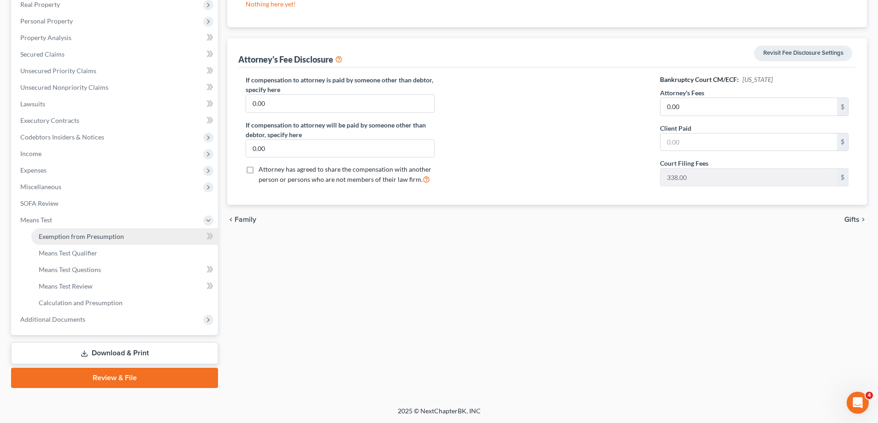
click at [76, 237] on span "Exemption from Presumption" at bounding box center [81, 237] width 85 height 8
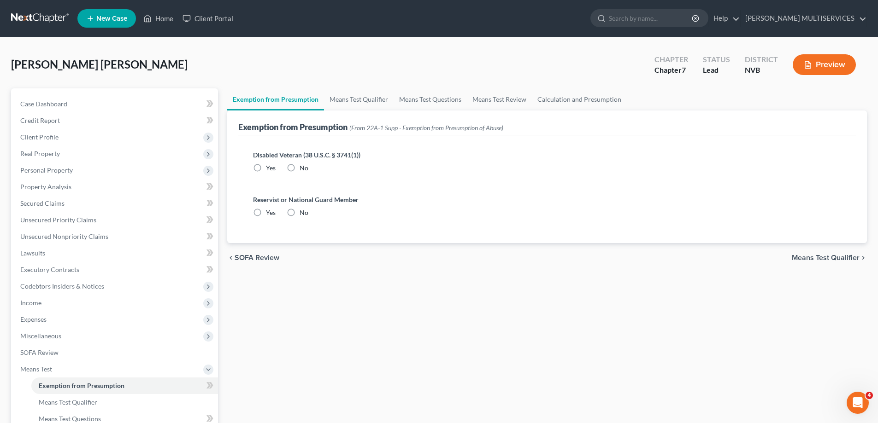
click at [299, 169] on label "No" at bounding box center [303, 168] width 9 height 9
click at [303, 169] on input "No" at bounding box center [306, 167] width 6 height 6
radio input "true"
click at [299, 212] on label "No" at bounding box center [303, 212] width 9 height 9
click at [303, 212] on input "No" at bounding box center [306, 211] width 6 height 6
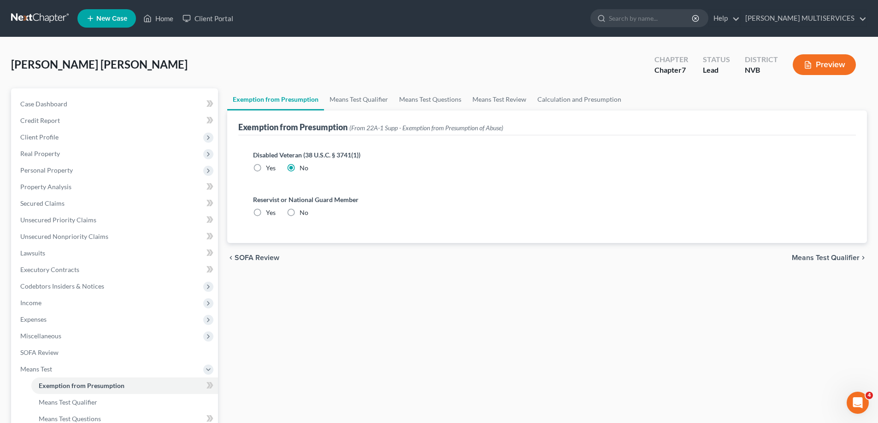
radio input "true"
click at [836, 259] on span "Means Test Qualifier" at bounding box center [825, 257] width 68 height 7
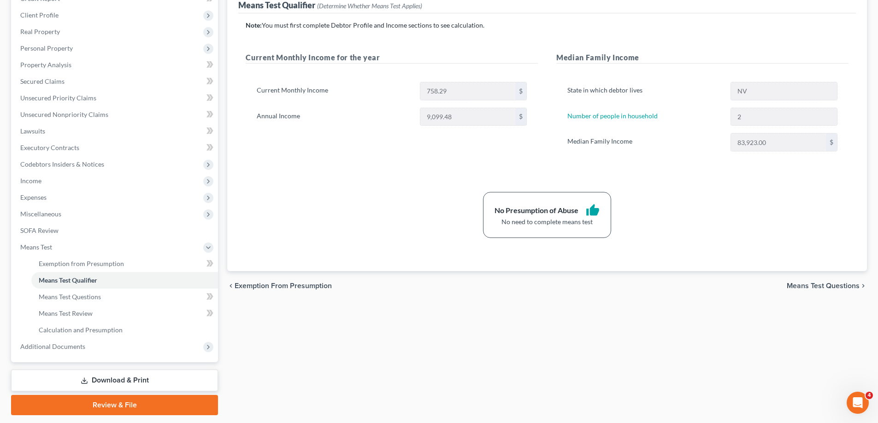
scroll to position [138, 0]
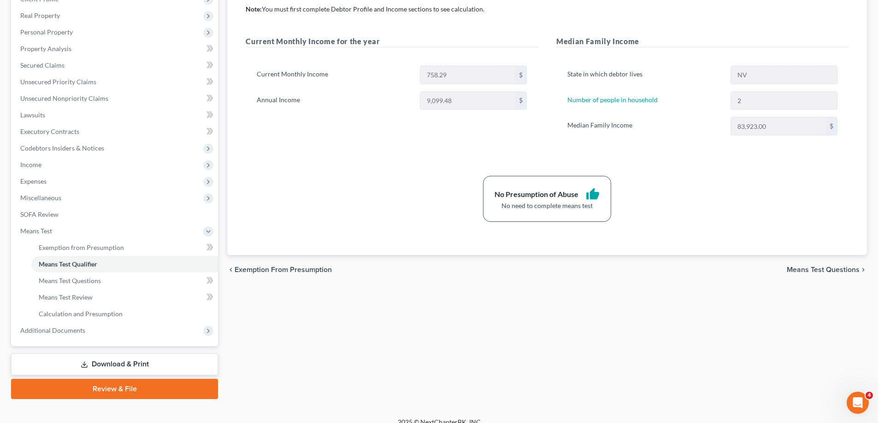
click at [93, 363] on link "Download & Print" at bounding box center [114, 365] width 207 height 22
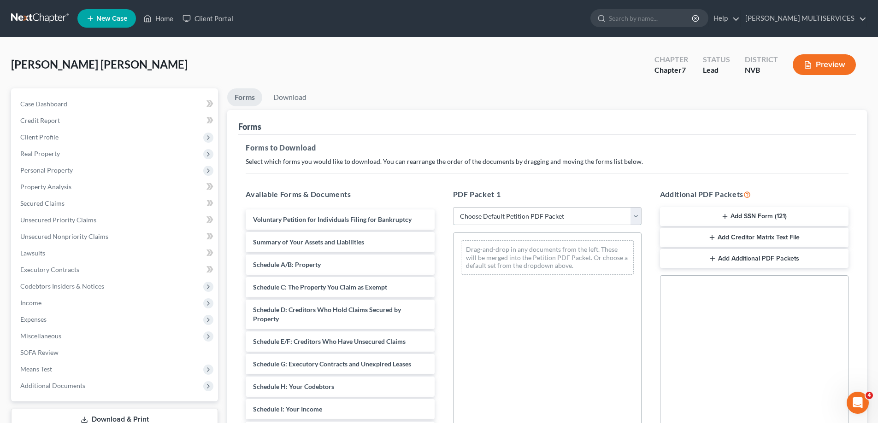
click at [633, 217] on select "Choose Default Petition PDF Packet Complete Bankruptcy Petition (all forms and …" at bounding box center [547, 216] width 188 height 18
select select "0"
click at [456, 207] on select "Choose Default Petition PDF Packet Complete Bankruptcy Petition (all forms and …" at bounding box center [547, 216] width 188 height 18
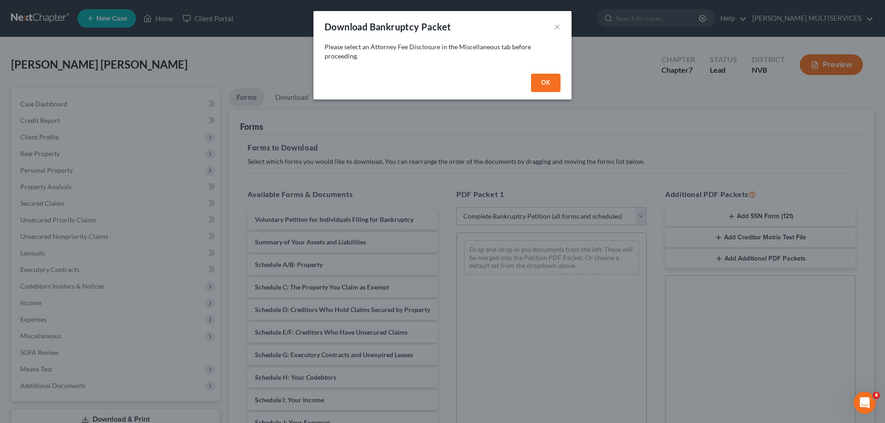
click at [543, 80] on button "OK" at bounding box center [545, 83] width 29 height 18
select select
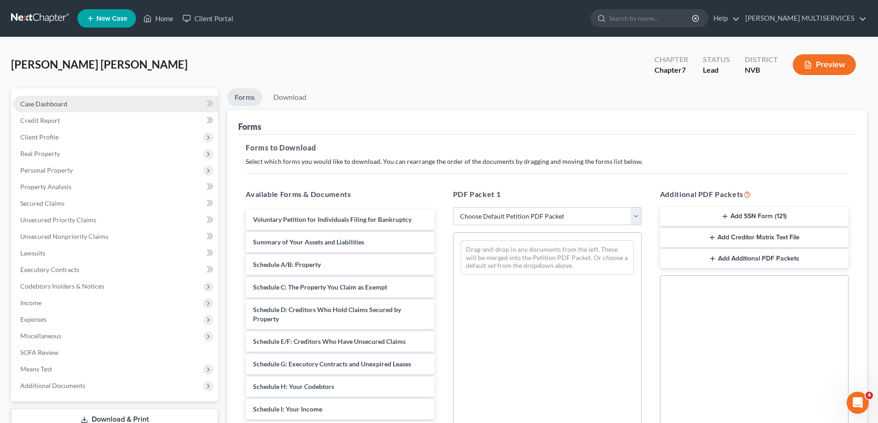
click at [48, 105] on span "Case Dashboard" at bounding box center [43, 104] width 47 height 8
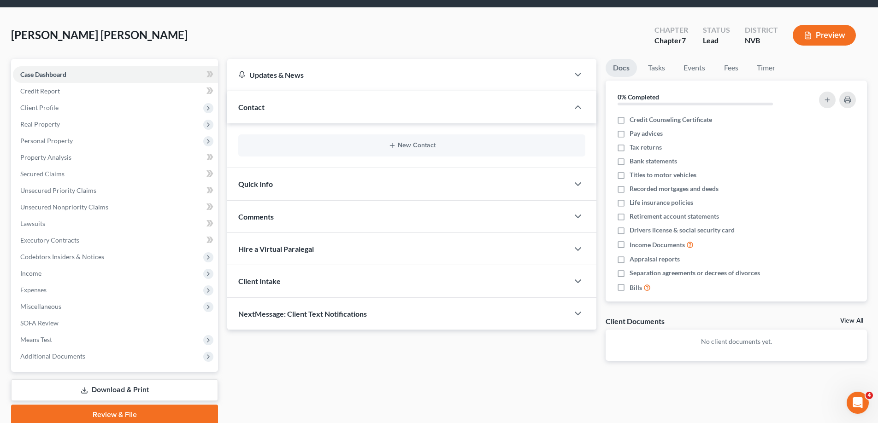
scroll to position [46, 0]
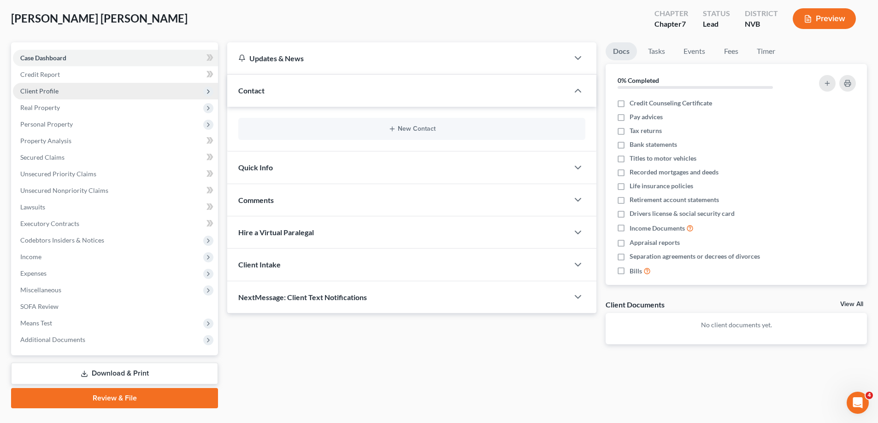
click at [44, 92] on span "Client Profile" at bounding box center [39, 91] width 38 height 8
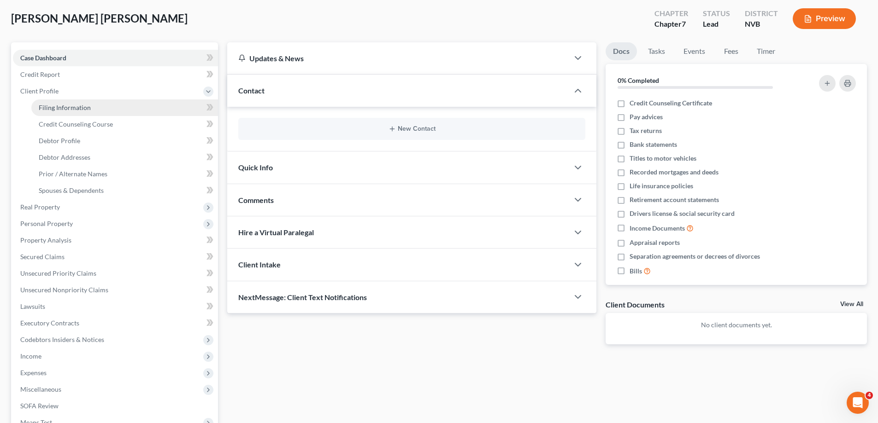
click at [47, 111] on span "Filing Information" at bounding box center [65, 108] width 52 height 8
select select "1"
select select "0"
select select "31"
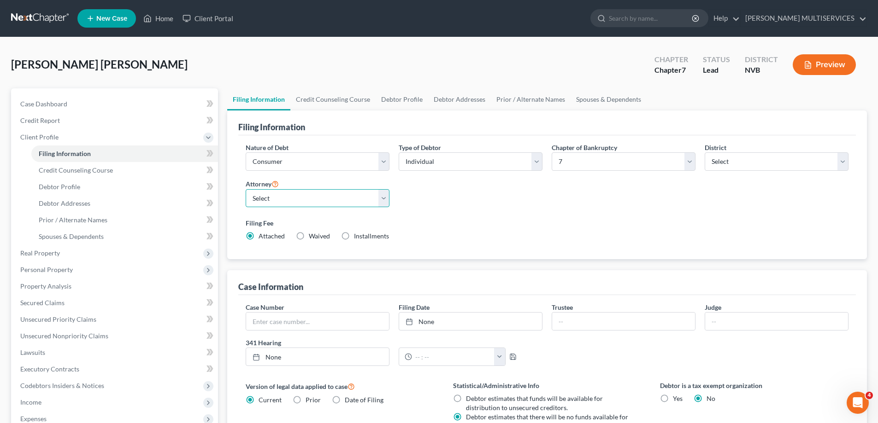
click at [383, 199] on select "Select [PERSON_NAME] - [GEOGRAPHIC_DATA]" at bounding box center [318, 198] width 144 height 18
click at [309, 235] on label "Waived Waived" at bounding box center [319, 236] width 21 height 9
click at [312, 235] on input "Waived Waived" at bounding box center [315, 235] width 6 height 6
radio input "true"
click at [445, 218] on label "Filing Fee" at bounding box center [547, 223] width 603 height 10
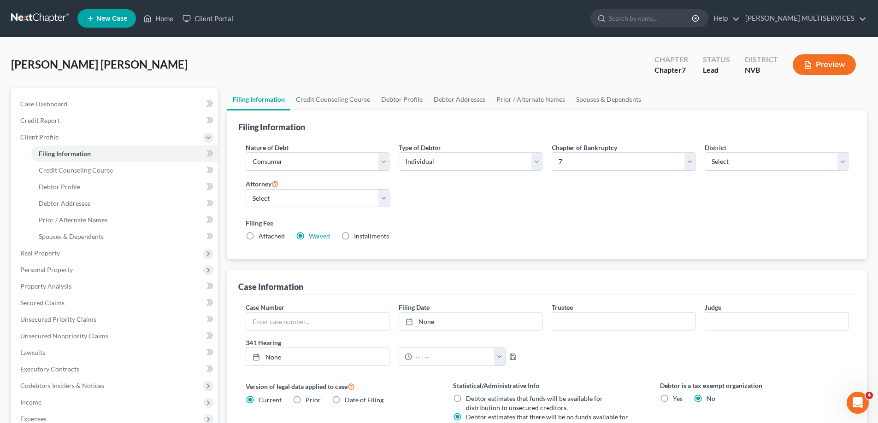
click at [258, 234] on label "Attached" at bounding box center [271, 236] width 26 height 9
click at [262, 234] on input "Attached" at bounding box center [265, 235] width 6 height 6
radio input "true"
radio input "false"
click at [385, 199] on select "Select [PERSON_NAME] - [GEOGRAPHIC_DATA]" at bounding box center [318, 198] width 144 height 18
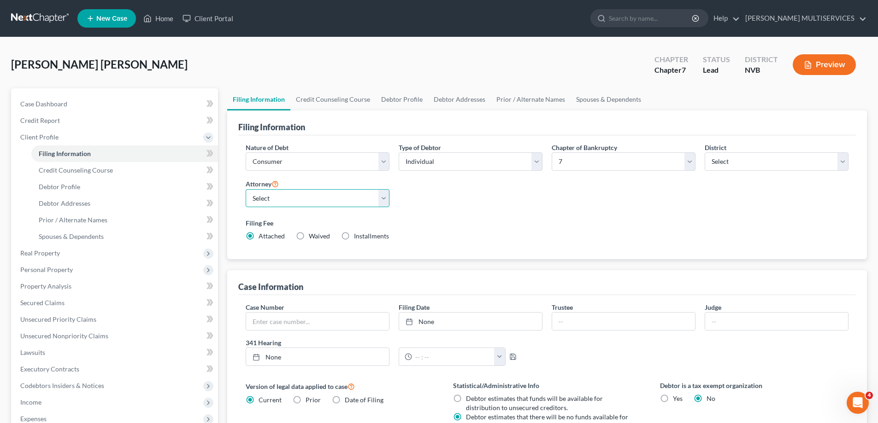
select select "0"
click at [246, 189] on select "Select [PERSON_NAME] - [GEOGRAPHIC_DATA]" at bounding box center [318, 198] width 144 height 18
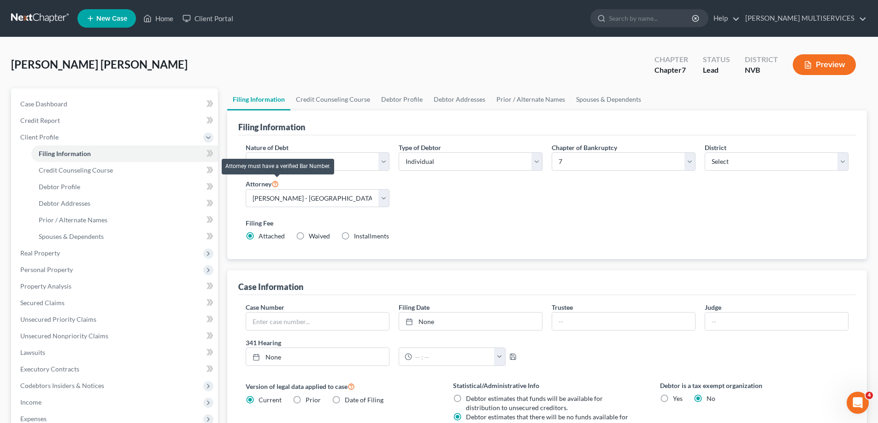
click at [278, 183] on icon at bounding box center [274, 183] width 7 height 9
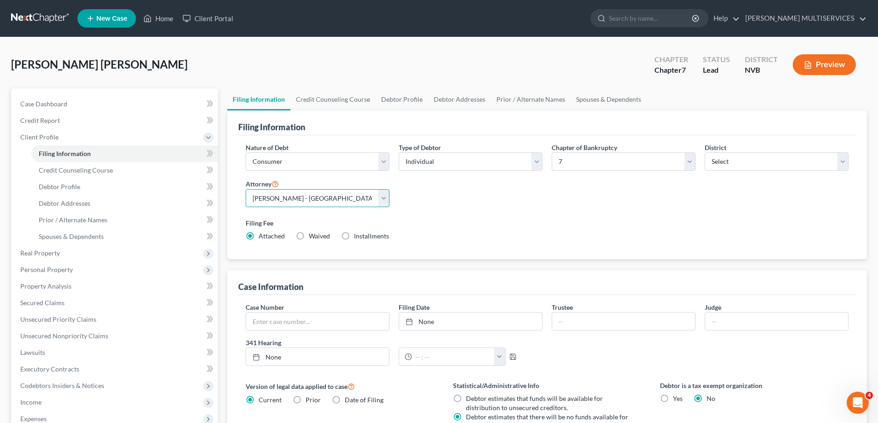
click at [383, 196] on select "Select [PERSON_NAME] - [GEOGRAPHIC_DATA]" at bounding box center [318, 198] width 144 height 18
select select
click at [246, 189] on select "Select [PERSON_NAME] - [GEOGRAPHIC_DATA]" at bounding box center [318, 198] width 144 height 18
click at [385, 197] on select "Select [PERSON_NAME] - [GEOGRAPHIC_DATA]" at bounding box center [318, 198] width 144 height 18
click at [464, 203] on div "Nature of Debt Select Business Consumer Other Nature of Business Select Clearin…" at bounding box center [547, 196] width 612 height 106
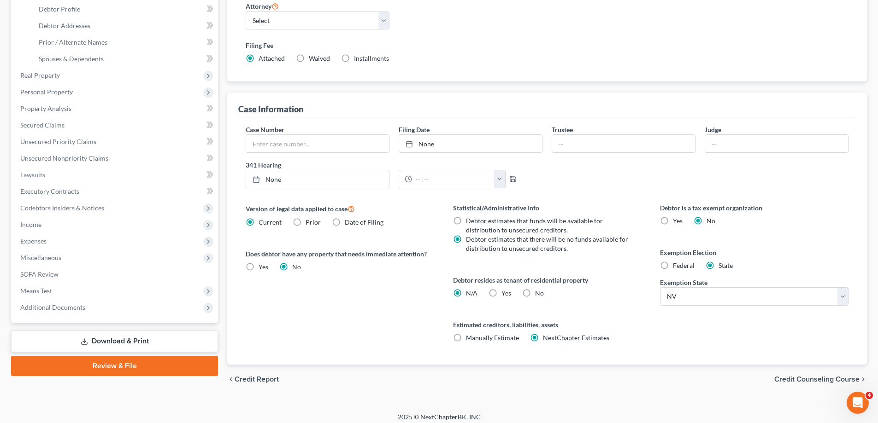
scroll to position [184, 0]
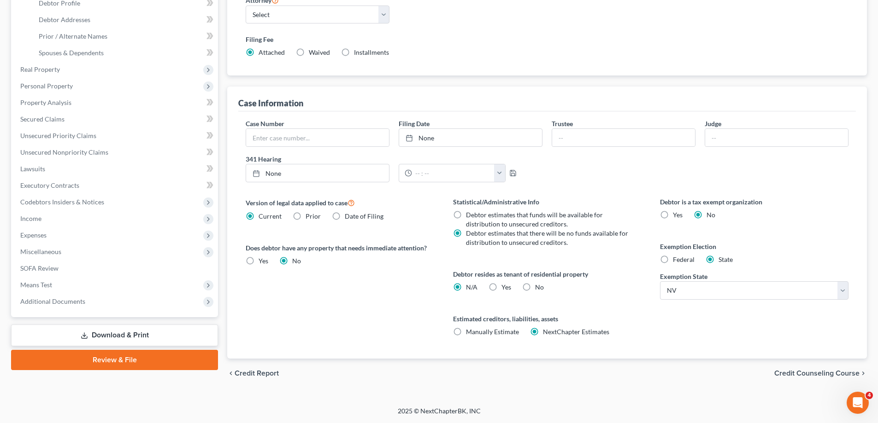
click at [125, 356] on link "Review & File" at bounding box center [114, 360] width 207 height 20
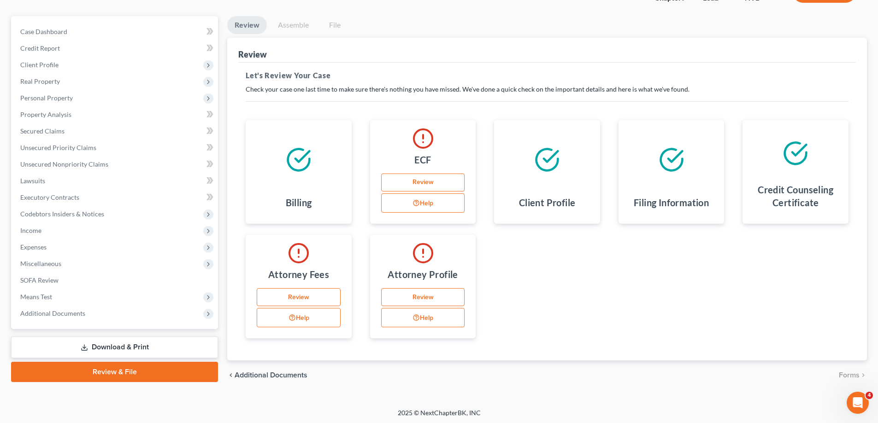
scroll to position [74, 0]
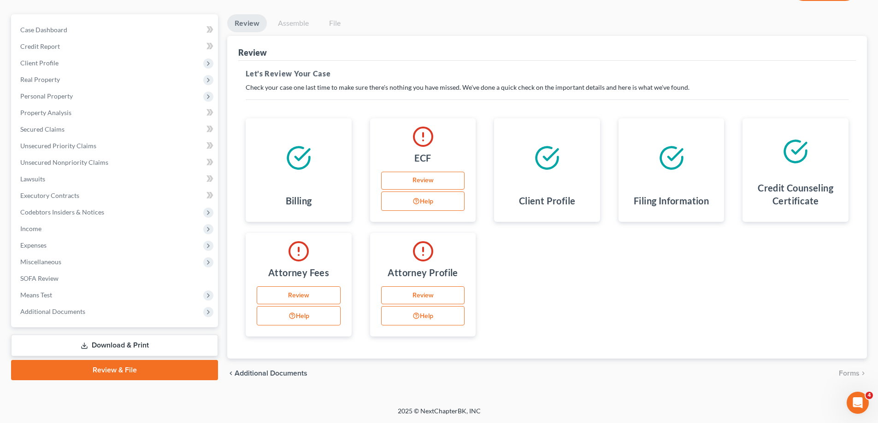
click at [100, 345] on link "Download & Print" at bounding box center [114, 346] width 207 height 22
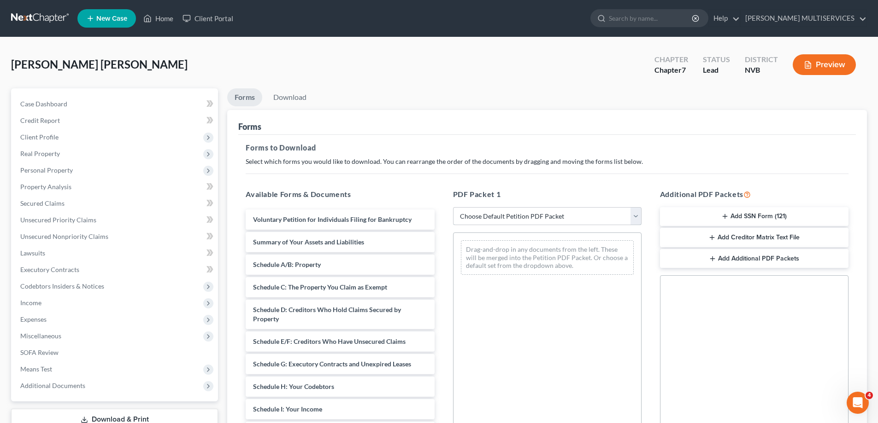
click at [636, 217] on select "Choose Default Petition PDF Packet Complete Bankruptcy Petition (all forms and …" at bounding box center [547, 216] width 188 height 18
click at [453, 207] on select "Choose Default Petition PDF Packet Complete Bankruptcy Petition (all forms and …" at bounding box center [547, 216] width 188 height 18
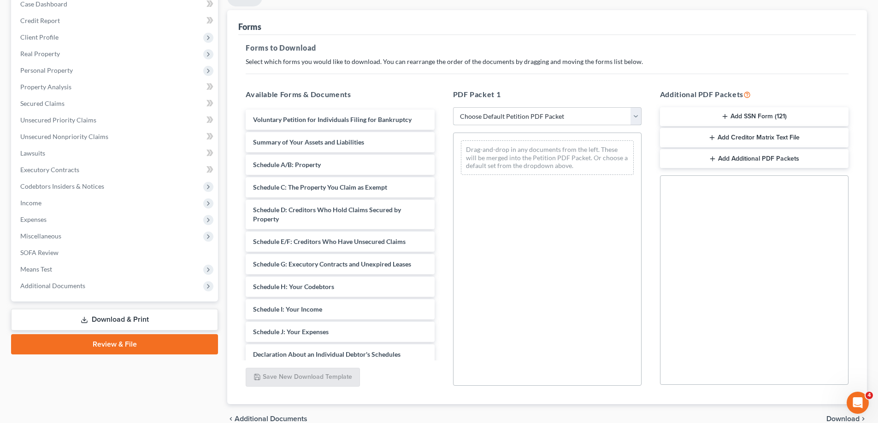
scroll to position [100, 0]
click at [737, 138] on button "Add Creditor Matrix Text File" at bounding box center [754, 138] width 188 height 19
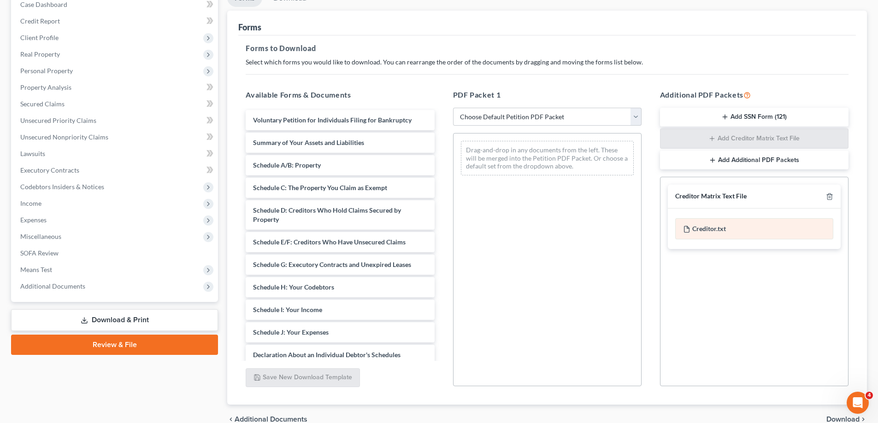
click at [716, 230] on div "Creditor.txt" at bounding box center [754, 228] width 158 height 21
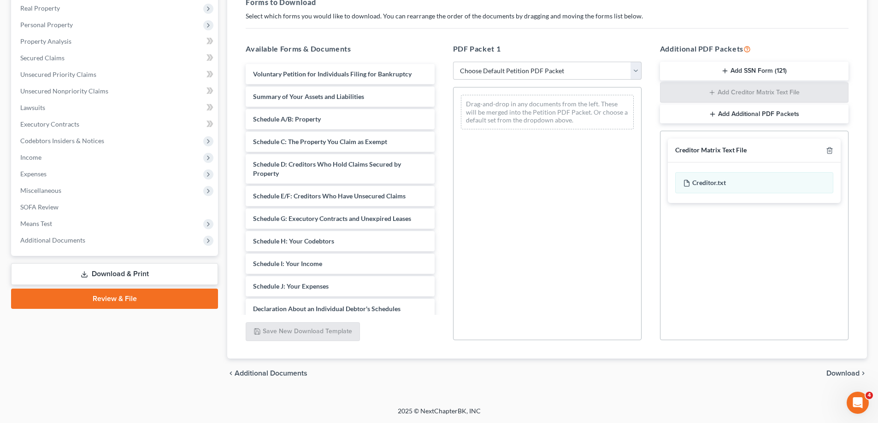
click at [841, 374] on span "Download" at bounding box center [842, 373] width 33 height 7
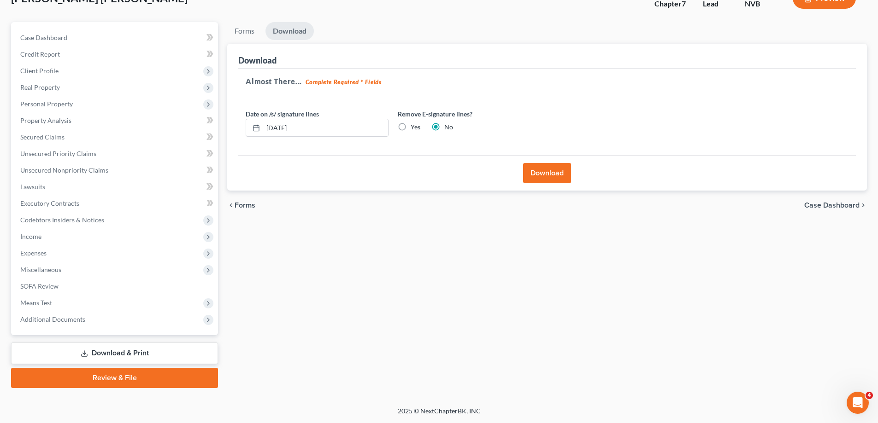
click at [547, 172] on button "Download" at bounding box center [547, 173] width 48 height 20
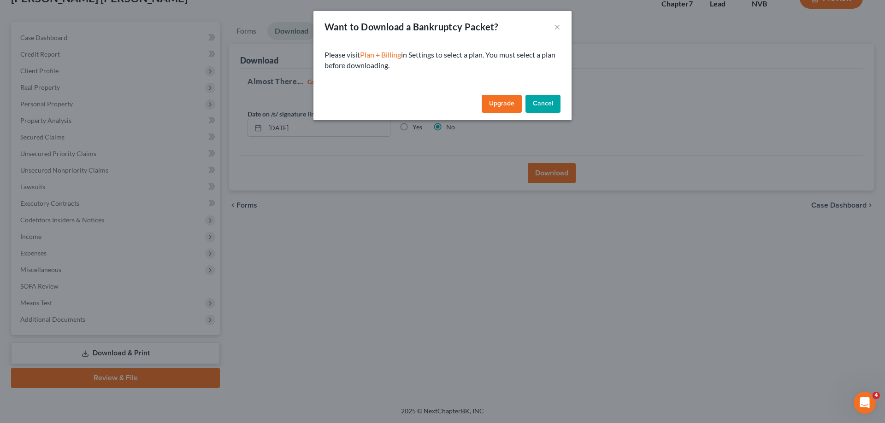
click at [497, 105] on link "Upgrade" at bounding box center [501, 104] width 40 height 18
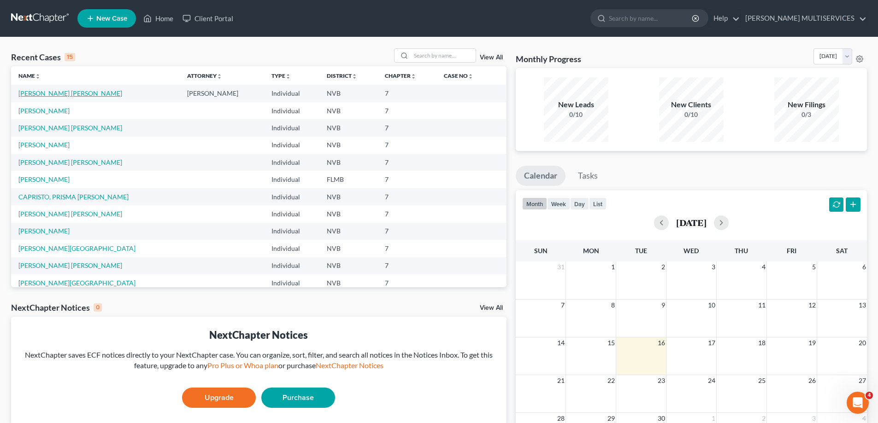
click at [53, 94] on link "[PERSON_NAME] [PERSON_NAME]" at bounding box center [70, 93] width 104 height 8
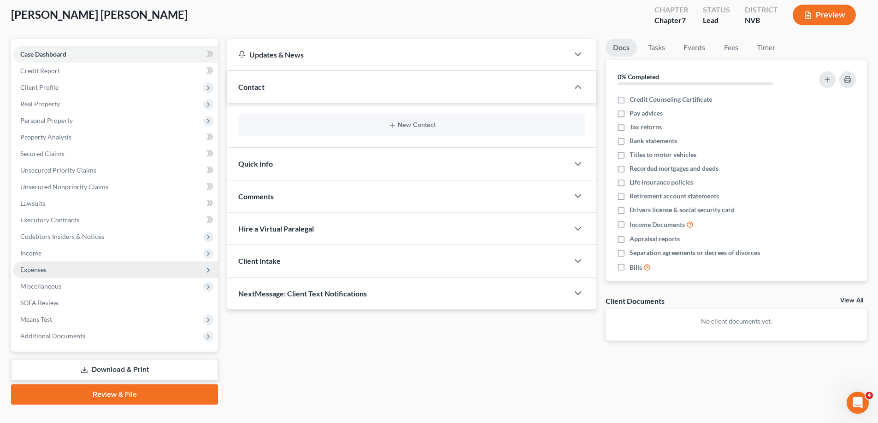
scroll to position [66, 0]
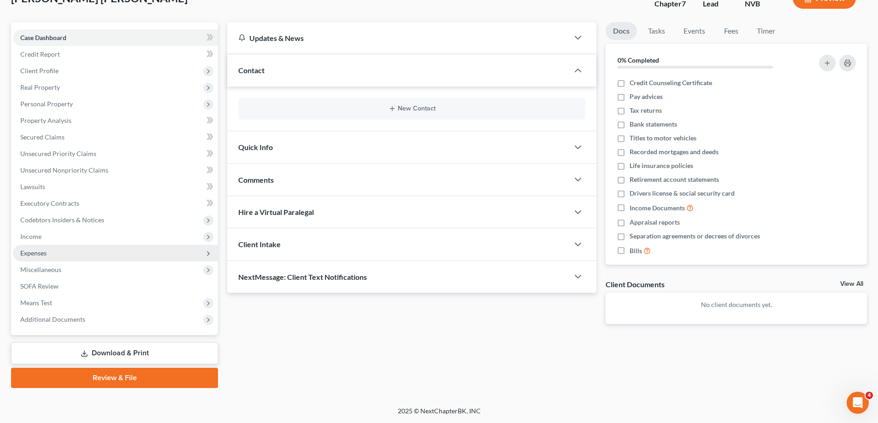
click at [35, 258] on span "Expenses" at bounding box center [115, 253] width 205 height 17
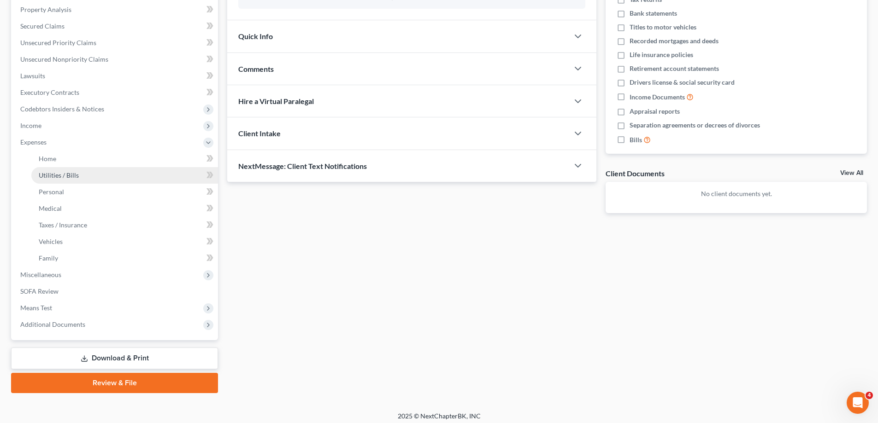
scroll to position [182, 0]
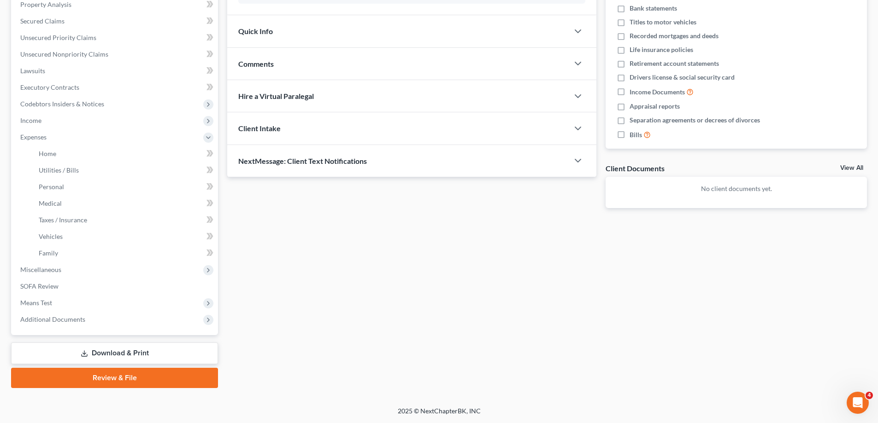
click at [346, 312] on div "Updates & News × Nevada District Notes Take a look at NextChapter's District No…" at bounding box center [547, 147] width 649 height 482
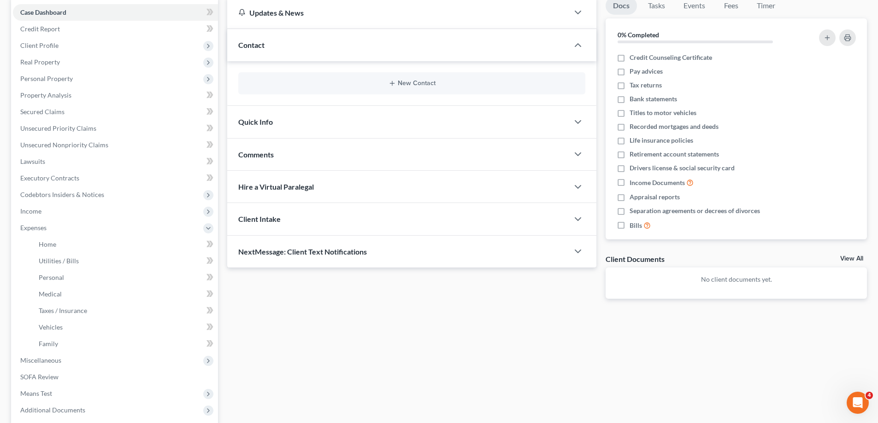
scroll to position [90, 0]
click at [33, 166] on span "Lawsuits" at bounding box center [32, 163] width 25 height 8
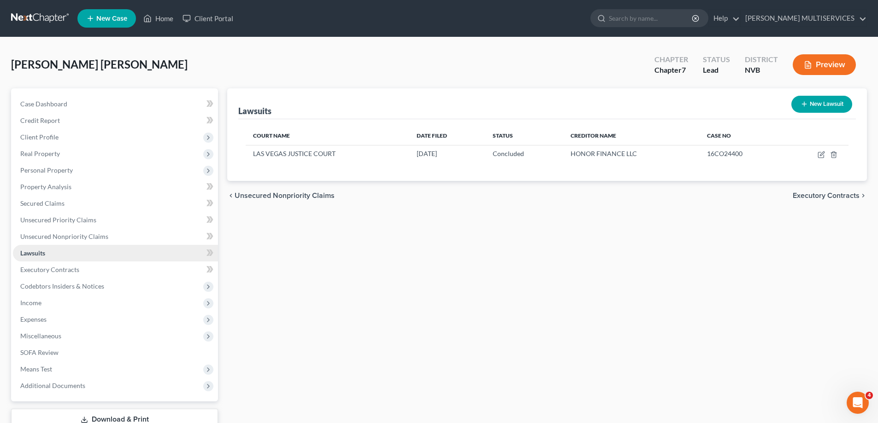
click at [27, 255] on span "Lawsuits" at bounding box center [32, 253] width 25 height 8
click at [325, 279] on div "Lawsuits New Lawsuit Court Name Date Filed Status Creditor Name Case No LAS VEG…" at bounding box center [547, 271] width 649 height 366
click at [830, 67] on button "Preview" at bounding box center [823, 64] width 63 height 21
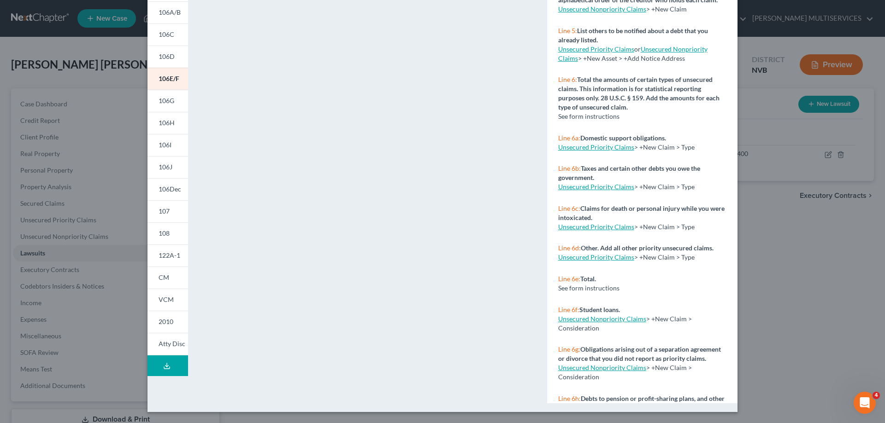
scroll to position [230, 0]
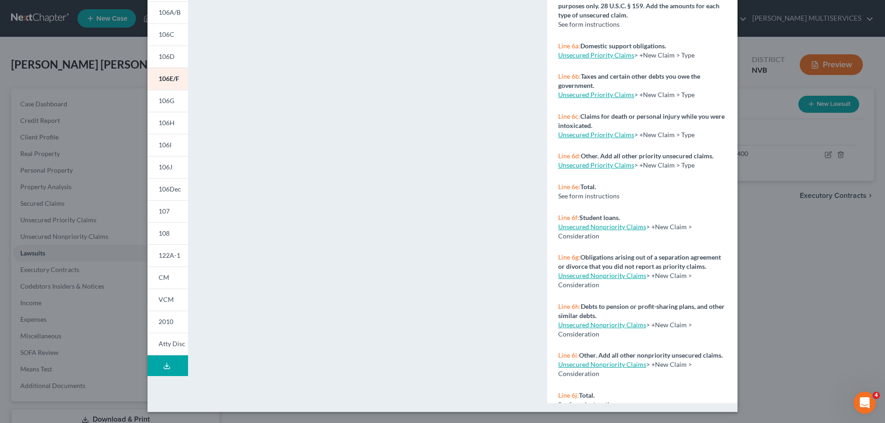
click at [35, 254] on div "Petition Preview Schedule E/F: Creditors Who Have Unsecured Claims × 101 106Sum…" at bounding box center [442, 211] width 885 height 423
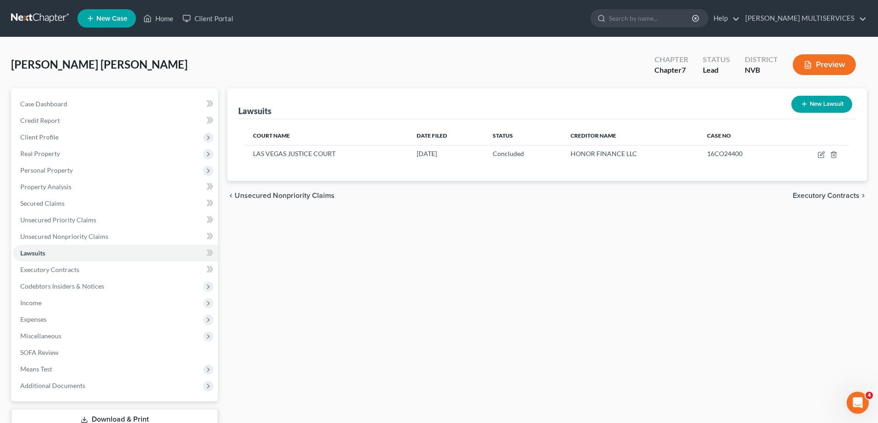
click at [35, 254] on span "Lawsuits" at bounding box center [32, 253] width 25 height 8
click at [834, 66] on button "Preview" at bounding box center [823, 64] width 63 height 21
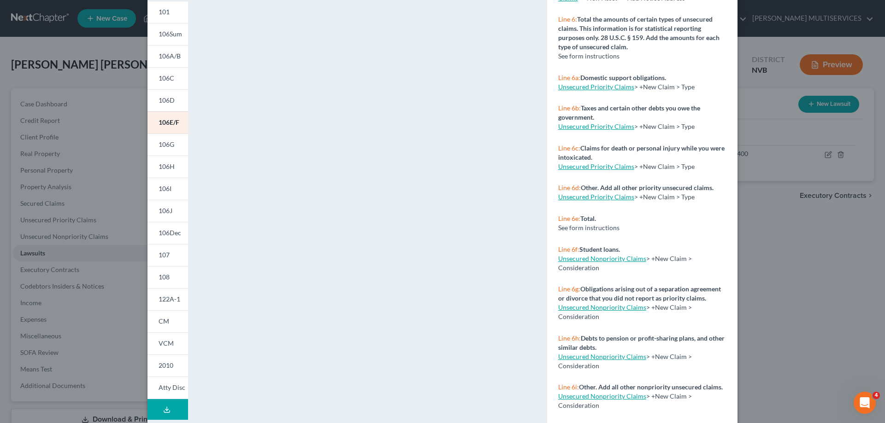
scroll to position [4, 0]
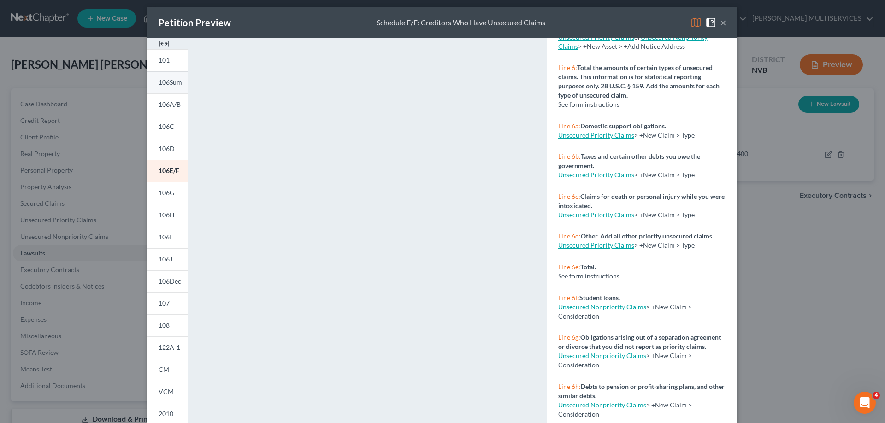
click at [170, 84] on span "106Sum" at bounding box center [169, 82] width 23 height 8
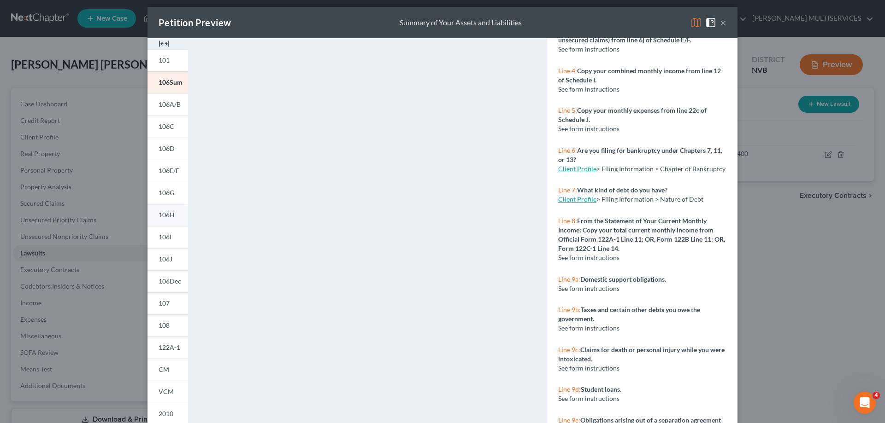
click at [165, 217] on span "106H" at bounding box center [166, 215] width 16 height 8
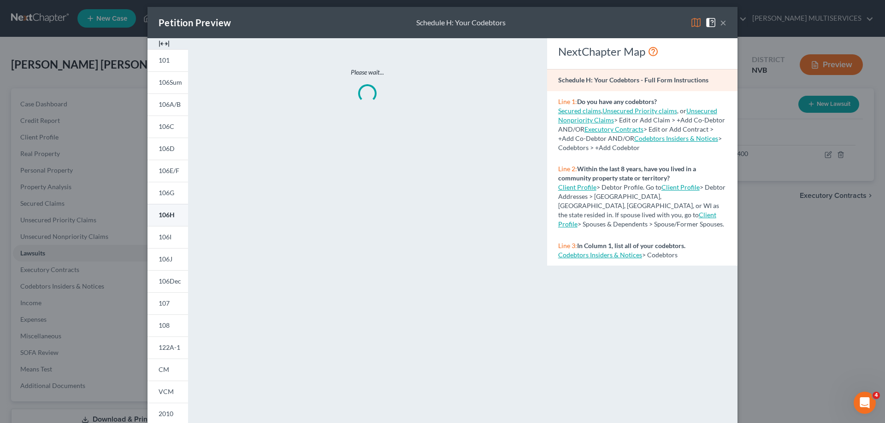
scroll to position [0, 0]
click at [160, 237] on span "106I" at bounding box center [164, 237] width 13 height 8
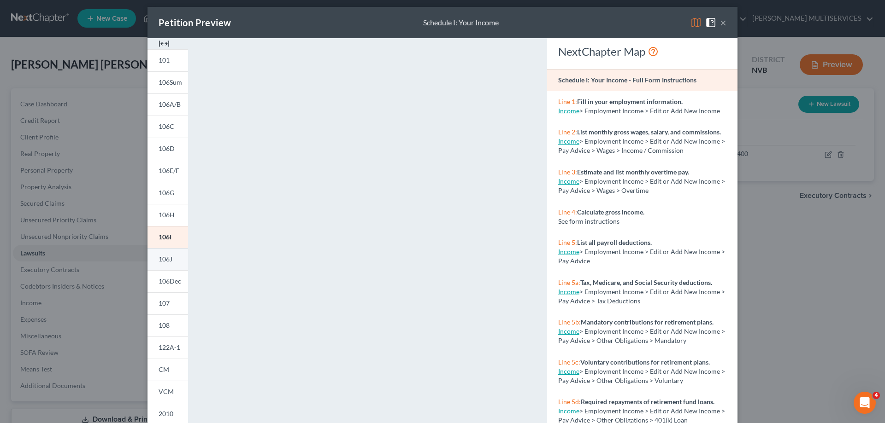
click at [164, 261] on span "106J" at bounding box center [165, 259] width 14 height 8
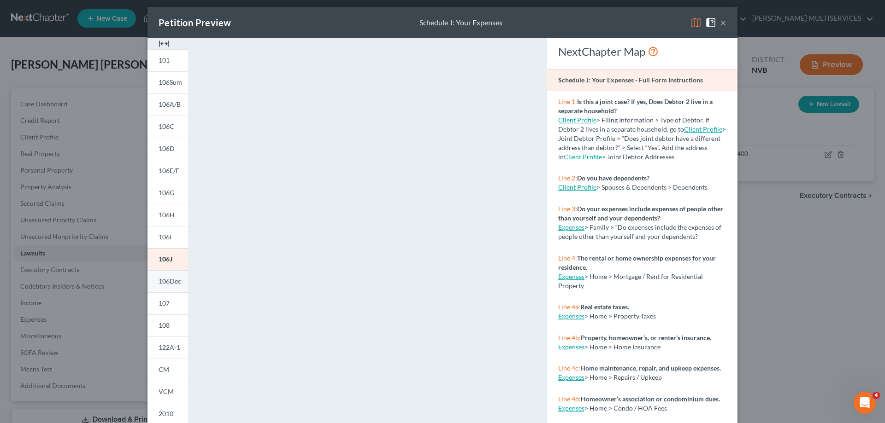
click at [169, 281] on span "106Dec" at bounding box center [169, 281] width 23 height 8
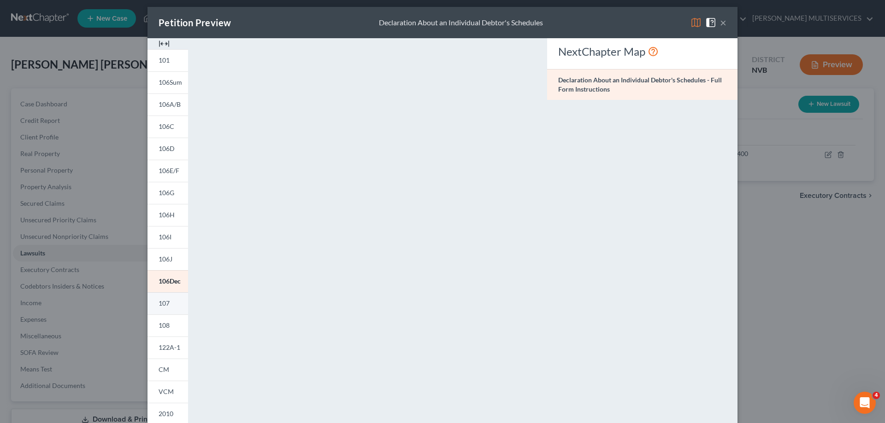
click at [160, 306] on span "107" at bounding box center [163, 303] width 11 height 8
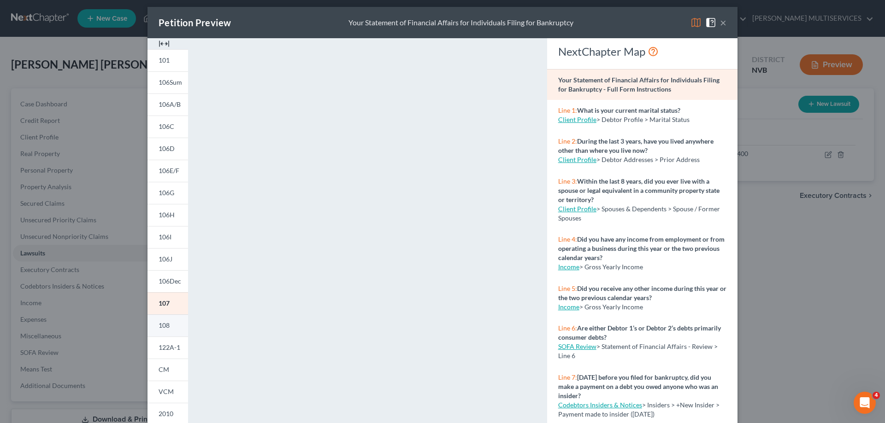
click at [163, 327] on span "108" at bounding box center [163, 326] width 11 height 8
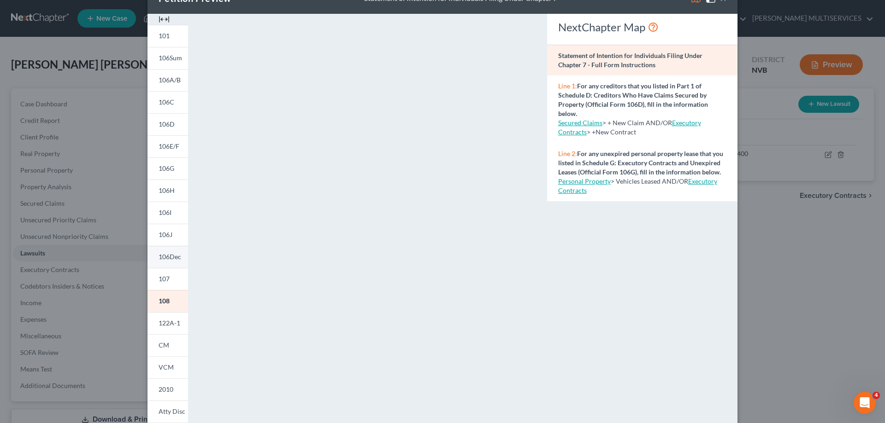
scroll to position [50, 0]
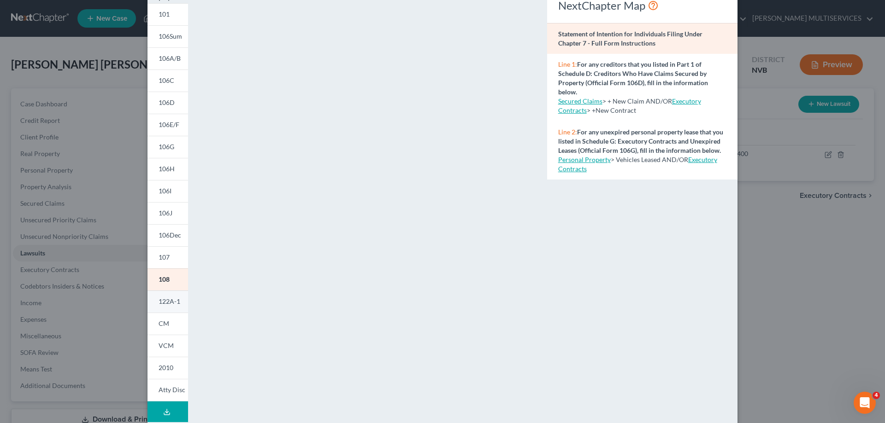
click at [159, 303] on span "122A-1" at bounding box center [169, 302] width 22 height 8
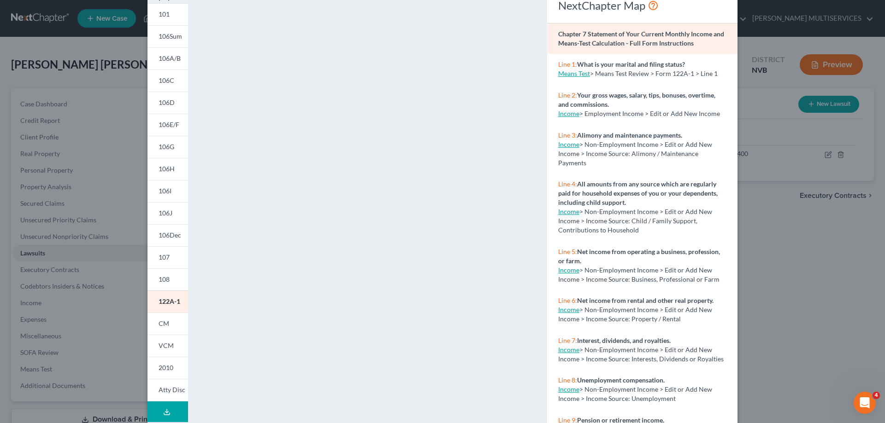
scroll to position [96, 0]
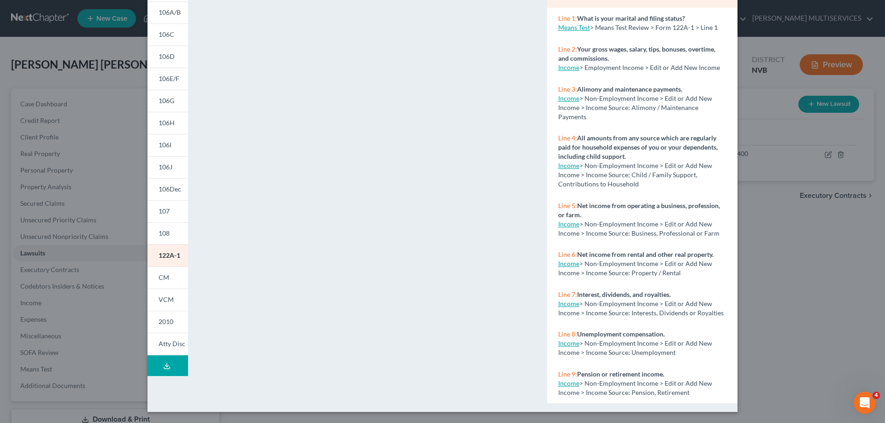
click at [167, 364] on line at bounding box center [167, 365] width 0 height 4
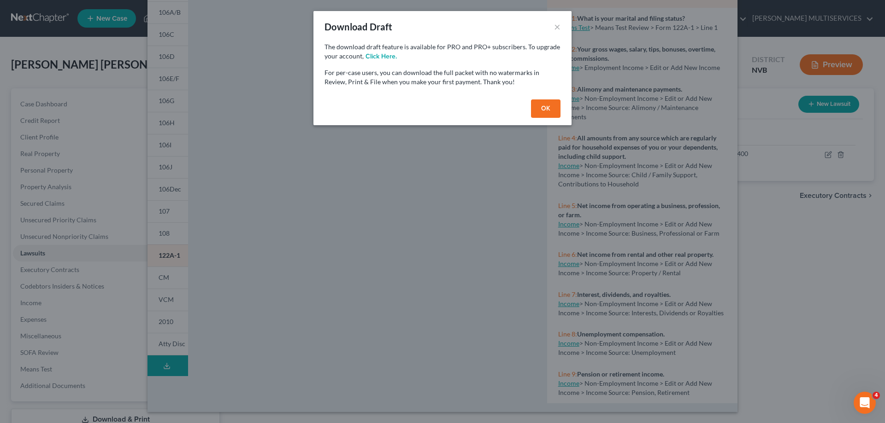
click at [160, 278] on div "Download Draft × The download draft feature is available for PRO and PRO+ subsc…" at bounding box center [442, 211] width 885 height 423
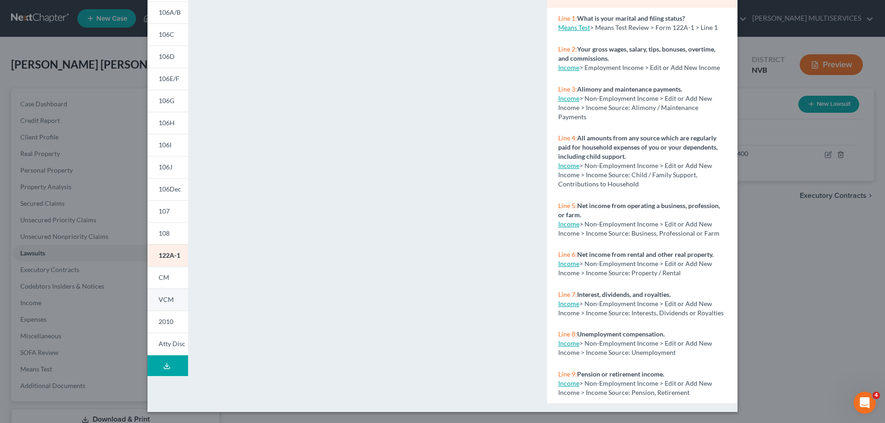
click at [167, 297] on span "VCM" at bounding box center [165, 300] width 15 height 8
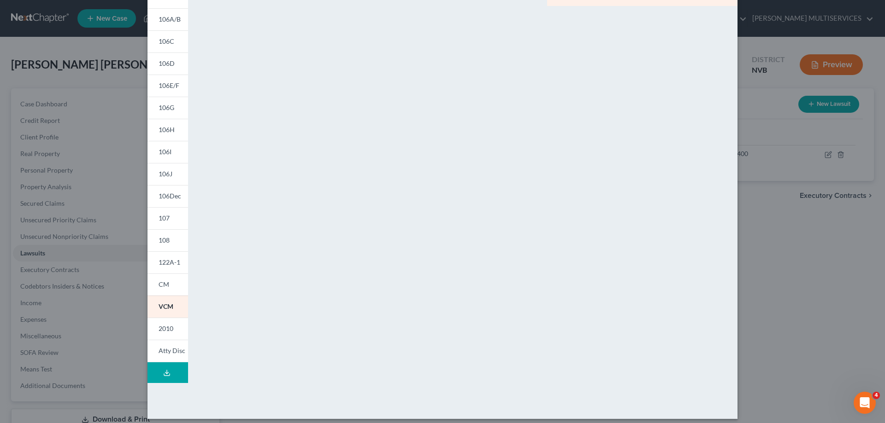
scroll to position [92, 0]
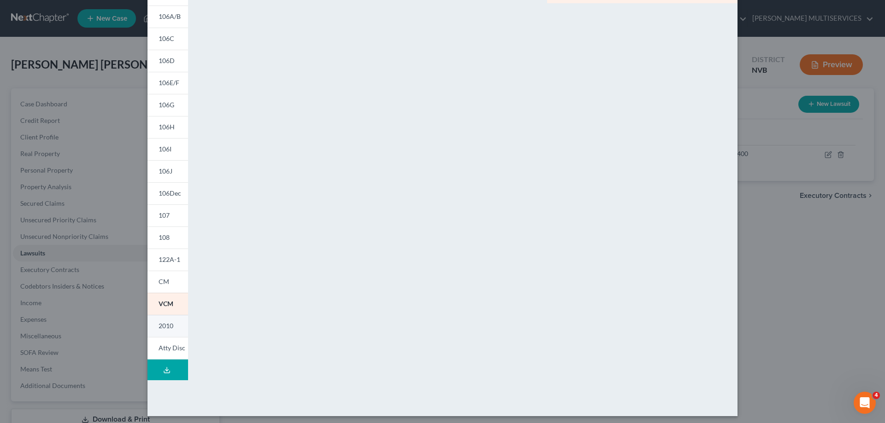
click at [165, 327] on span "2010" at bounding box center [165, 326] width 15 height 8
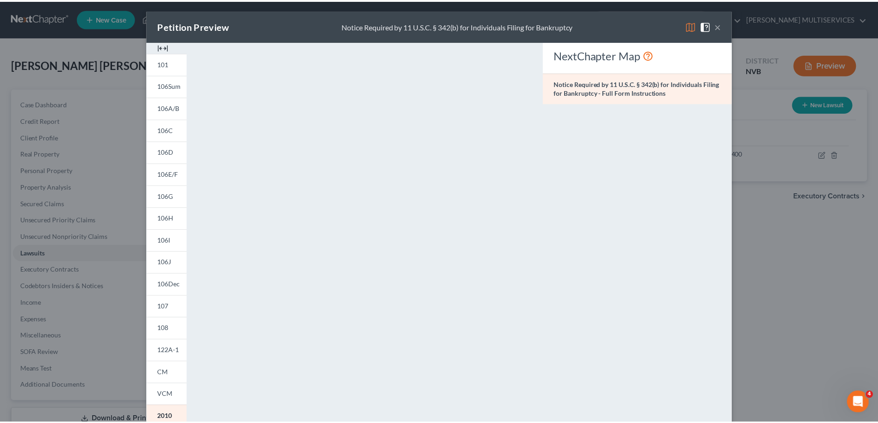
scroll to position [0, 0]
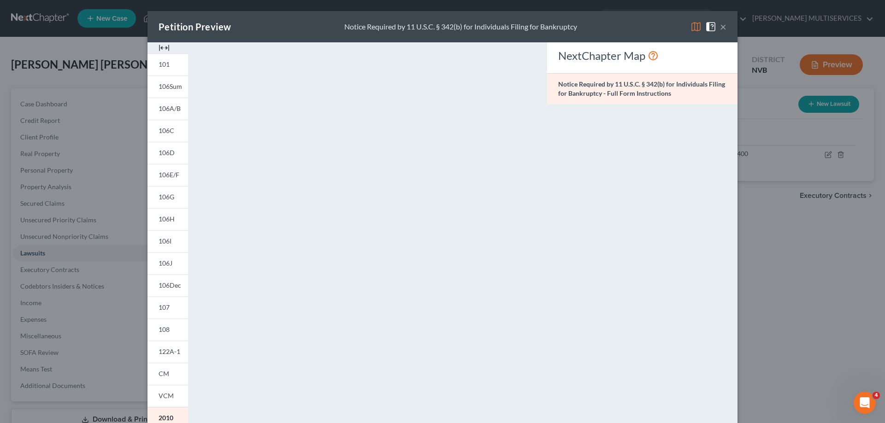
click at [38, 254] on div "Petition Preview Notice Required by 11 U.S.C. § 342(b) for Individuals Filing f…" at bounding box center [442, 211] width 885 height 423
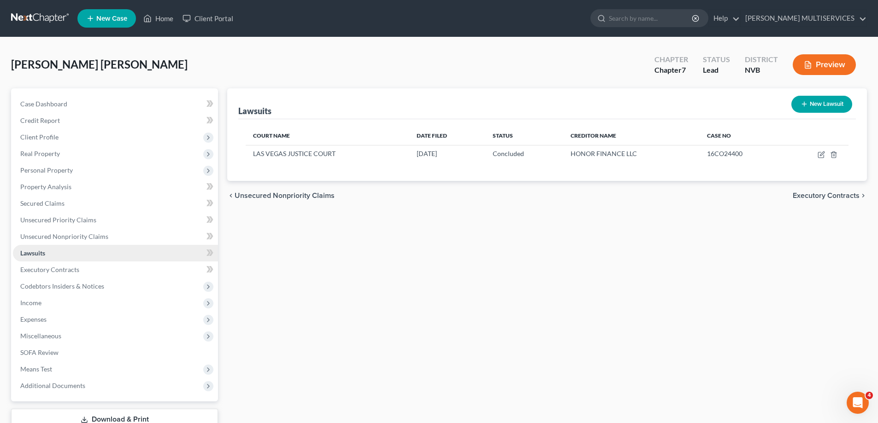
click at [40, 253] on span "Lawsuits" at bounding box center [32, 253] width 25 height 8
click at [58, 239] on span "Unsecured Nonpriority Claims" at bounding box center [64, 237] width 88 height 8
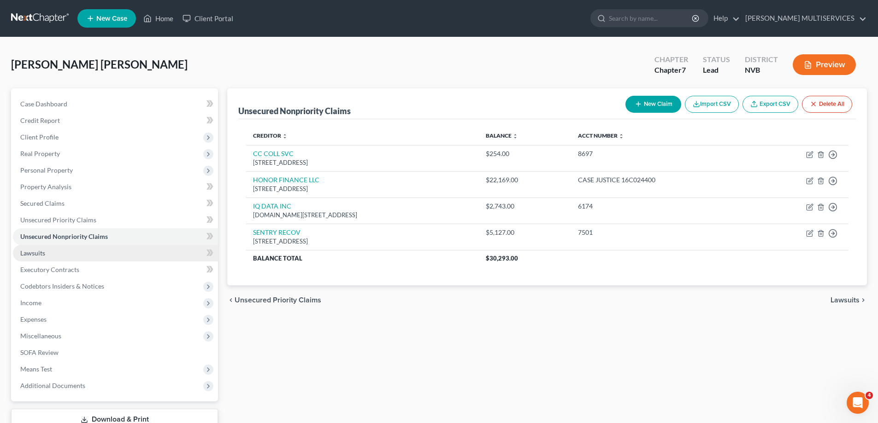
click at [41, 254] on span "Lawsuits" at bounding box center [32, 253] width 25 height 8
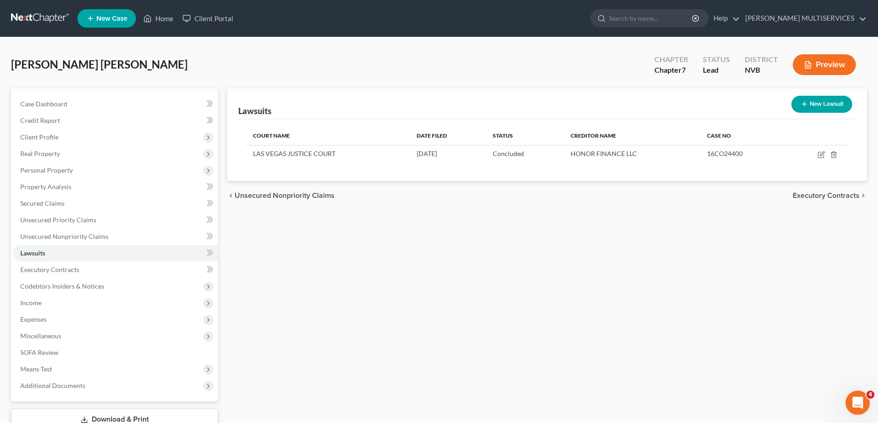
click at [855, 398] on icon "Open Intercom Messenger" at bounding box center [856, 401] width 15 height 15
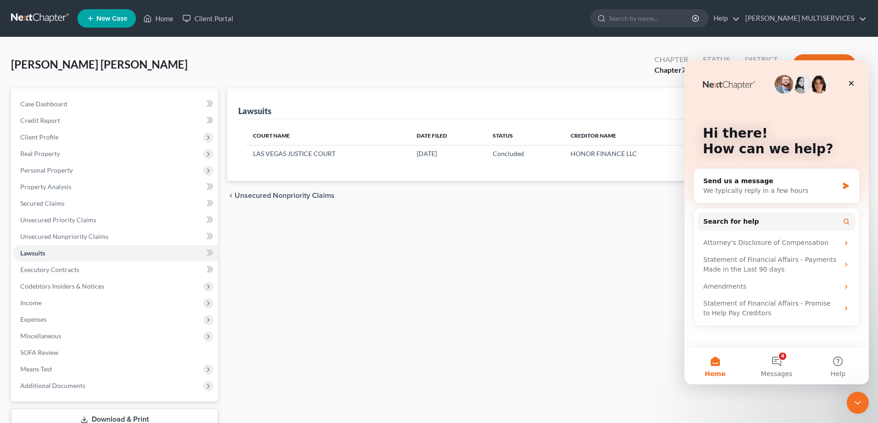
click at [614, 328] on div "Lawsuits New Lawsuit Court Name Date Filed Status Creditor Name Case No LAS VEG…" at bounding box center [547, 271] width 649 height 366
click at [854, 87] on div "Close" at bounding box center [851, 83] width 17 height 17
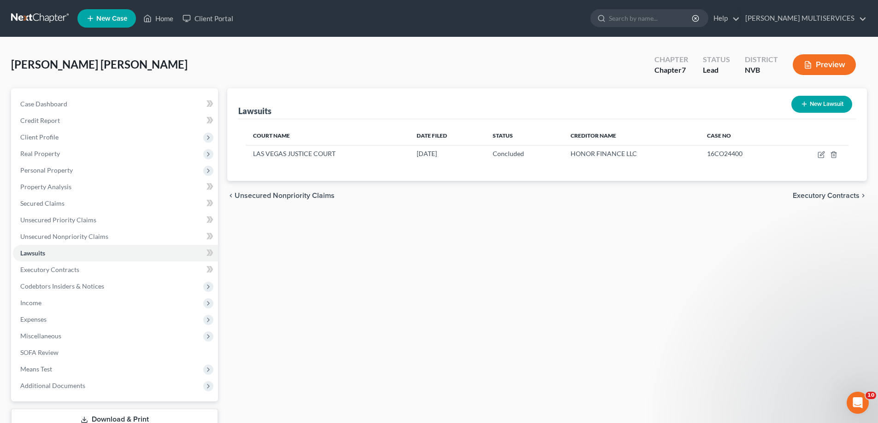
click at [553, 312] on div "Lawsuits New Lawsuit Court Name Date Filed Status Creditor Name Case No LAS VEG…" at bounding box center [547, 271] width 649 height 366
click at [820, 154] on icon "button" at bounding box center [820, 154] width 7 height 7
select select "31"
select select "2"
select select "0"
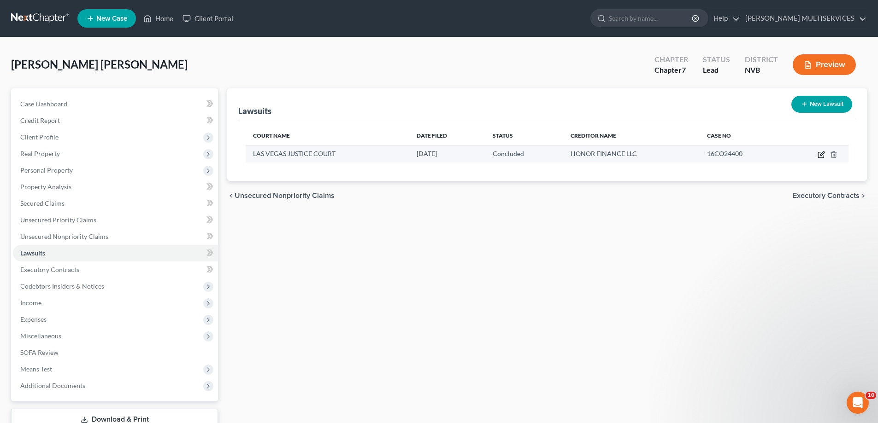
select select "31"
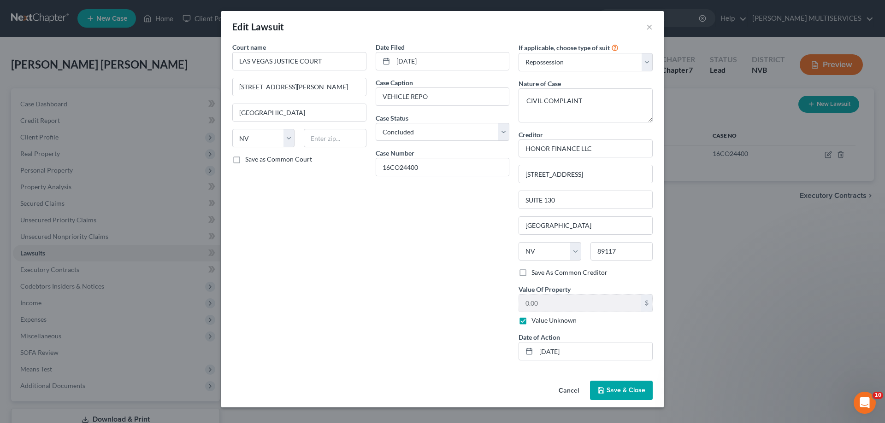
click at [610, 393] on span "Save & Close" at bounding box center [625, 391] width 39 height 8
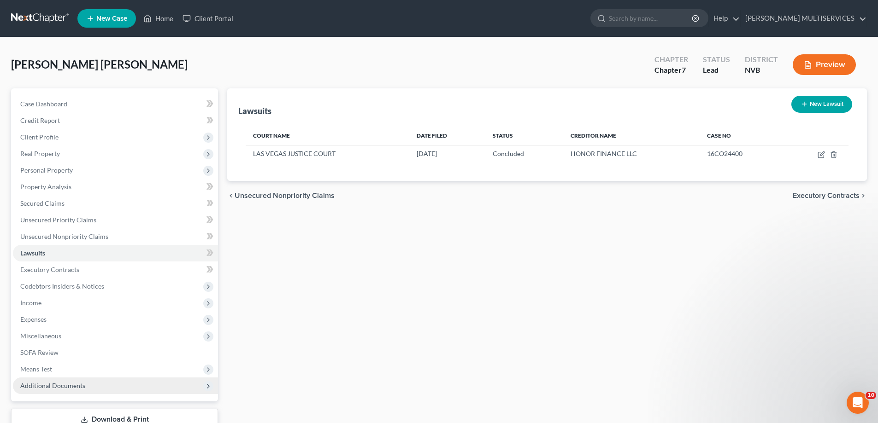
click at [37, 386] on span "Additional Documents" at bounding box center [52, 386] width 65 height 8
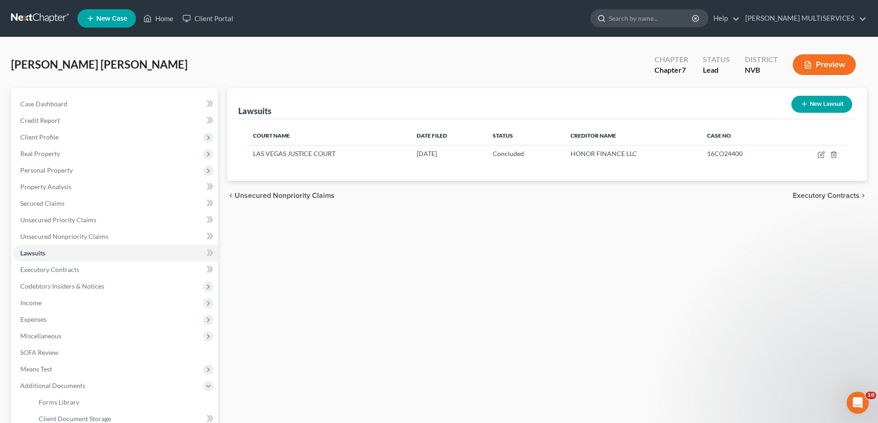
click at [620, 22] on input "search" at bounding box center [651, 18] width 84 height 17
click at [537, 285] on div "Lawsuits New Lawsuit Court Name Date Filed Status Creditor Name Case No LAS VEG…" at bounding box center [547, 312] width 649 height 449
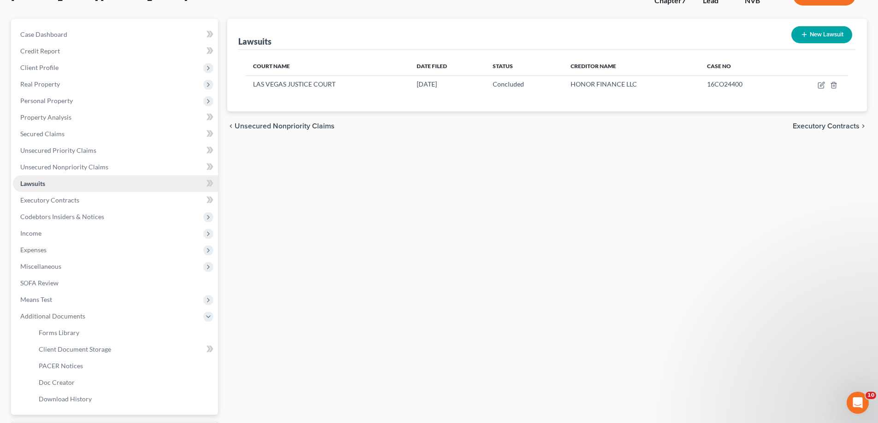
scroll to position [92, 0]
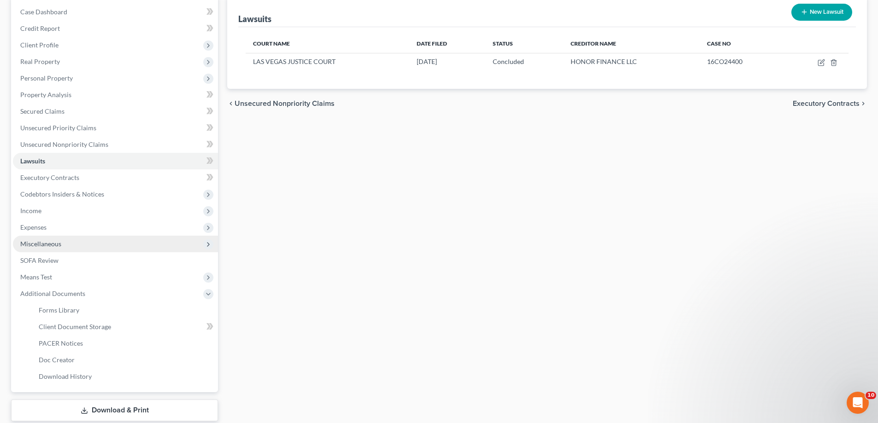
click at [56, 244] on span "Miscellaneous" at bounding box center [40, 244] width 41 height 8
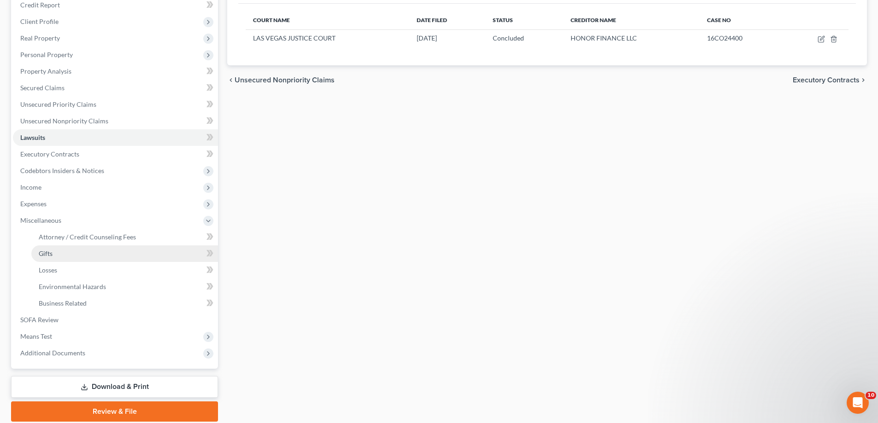
scroll to position [138, 0]
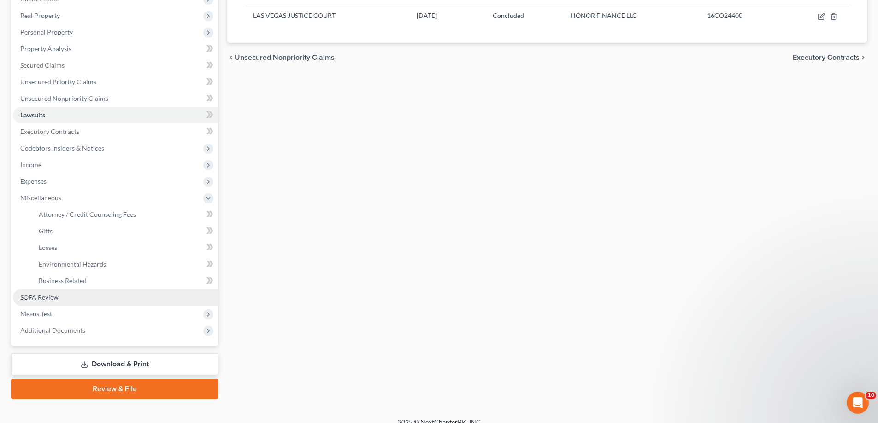
click at [50, 298] on span "SOFA Review" at bounding box center [39, 297] width 38 height 8
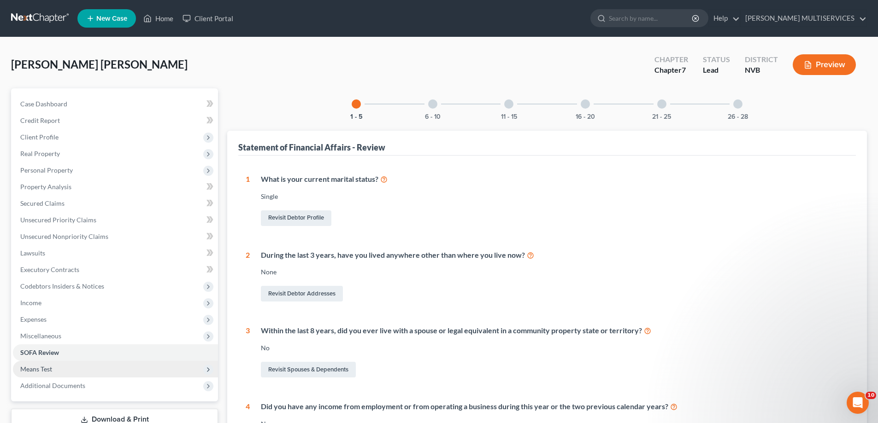
click at [32, 369] on span "Means Test" at bounding box center [36, 369] width 32 height 8
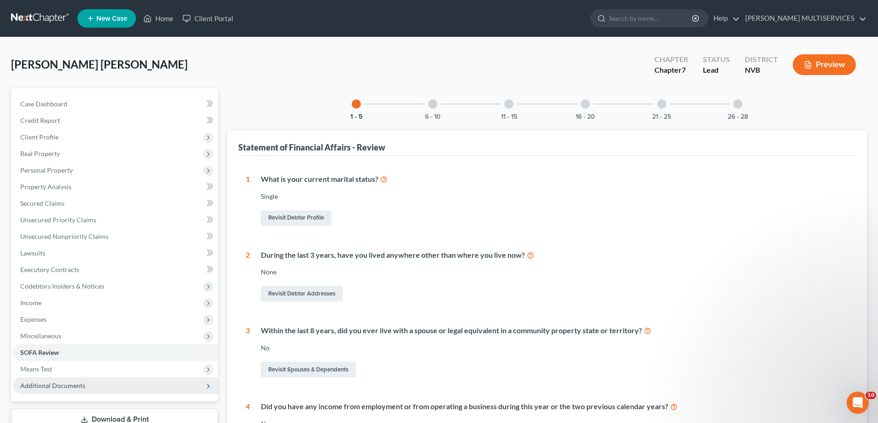
click at [31, 384] on span "Additional Documents" at bounding box center [52, 386] width 65 height 8
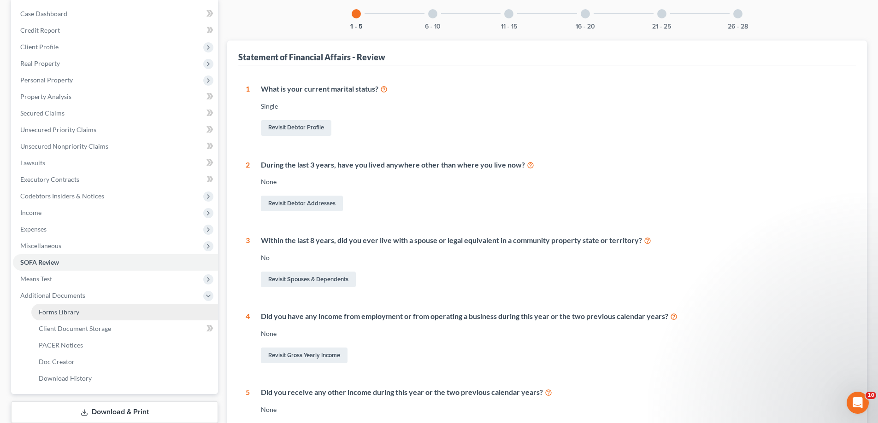
scroll to position [92, 0]
click at [65, 311] on span "Forms Library" at bounding box center [59, 310] width 41 height 8
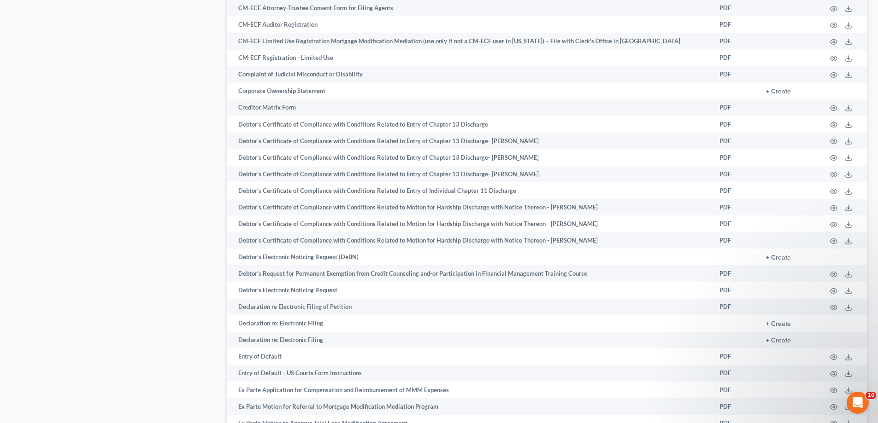
scroll to position [553, 0]
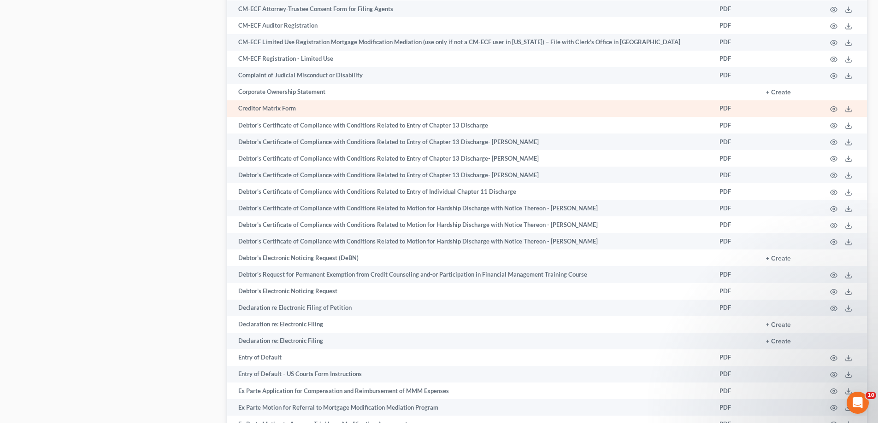
click at [286, 111] on td "Creditor Matrix Form" at bounding box center [469, 108] width 485 height 17
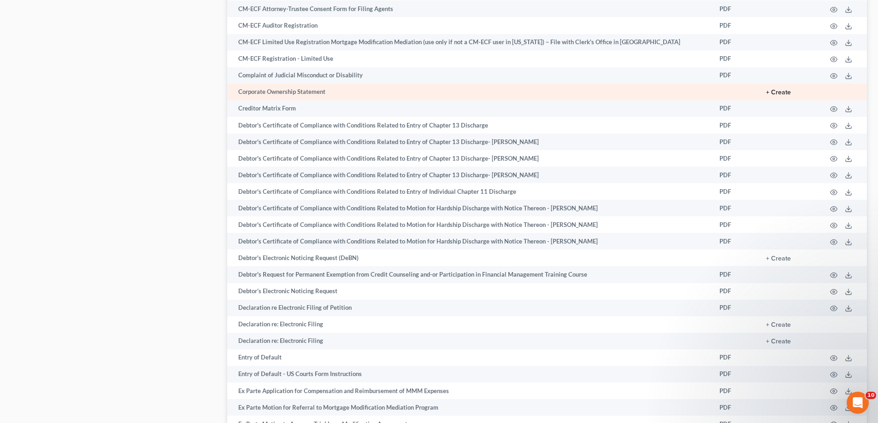
click at [780, 93] on button "+ Create" at bounding box center [778, 92] width 25 height 6
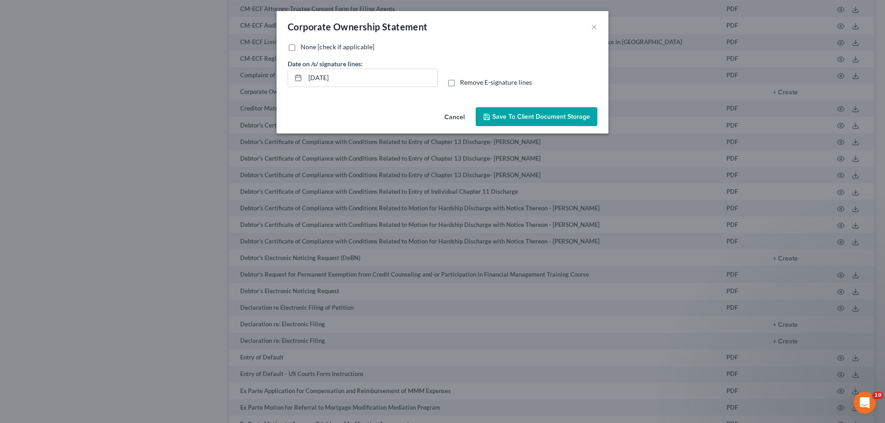
click at [531, 118] on span "Save to Client Document Storage" at bounding box center [541, 117] width 98 height 8
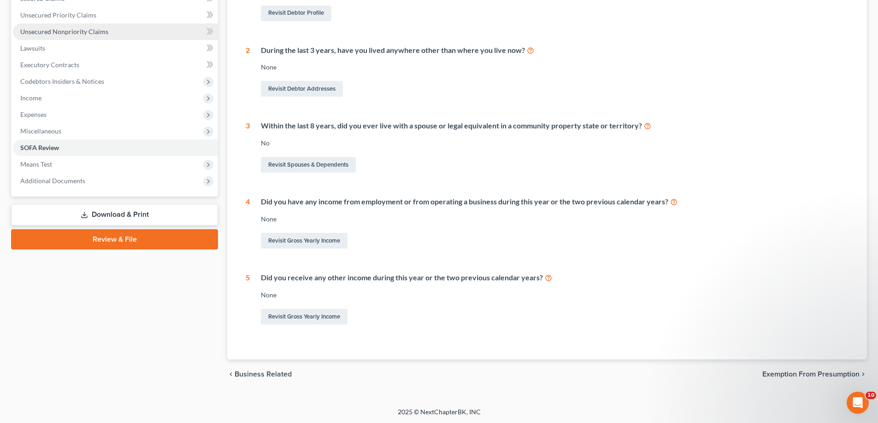
scroll to position [206, 0]
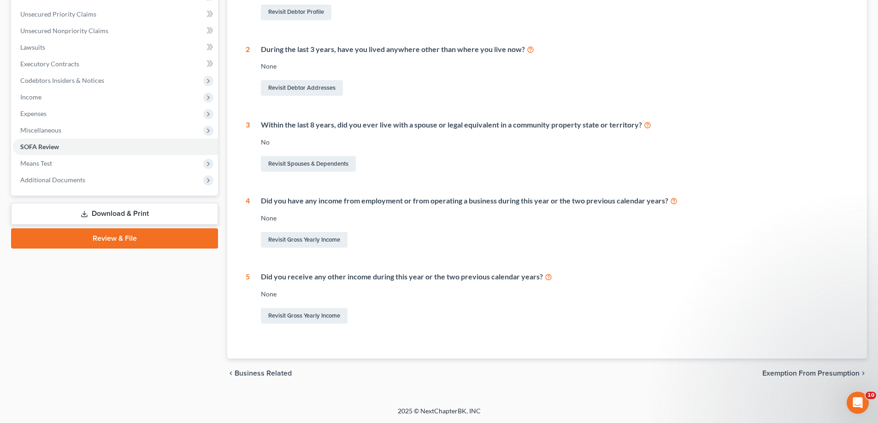
click at [91, 238] on link "Review & File" at bounding box center [114, 239] width 207 height 20
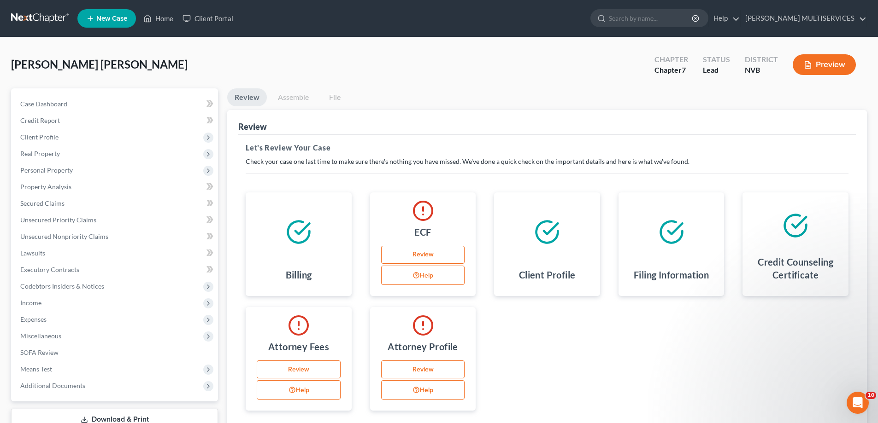
click at [419, 256] on link "Review" at bounding box center [423, 255] width 84 height 18
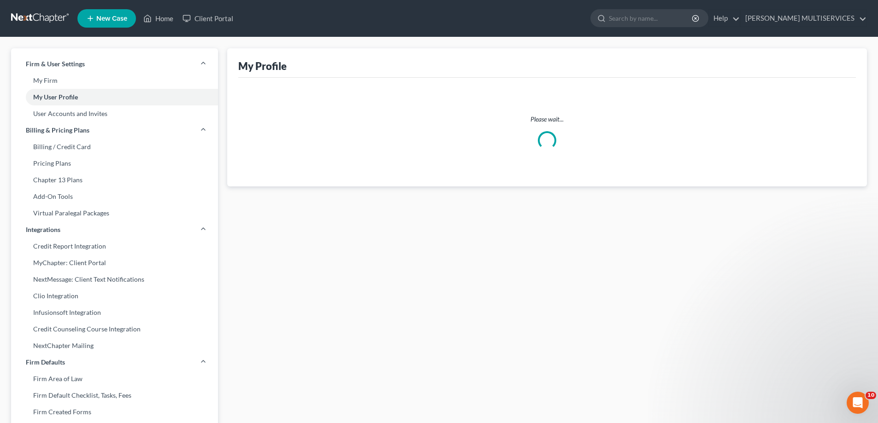
select select "31"
select select "paralegal"
